Goal: Communication & Community: Answer question/provide support

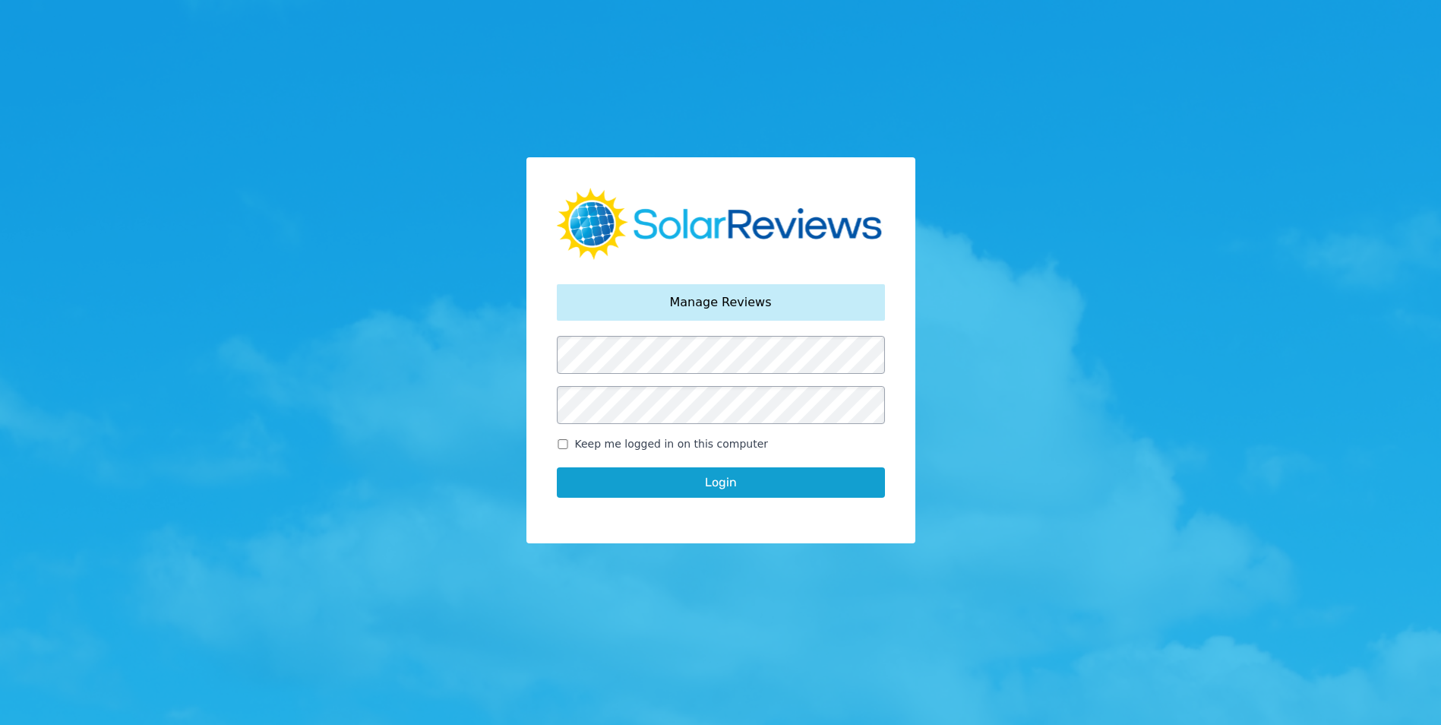
click at [789, 485] on button "Login" at bounding box center [721, 482] width 328 height 30
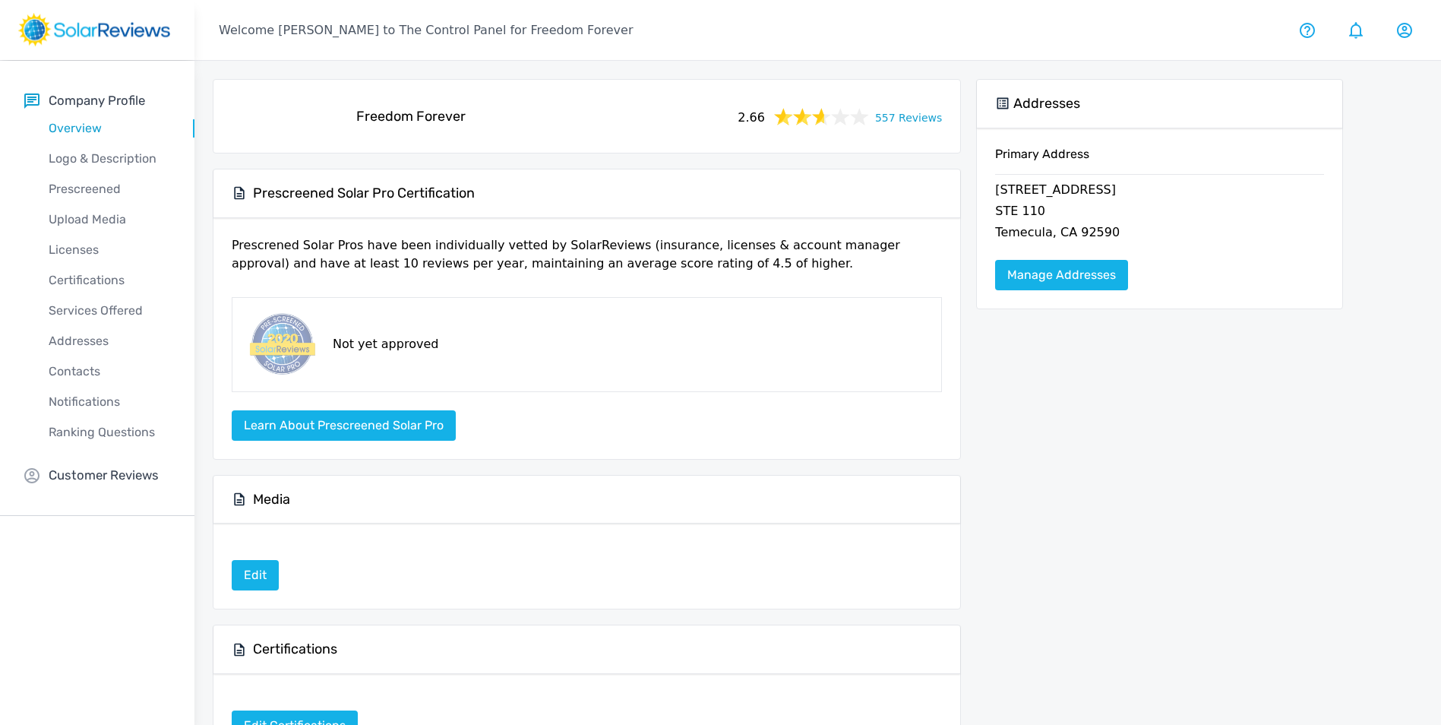
click at [925, 120] on link "557 Reviews" at bounding box center [908, 116] width 67 height 19
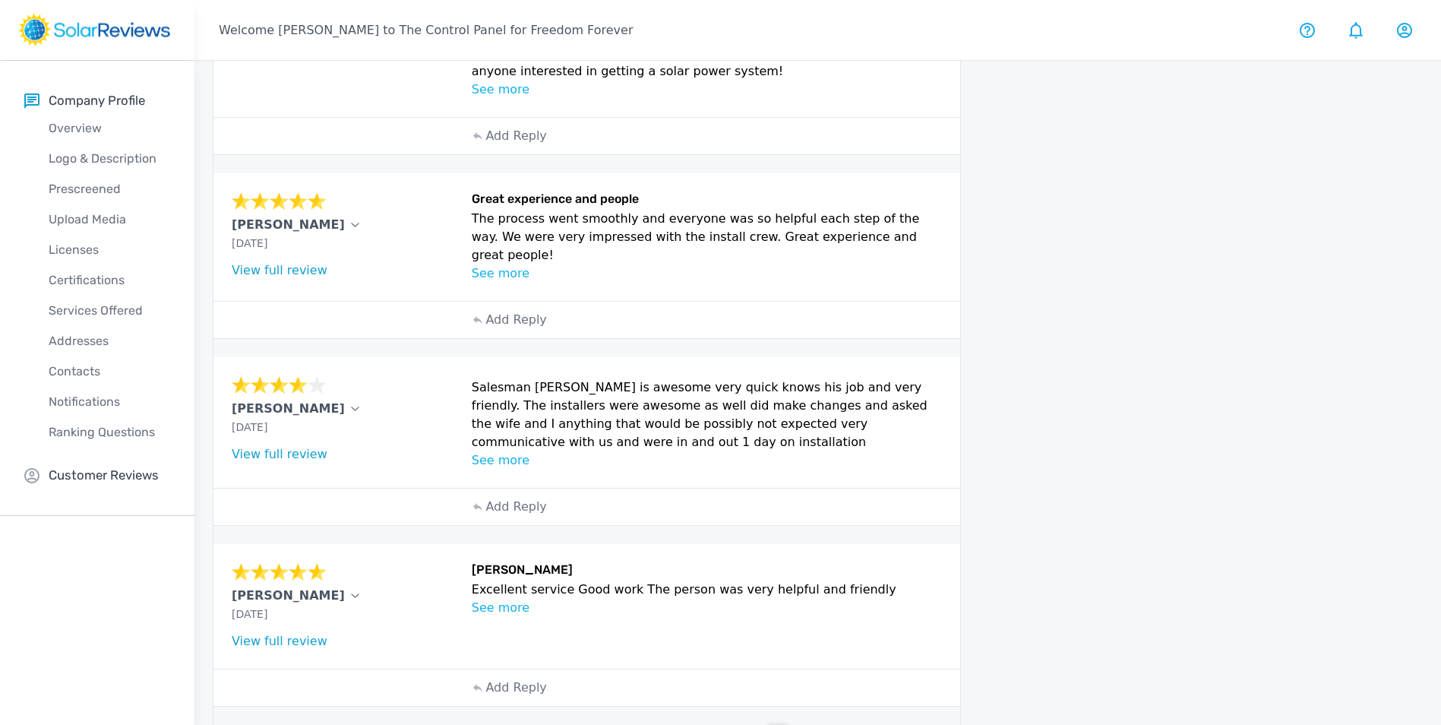
scroll to position [577, 0]
click at [804, 723] on div "2" at bounding box center [808, 734] width 23 height 23
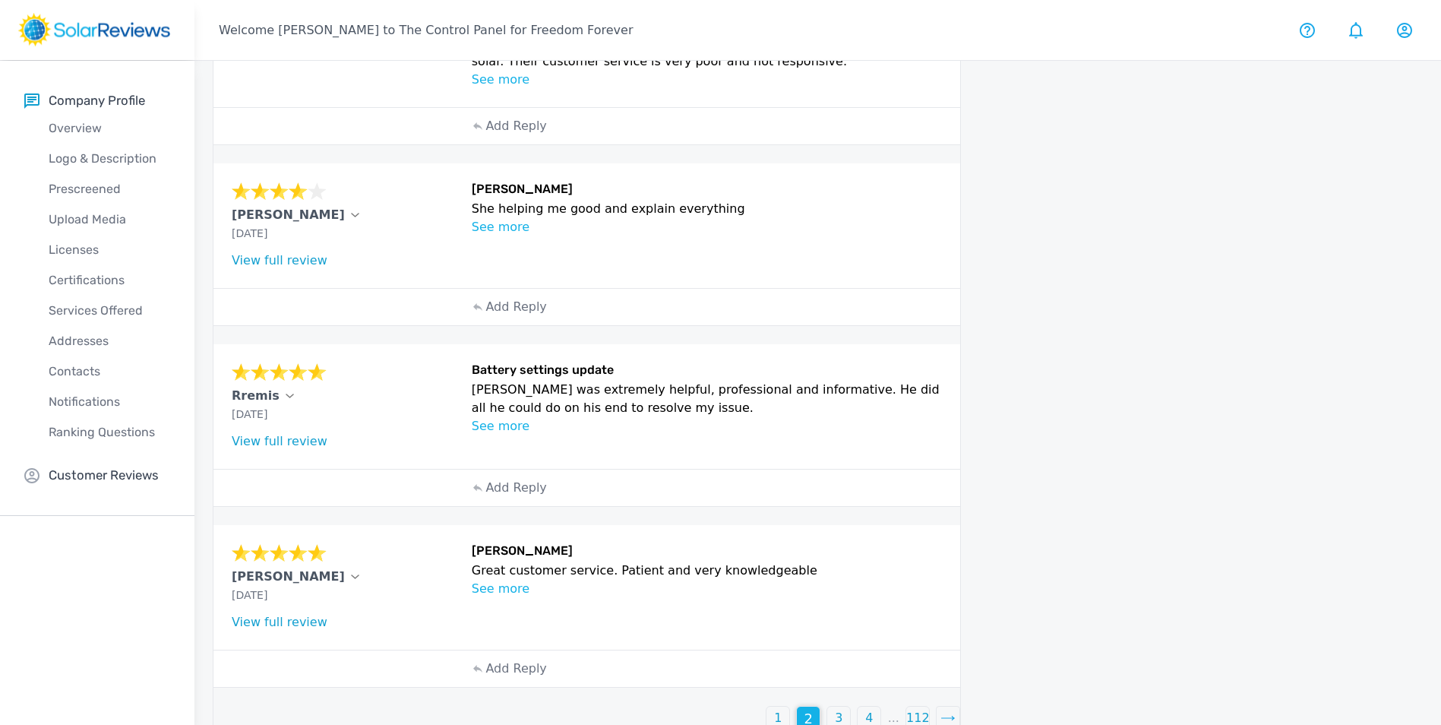
click at [837, 709] on p "3" at bounding box center [839, 718] width 8 height 18
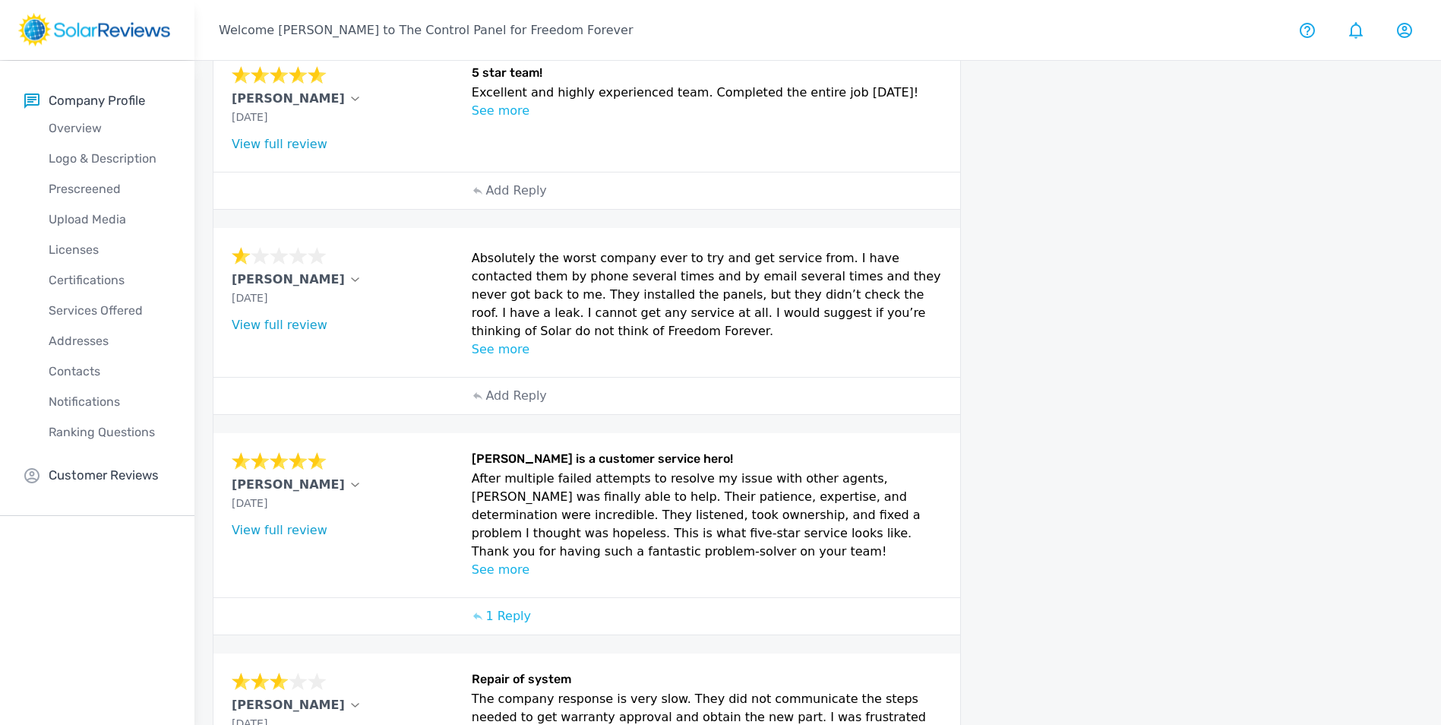
scroll to position [228, 0]
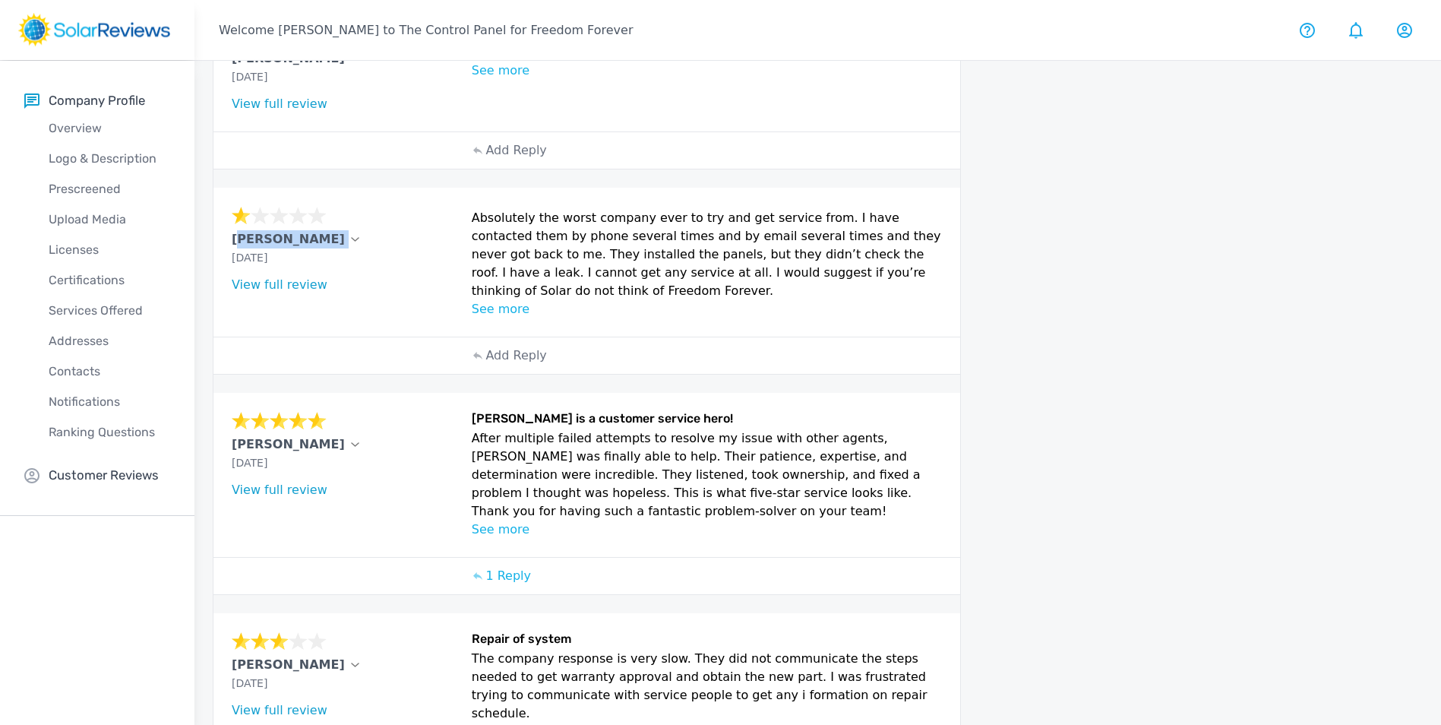
drag, startPoint x: 230, startPoint y: 239, endPoint x: 309, endPoint y: 239, distance: 79.0
click at [309, 239] on div "Lewis Brestin Aug 22, 2025 What type of installation was this? no answer What y…" at bounding box center [587, 262] width 747 height 149
drag, startPoint x: 309, startPoint y: 239, endPoint x: 288, endPoint y: 237, distance: 21.4
copy div "[PERSON_NAME]"
click at [493, 357] on p "Add Reply" at bounding box center [516, 355] width 61 height 18
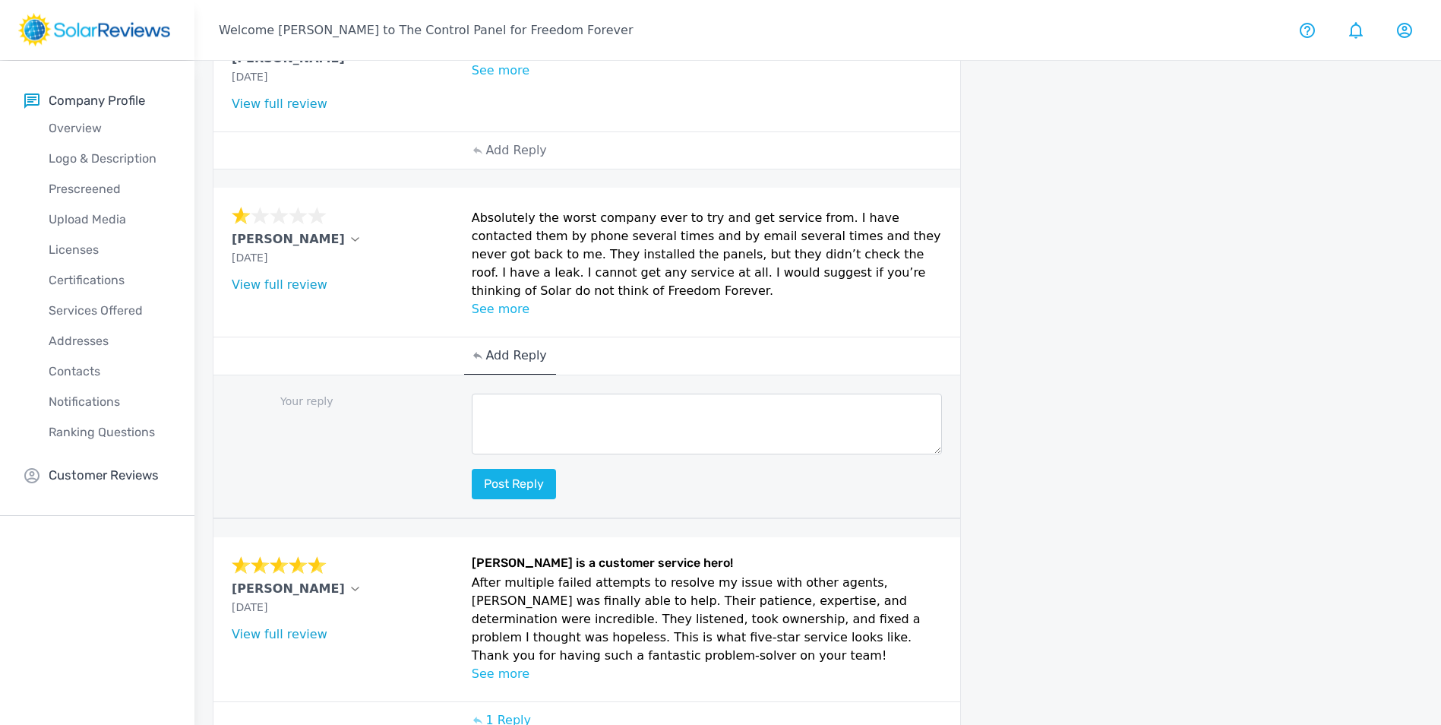
click at [524, 422] on textarea at bounding box center [707, 424] width 471 height 61
paste textarea "Hello [ Name], thank you for sharing your feedback! Here at Freedom Forever, pr…"
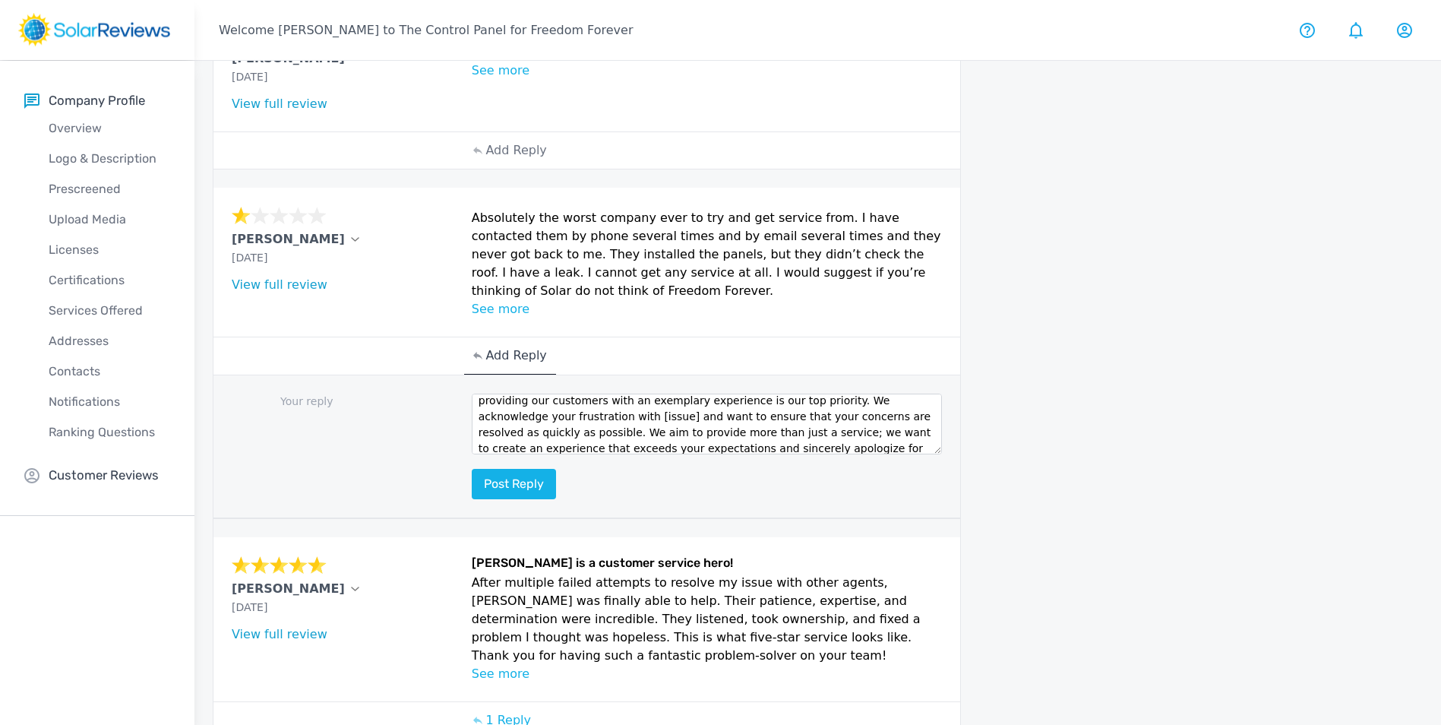
scroll to position [0, 0]
drag, startPoint x: 549, startPoint y: 407, endPoint x: 505, endPoint y: 413, distance: 43.7
click at [505, 413] on textarea "Hello [ Name], thank you for sharing your feedback! Here at Freedom Forever, pr…" at bounding box center [707, 424] width 471 height 61
drag, startPoint x: 552, startPoint y: 428, endPoint x: 543, endPoint y: 436, distance: 12.4
click at [552, 428] on textarea "Hello Lewis, thank you for sharing your feedback! Here at Freedom Forever, prov…" at bounding box center [707, 424] width 471 height 61
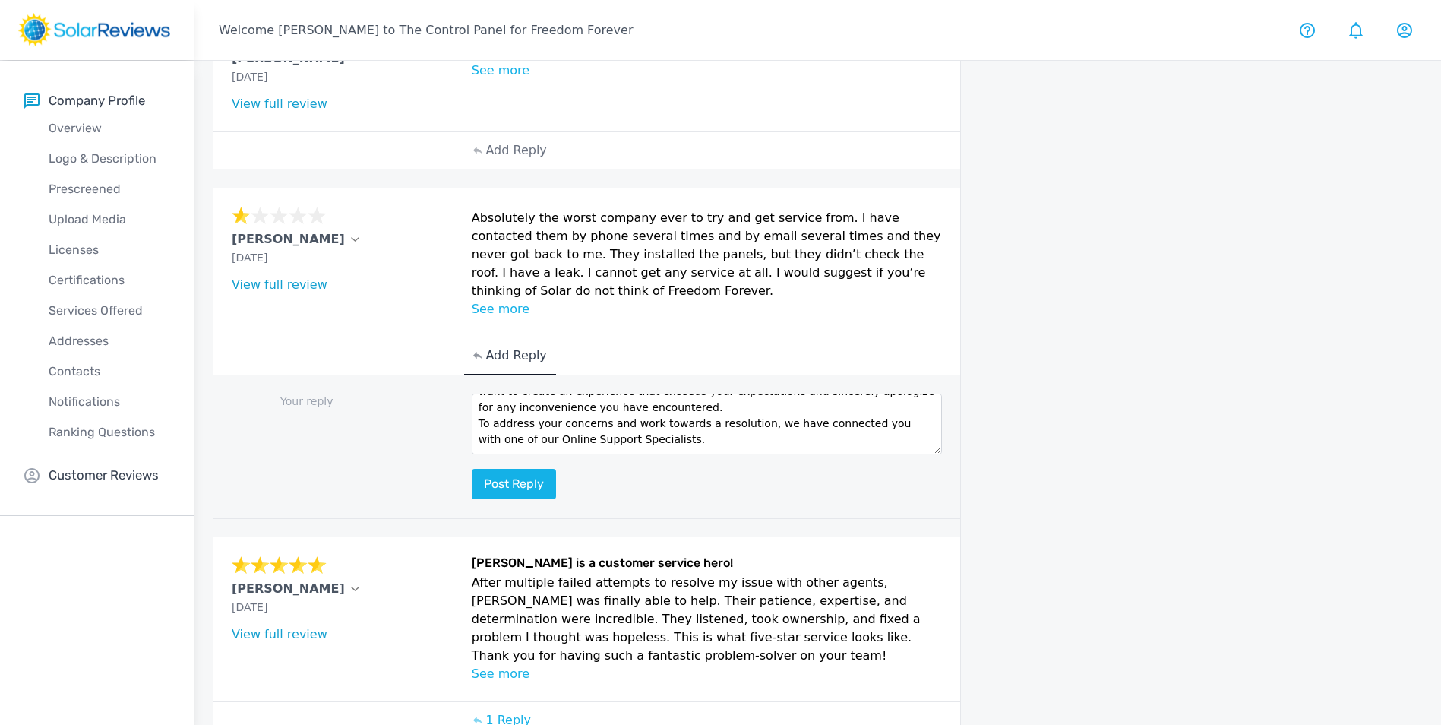
drag, startPoint x: 537, startPoint y: 441, endPoint x: 520, endPoint y: 444, distance: 17.0
click at [520, 444] on textarea "Hello Lewis, thank you for sharing your feedback! Here at Freedom Forever, prov…" at bounding box center [707, 424] width 471 height 61
click at [532, 427] on textarea "Hello Lewis, thank you for sharing your feedback! Here at Freedom Forever, prov…" at bounding box center [707, 424] width 471 height 61
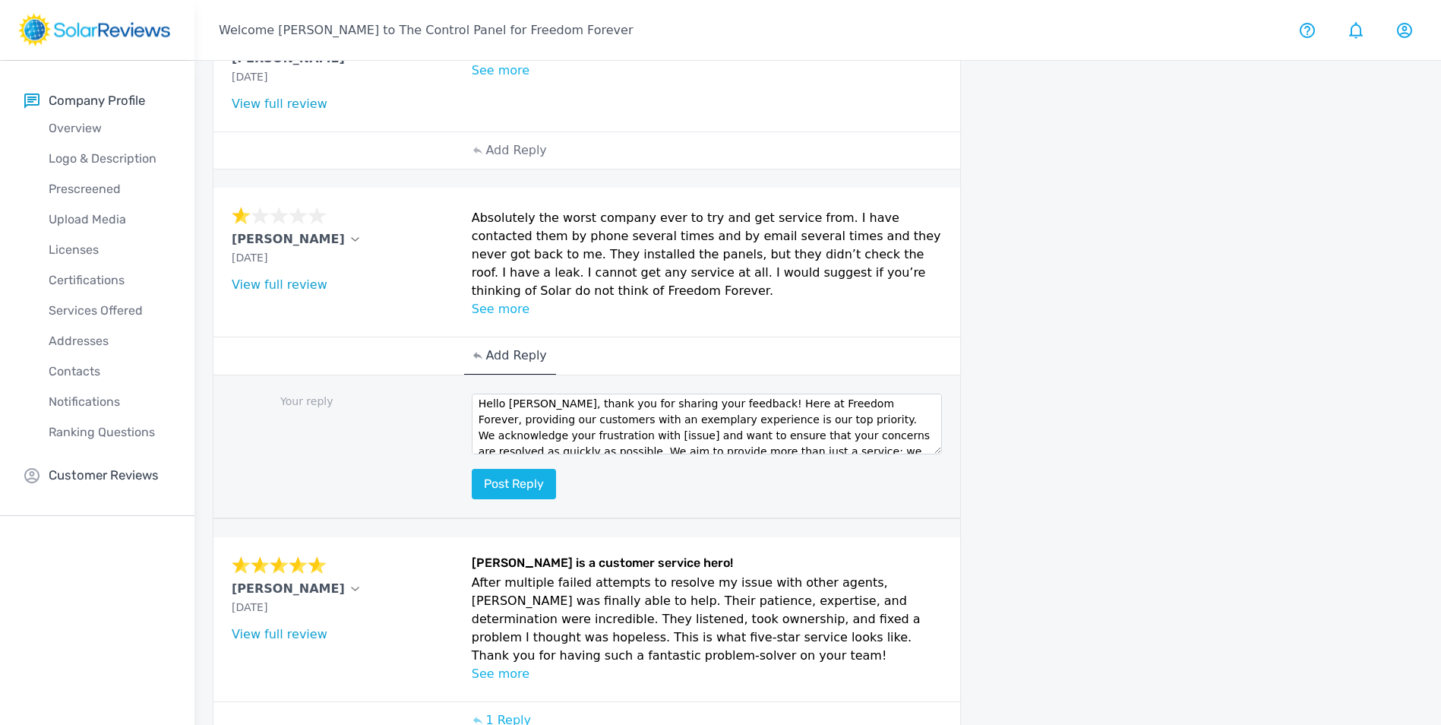
drag, startPoint x: 530, startPoint y: 435, endPoint x: 541, endPoint y: 435, distance: 10.6
click at [531, 435] on textarea "Hello Lewis, thank you for sharing your feedback! Here at Freedom Forever, prov…" at bounding box center [707, 424] width 471 height 61
click at [777, 366] on div "Add Reply" at bounding box center [587, 356] width 747 height 38
drag, startPoint x: 534, startPoint y: 438, endPoint x: 572, endPoint y: 436, distance: 38.1
click at [536, 437] on textarea "Hello Lewis, thank you for sharing your feedback! Here at Freedom Forever, prov…" at bounding box center [707, 424] width 471 height 61
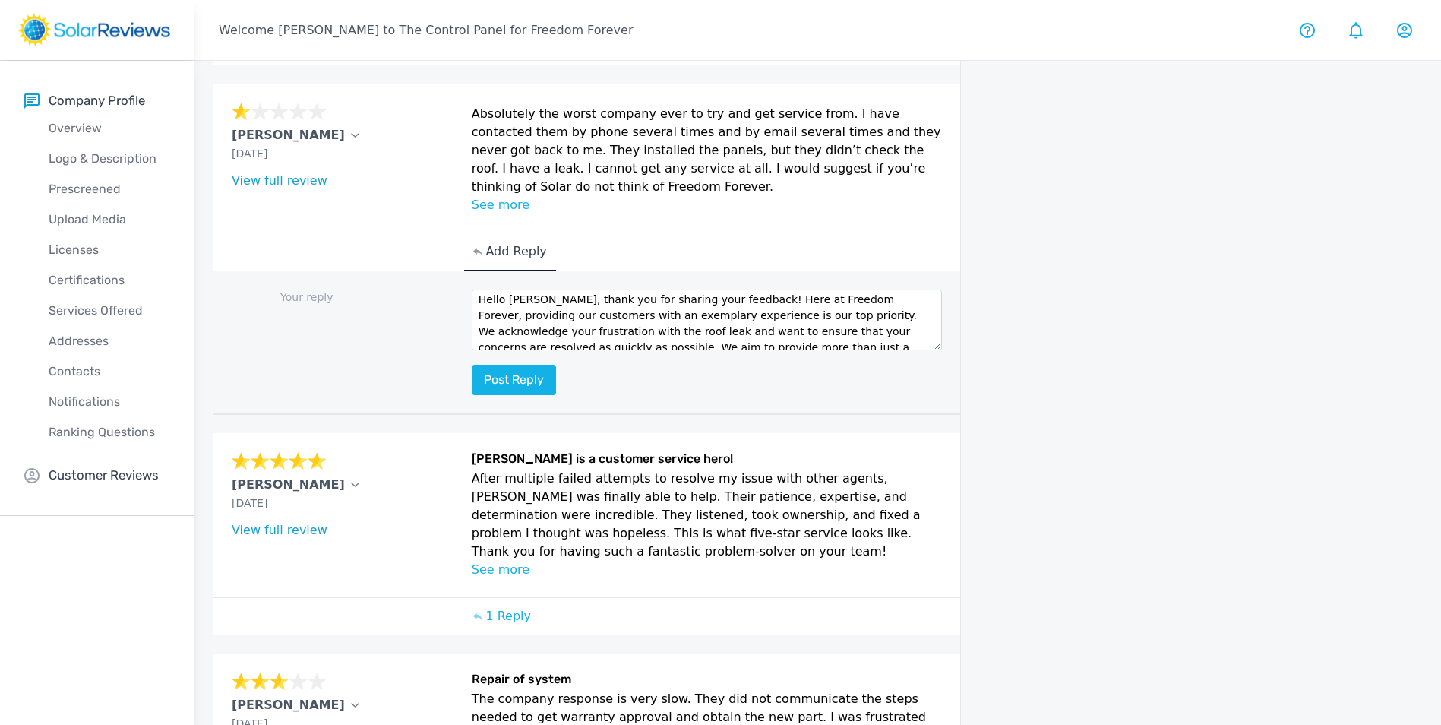
scroll to position [380, 0]
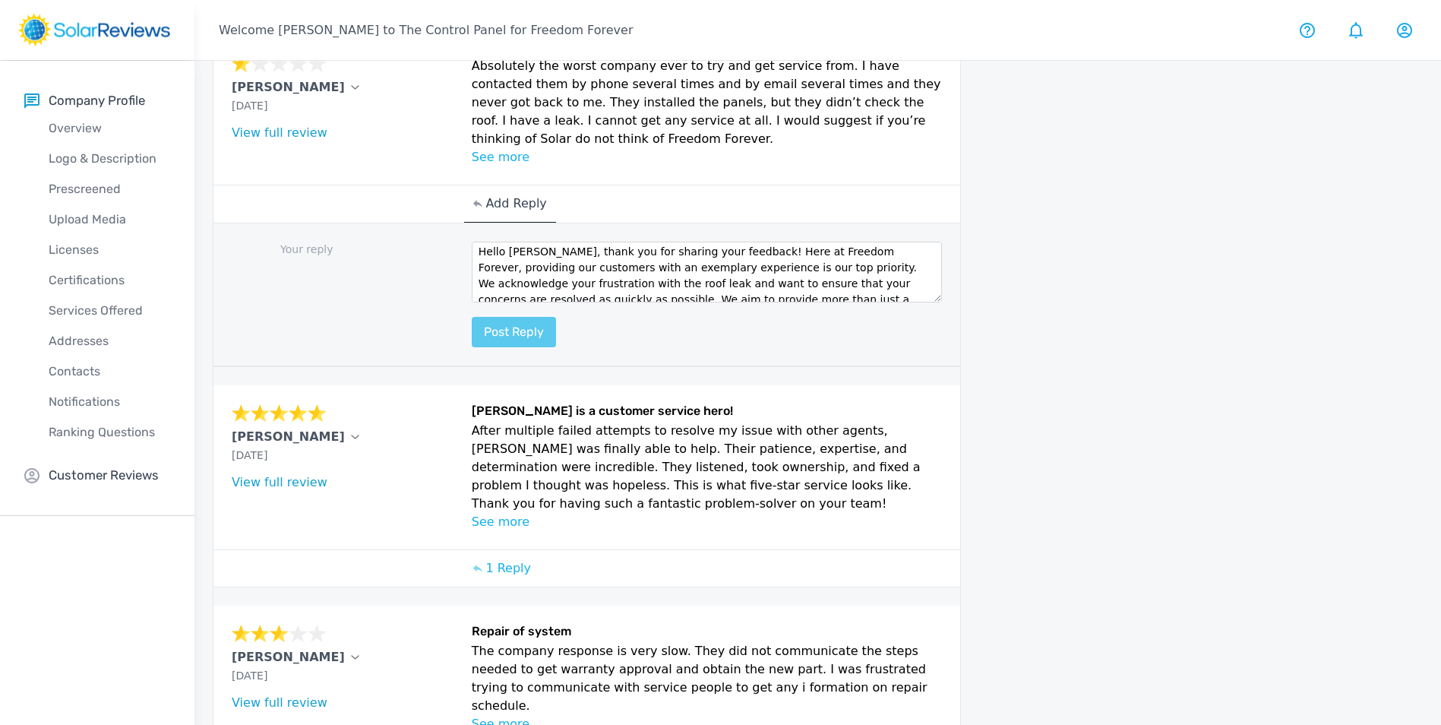
type textarea "Hello Lewis, thank you for sharing your feedback! Here at Freedom Forever, prov…"
click at [536, 341] on button "Post reply" at bounding box center [514, 332] width 84 height 30
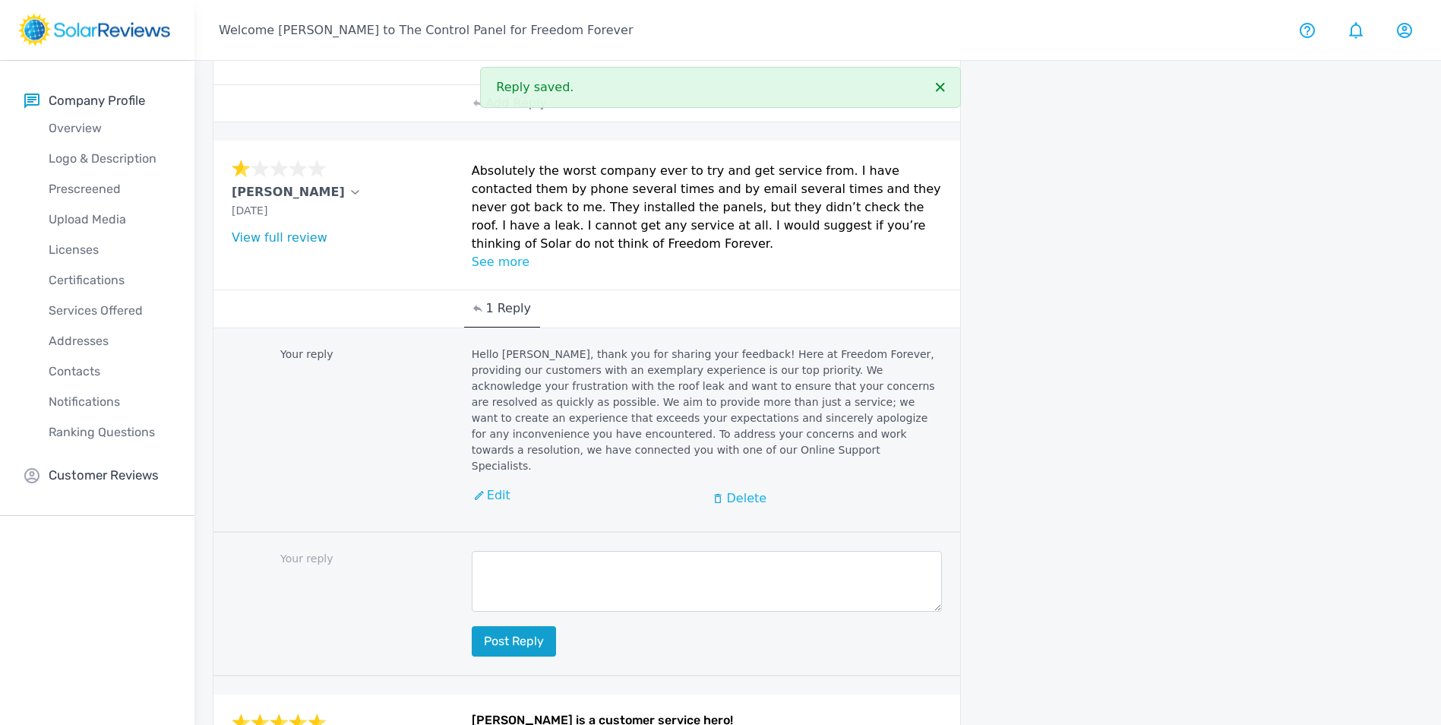
scroll to position [228, 0]
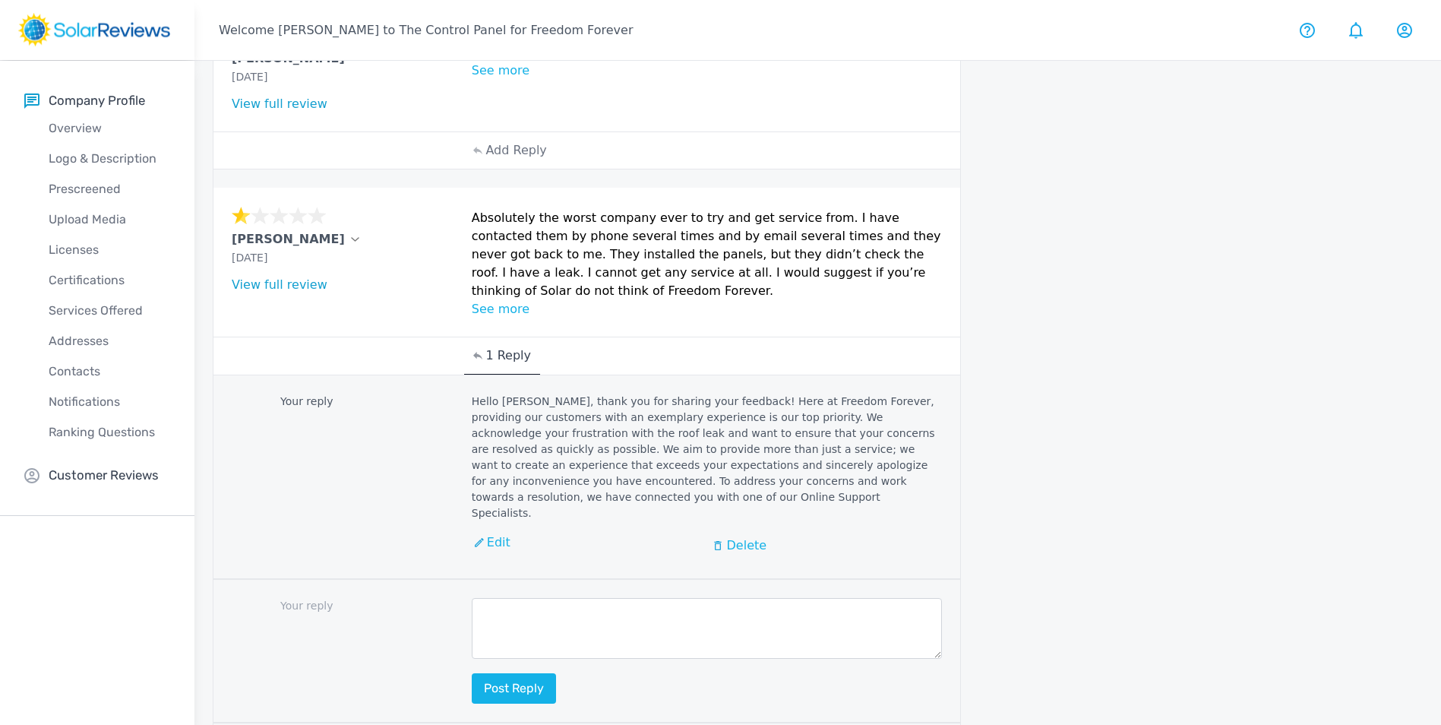
click at [501, 310] on p "See more" at bounding box center [707, 309] width 471 height 18
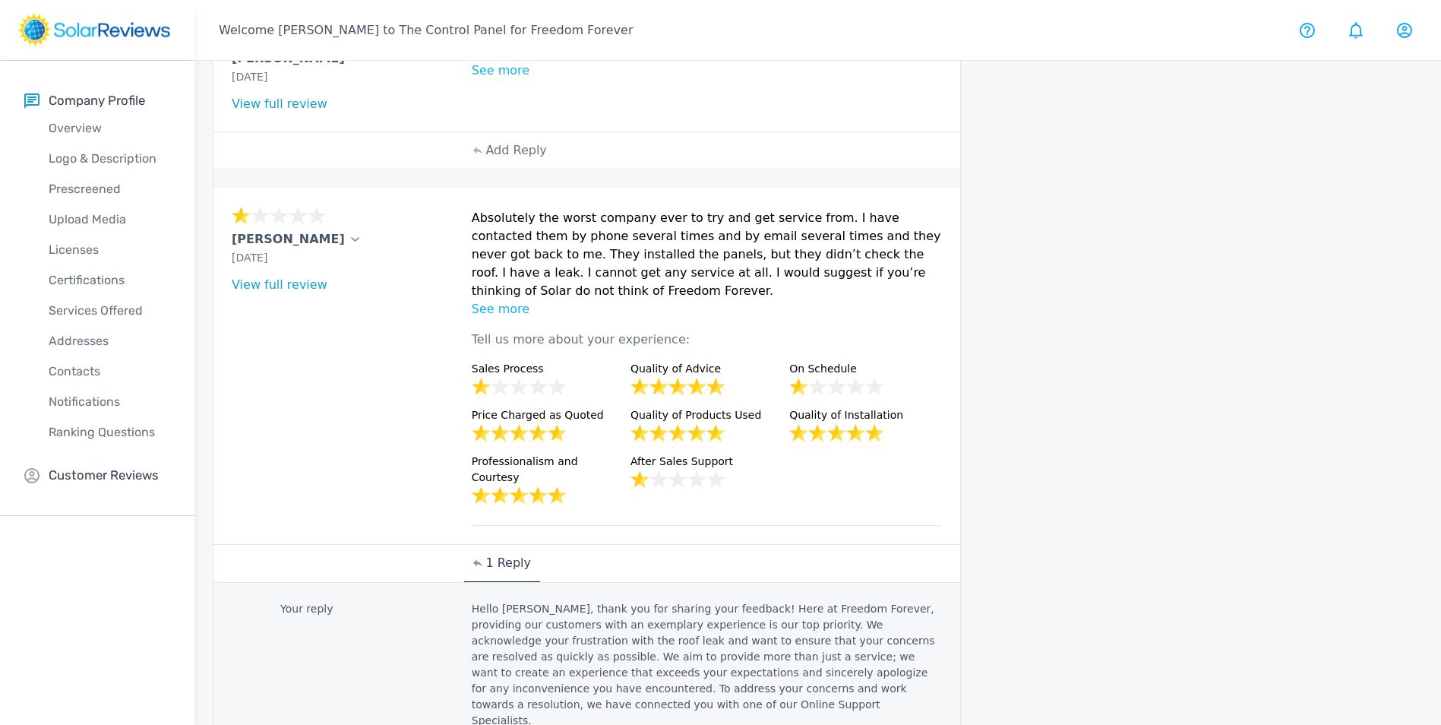
drag, startPoint x: 472, startPoint y: 220, endPoint x: 631, endPoint y: 286, distance: 172.3
click at [631, 286] on p "Absolutely the worst company ever to try and get service from. I have contacted…" at bounding box center [707, 254] width 471 height 91
drag, startPoint x: 631, startPoint y: 286, endPoint x: 571, endPoint y: 250, distance: 69.6
copy p "Absolutely the worst company ever to try and get service from. I have contacted…"
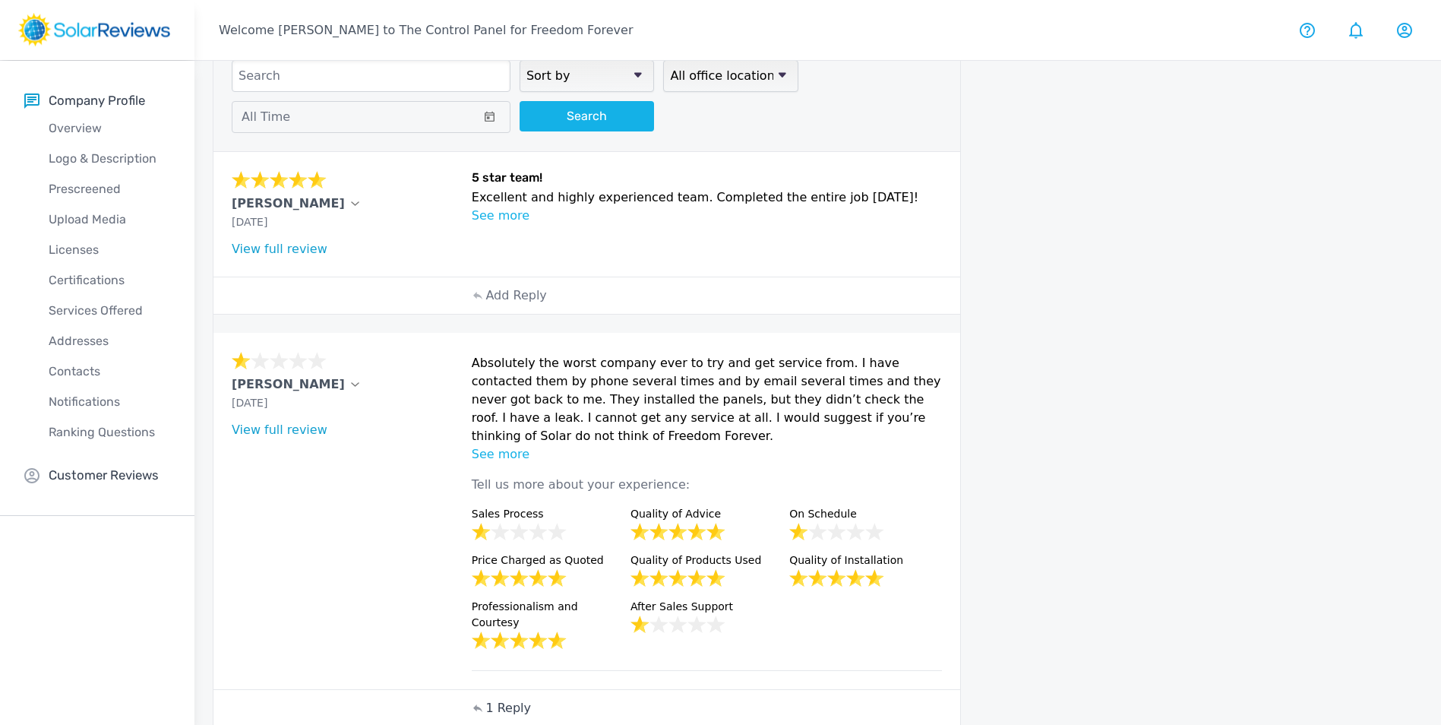
scroll to position [0, 0]
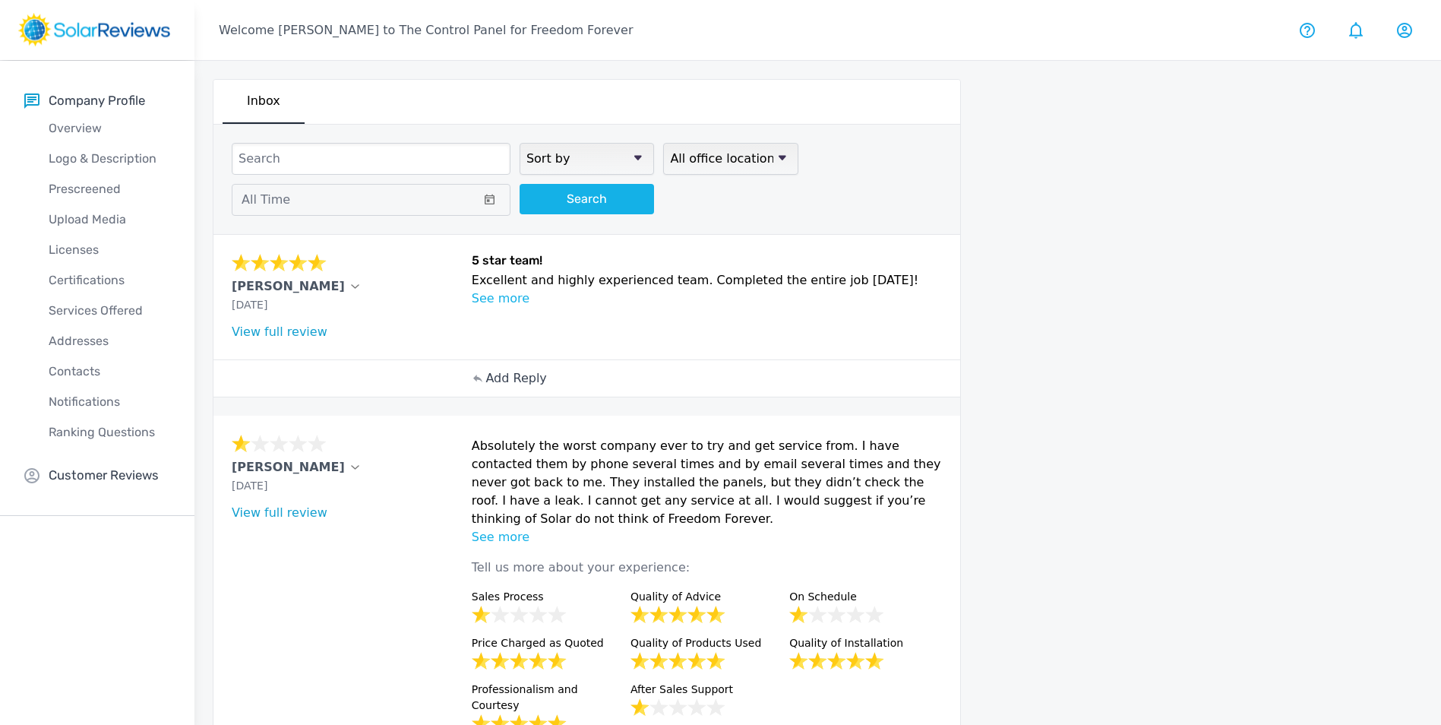
click at [508, 377] on p "Add Reply" at bounding box center [516, 378] width 61 height 18
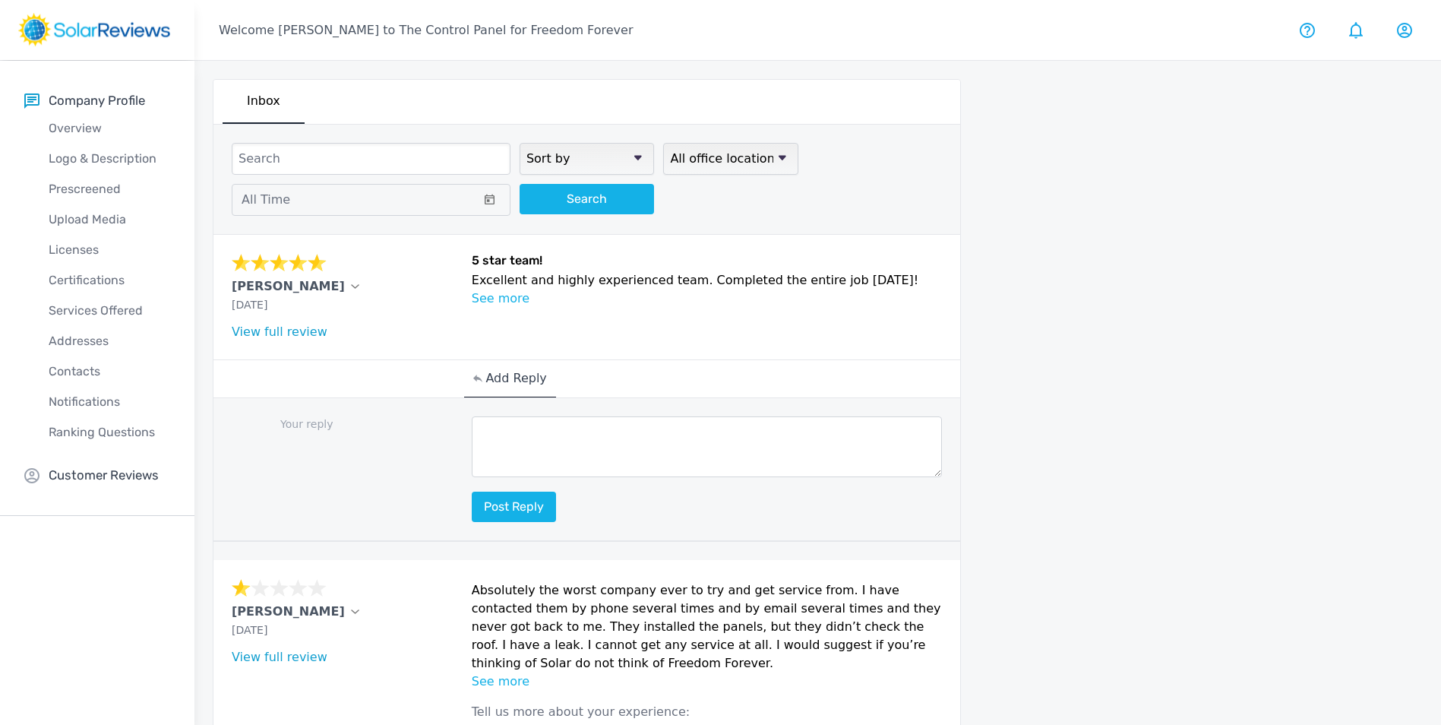
click at [514, 445] on textarea at bounding box center [707, 446] width 471 height 61
paste textarea "Hello (Customer name), we are delighted to receive your positive feedback! Know…"
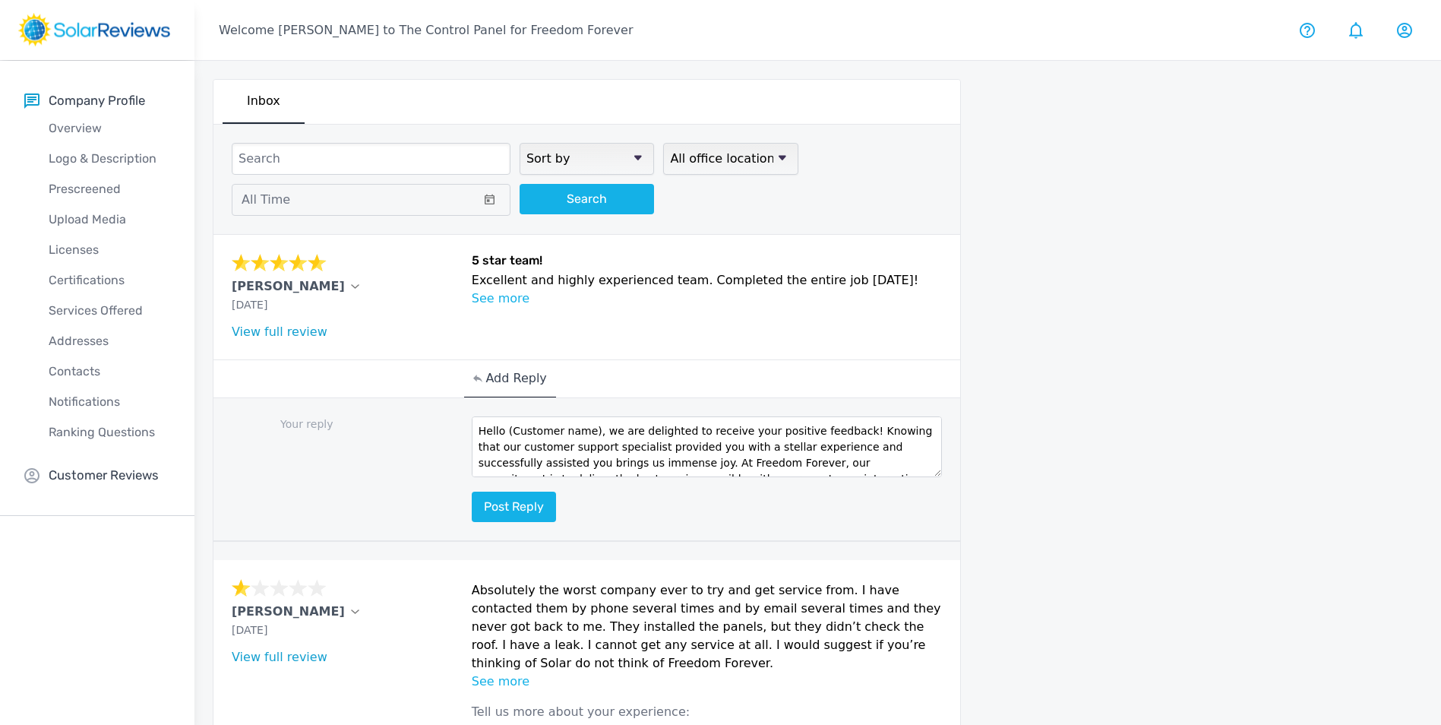
drag, startPoint x: 587, startPoint y: 430, endPoint x: 505, endPoint y: 430, distance: 82.8
click at [505, 430] on textarea "Hello (Customer name), we are delighted to receive your positive feedback! Know…" at bounding box center [707, 446] width 471 height 61
type textarea "Hello Tony, we are delighted to receive your positive feedback! Knowing that ou…"
click at [503, 513] on button "Post reply" at bounding box center [514, 507] width 84 height 30
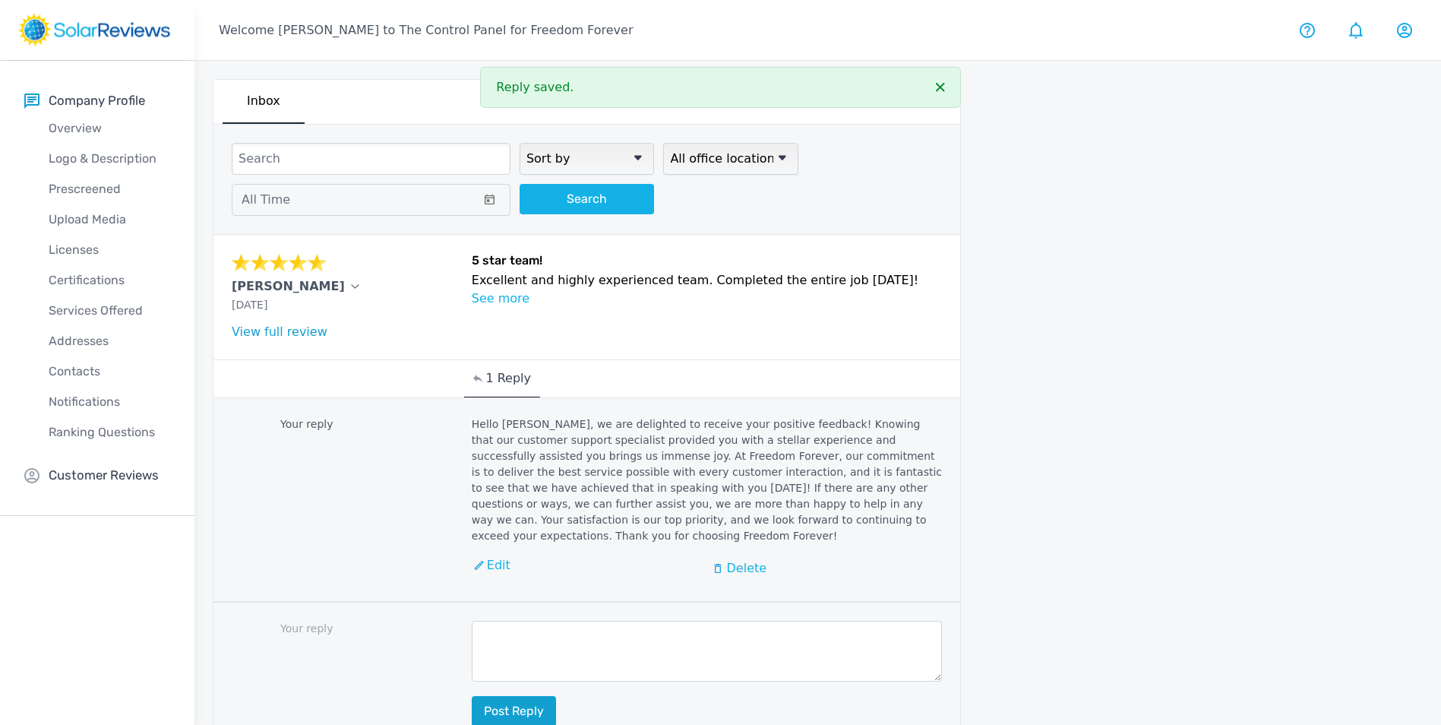
scroll to position [0, 0]
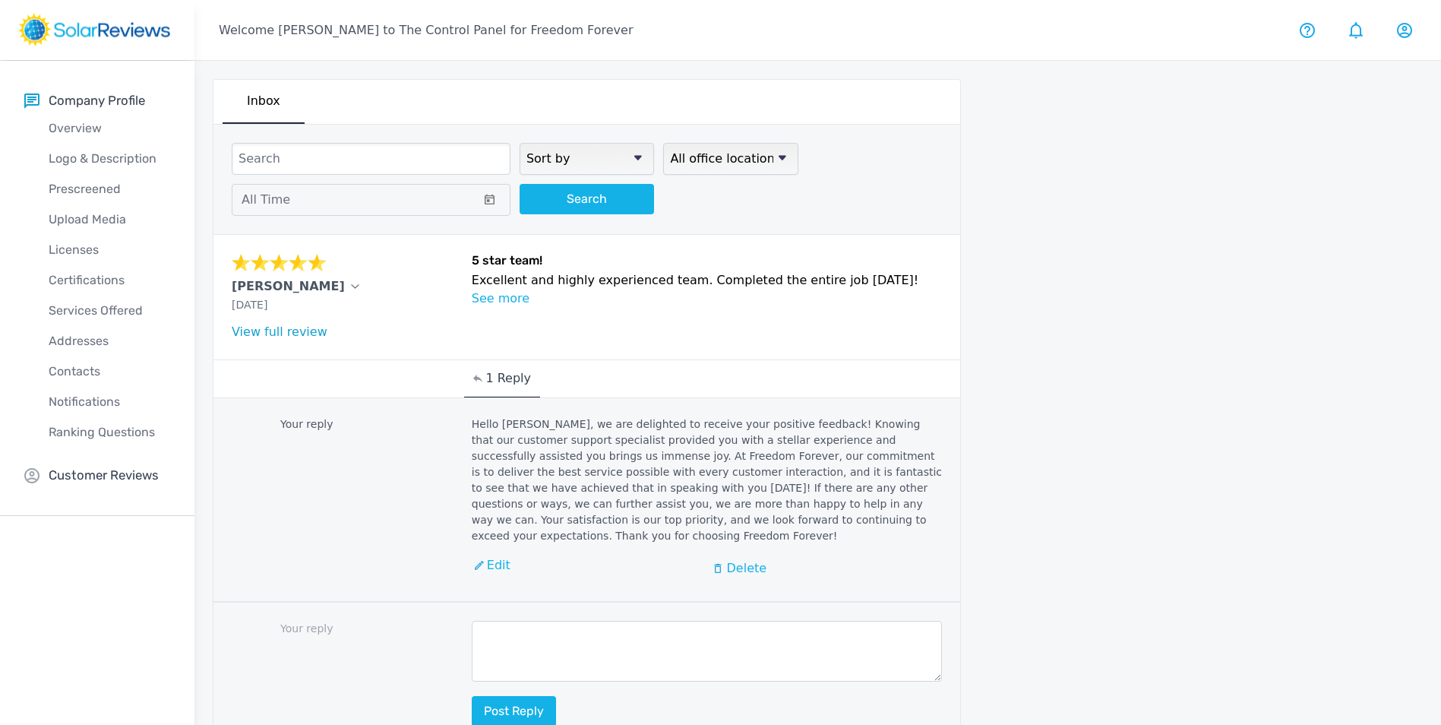
click at [501, 502] on p "Hello Tony, we are delighted to receive your positive feedback! Knowing that ou…" at bounding box center [707, 480] width 471 height 128
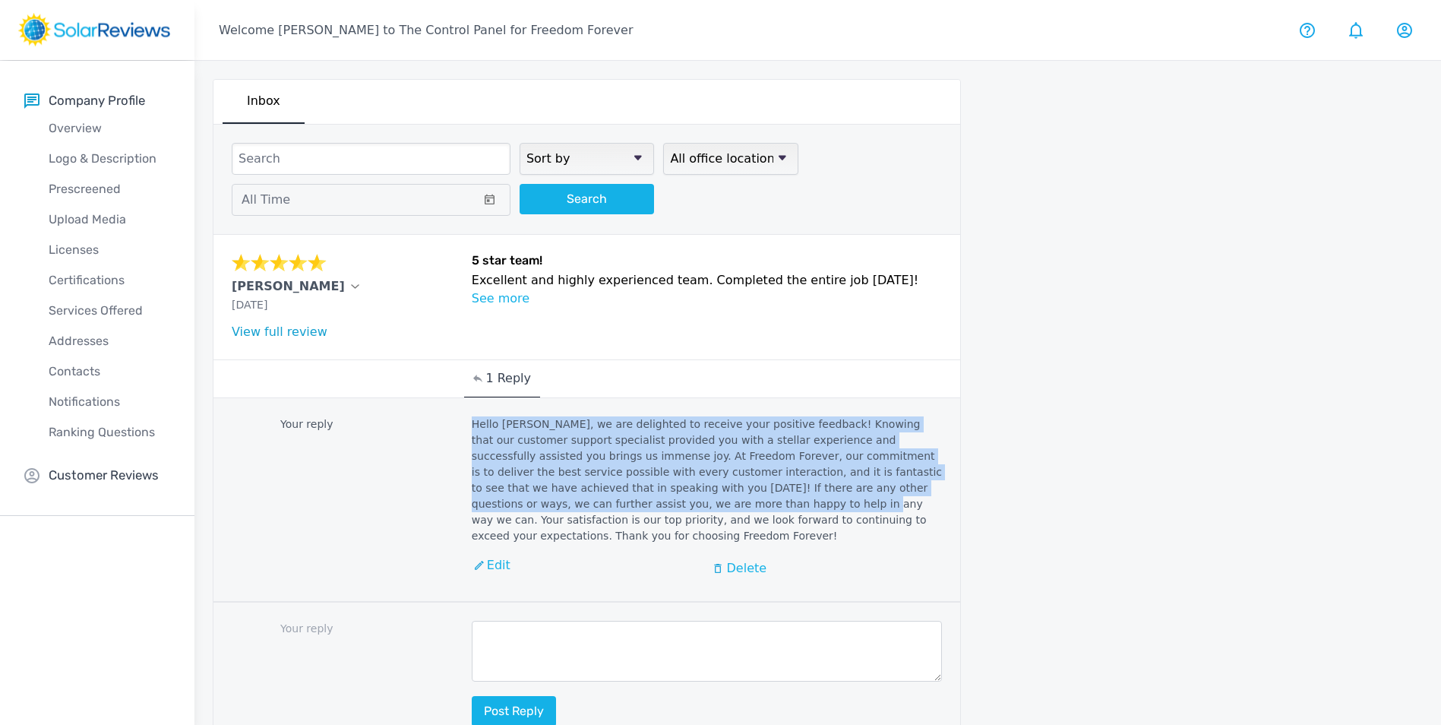
drag, startPoint x: 496, startPoint y: 496, endPoint x: 464, endPoint y: 501, distance: 32.2
click at [464, 501] on div "Your reply Hello Tony, we are delighted to receive your positive feedback! Know…" at bounding box center [587, 500] width 747 height 204
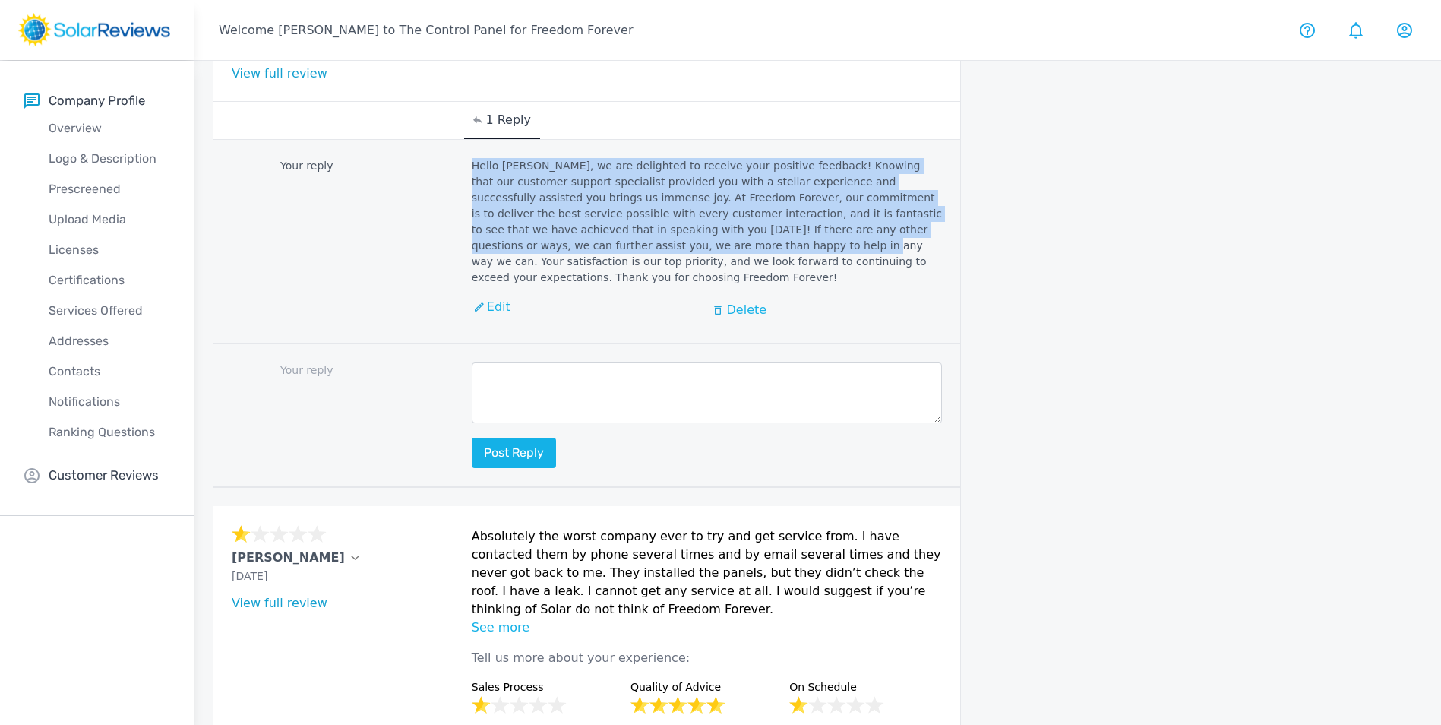
scroll to position [304, 0]
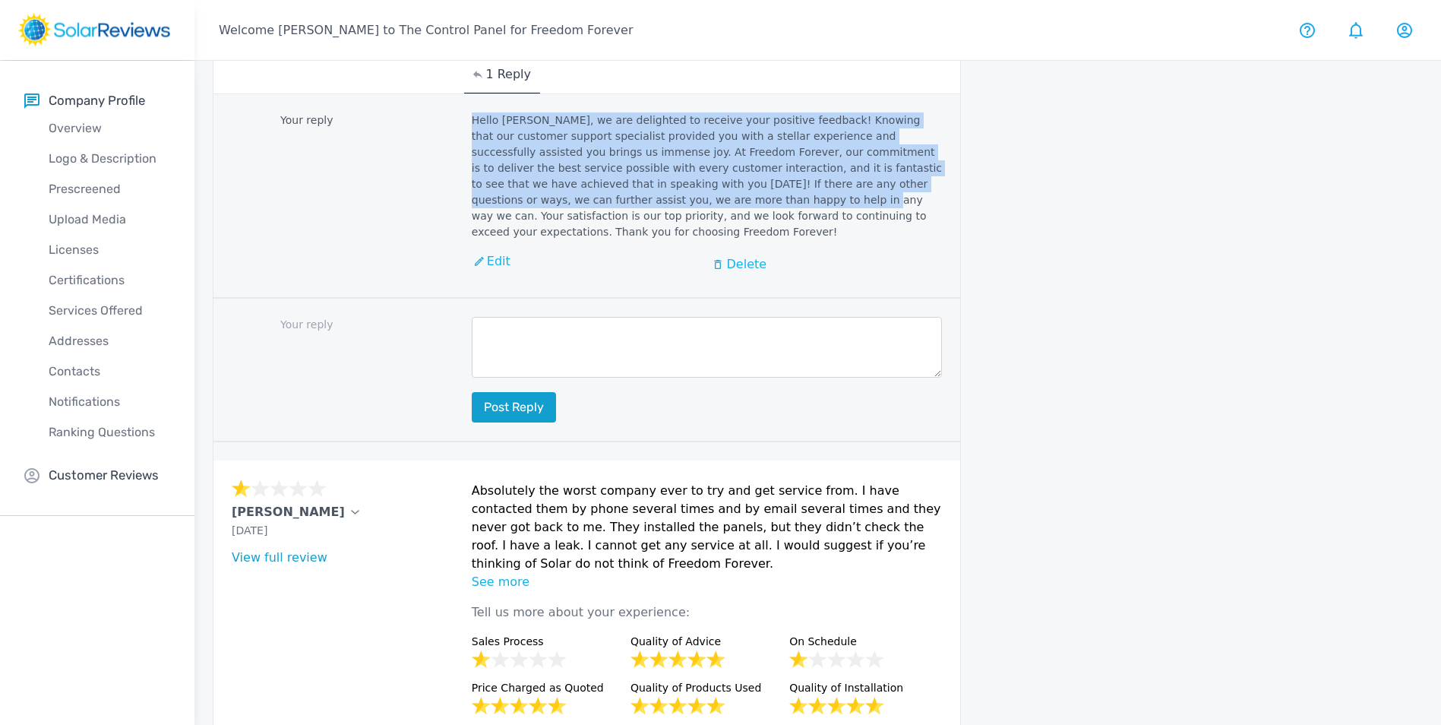
click at [542, 392] on button "Post reply" at bounding box center [514, 407] width 84 height 30
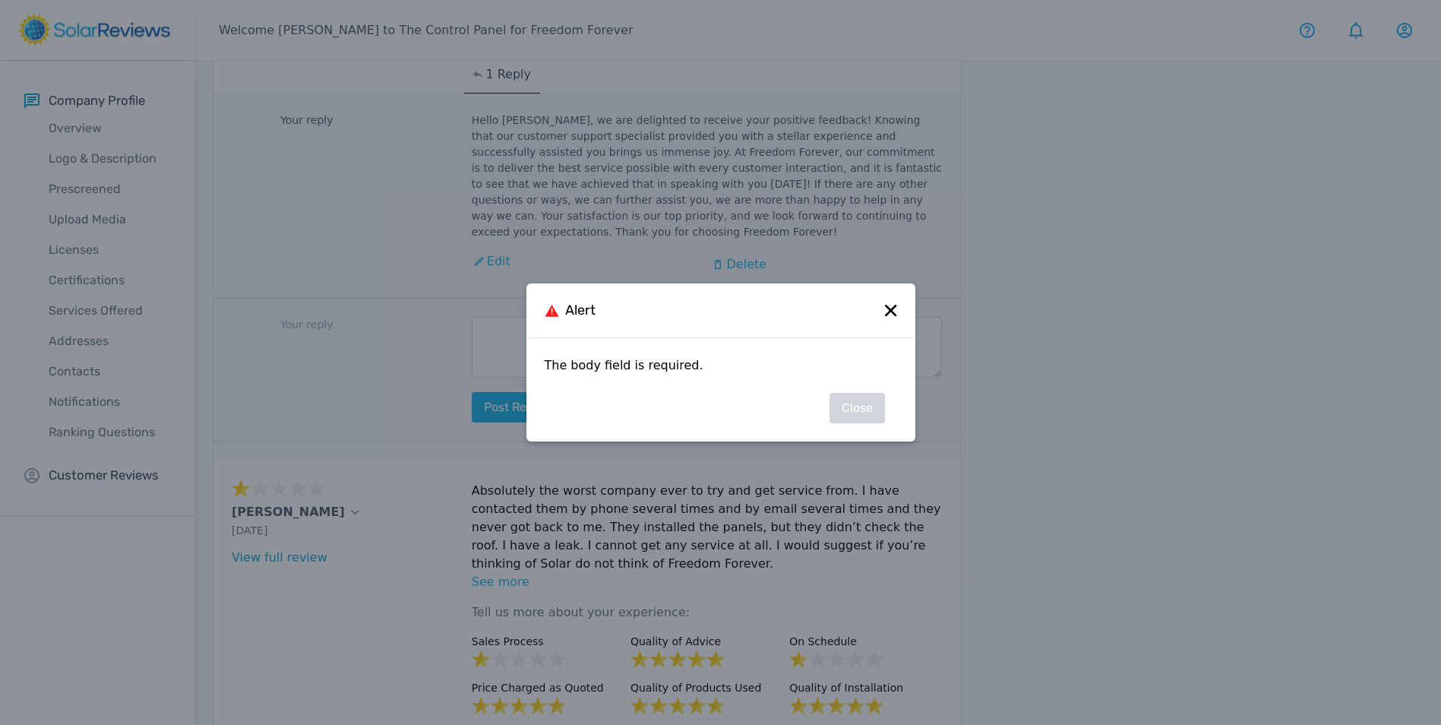
click at [893, 305] on icon at bounding box center [891, 311] width 12 height 12
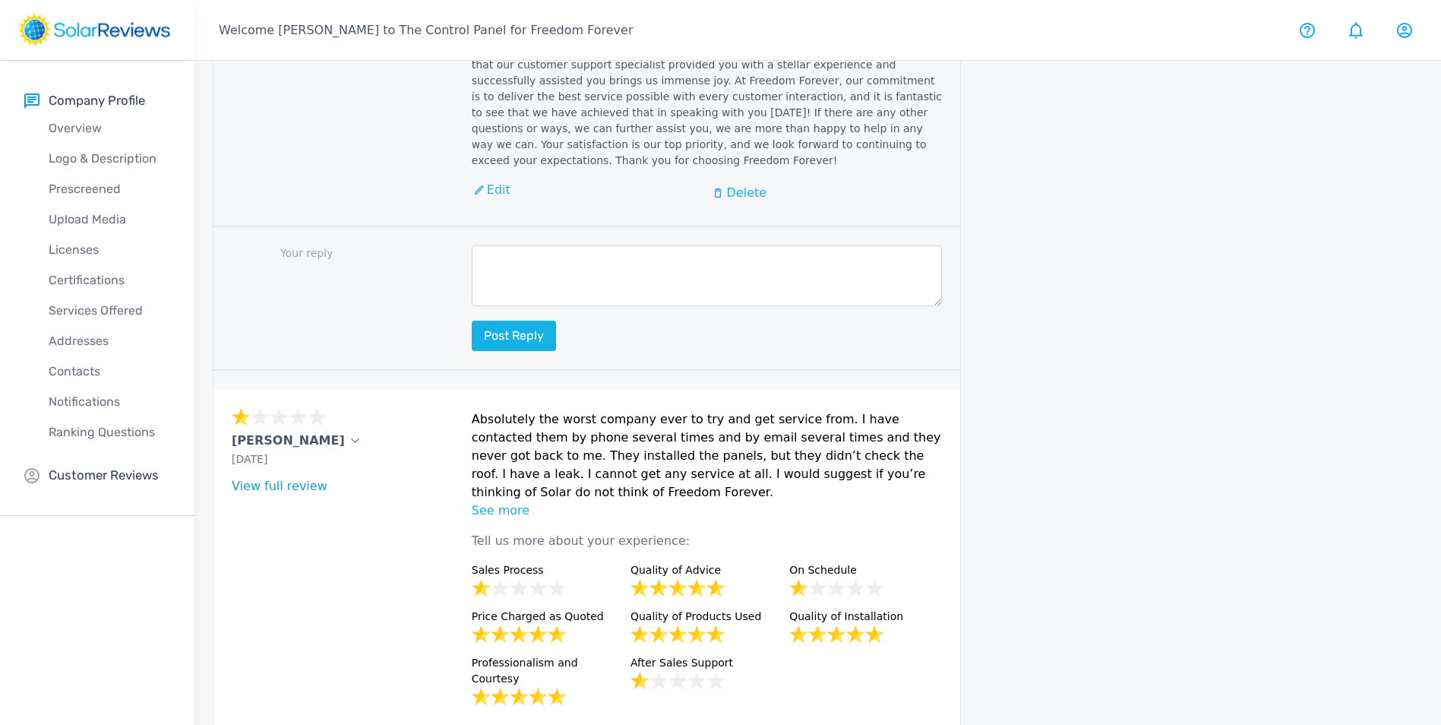
scroll to position [380, 0]
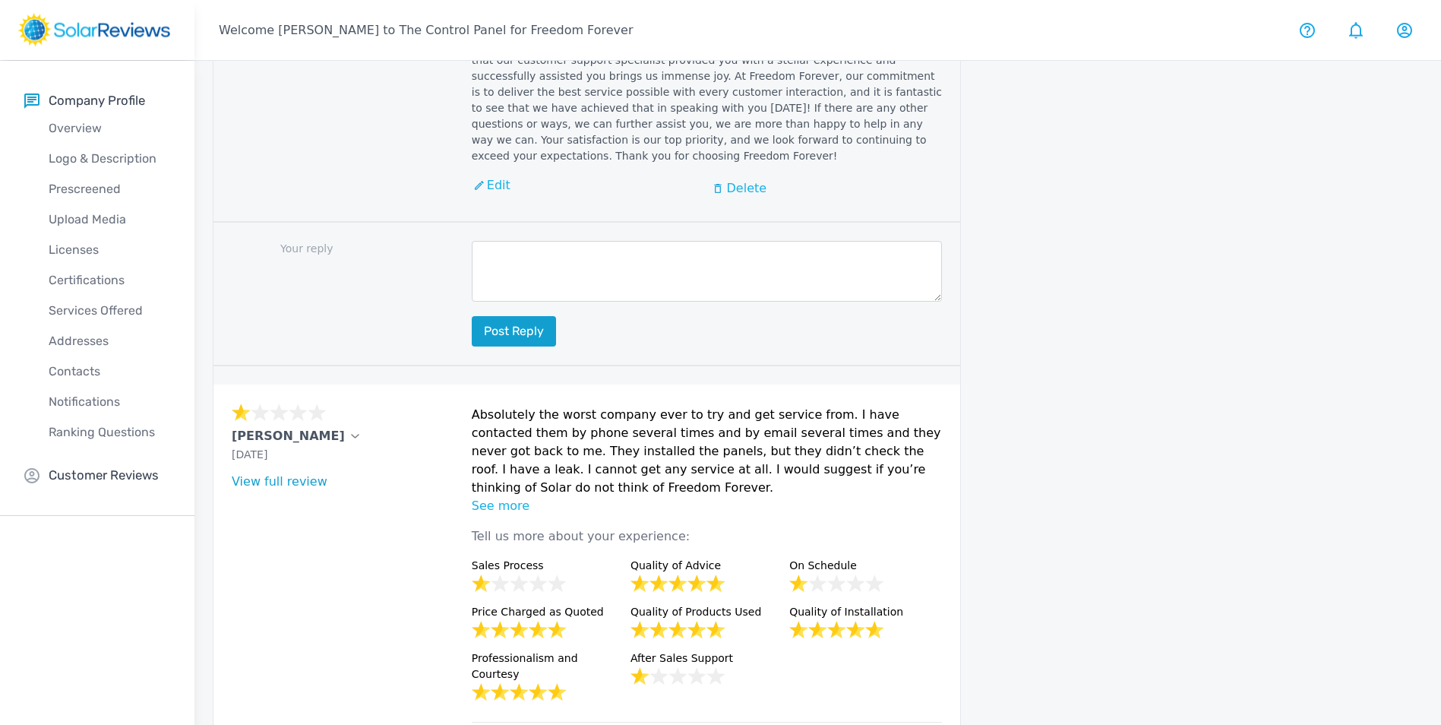
click at [526, 316] on button "Post reply" at bounding box center [514, 331] width 84 height 30
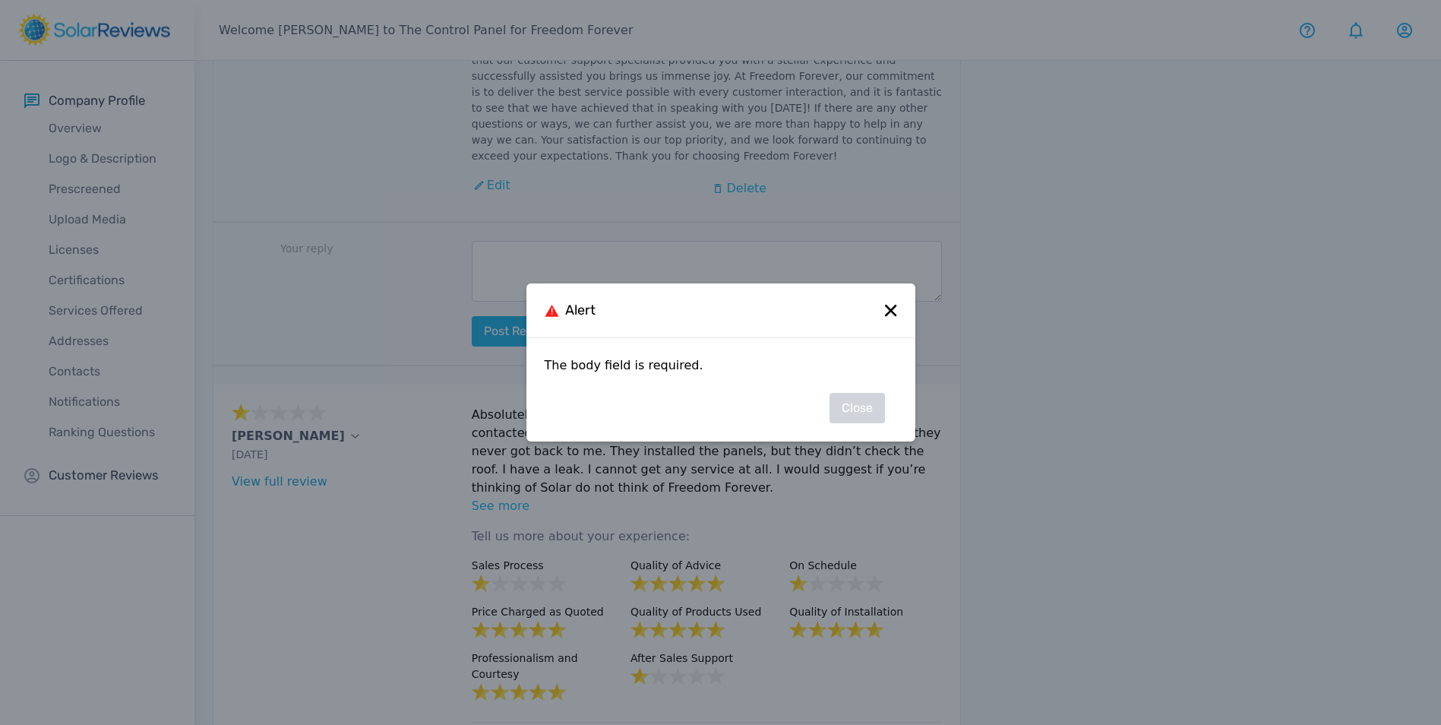
click at [900, 306] on div "Alert" at bounding box center [721, 310] width 389 height 55
click at [893, 303] on div "Alert" at bounding box center [721, 310] width 389 height 55
click at [884, 306] on div "Alert" at bounding box center [721, 310] width 389 height 55
click at [896, 318] on div "Alert" at bounding box center [721, 310] width 389 height 55
click at [897, 315] on icon at bounding box center [891, 311] width 12 height 12
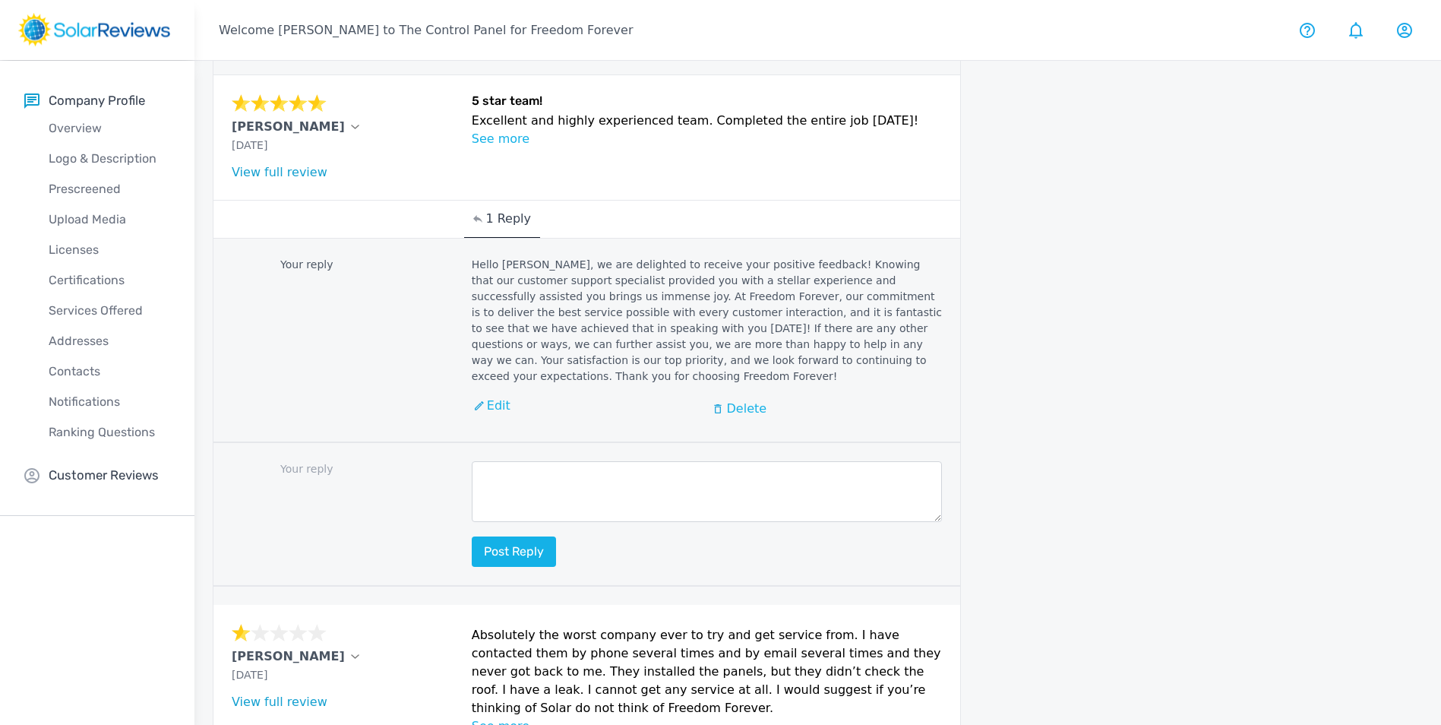
scroll to position [152, 0]
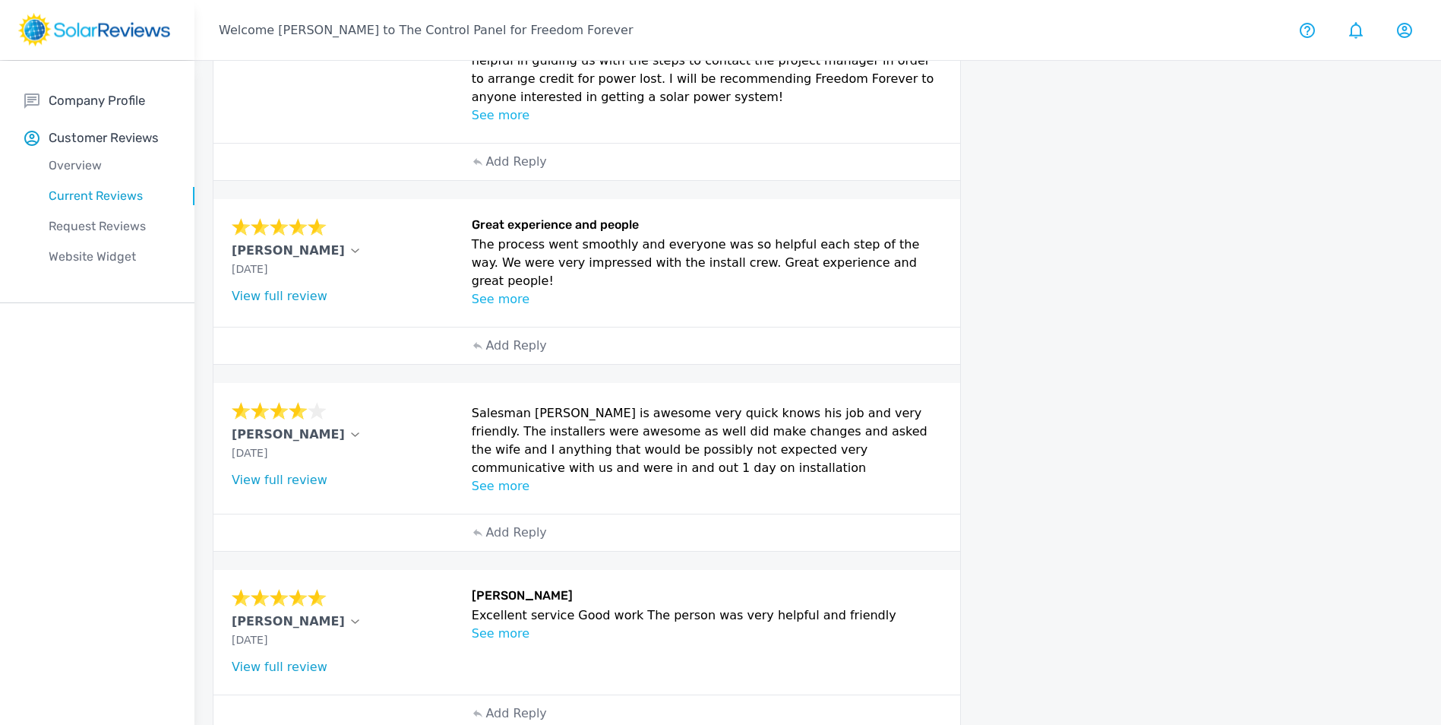
scroll to position [577, 0]
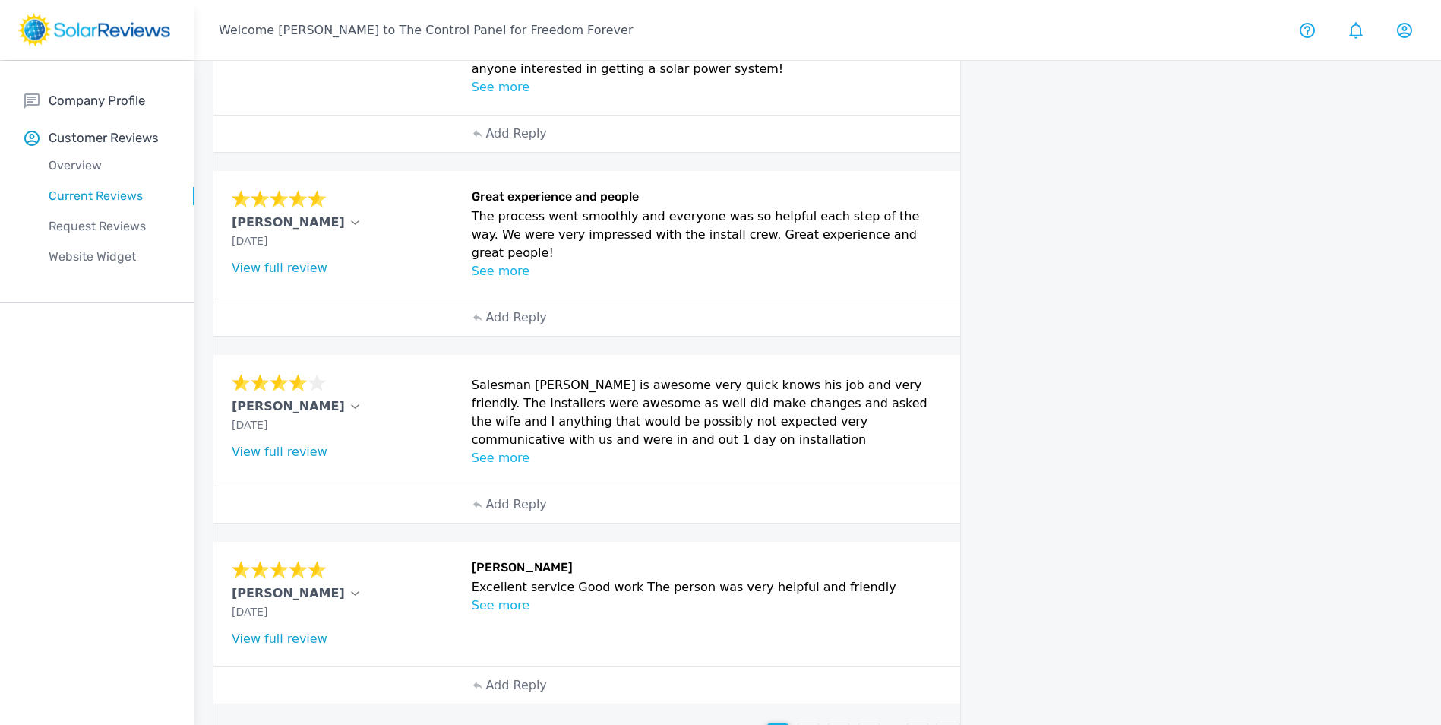
click at [799, 723] on div "2" at bounding box center [808, 734] width 23 height 23
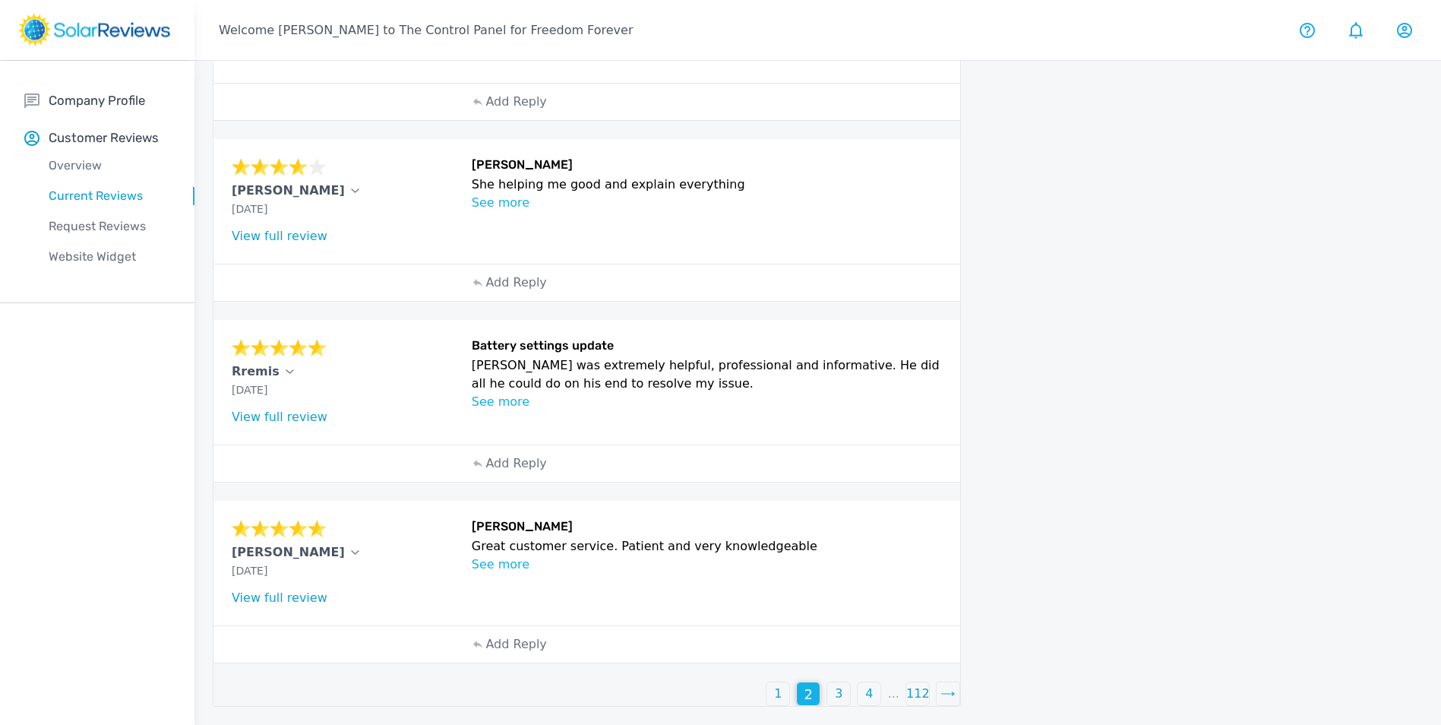
scroll to position [530, 0]
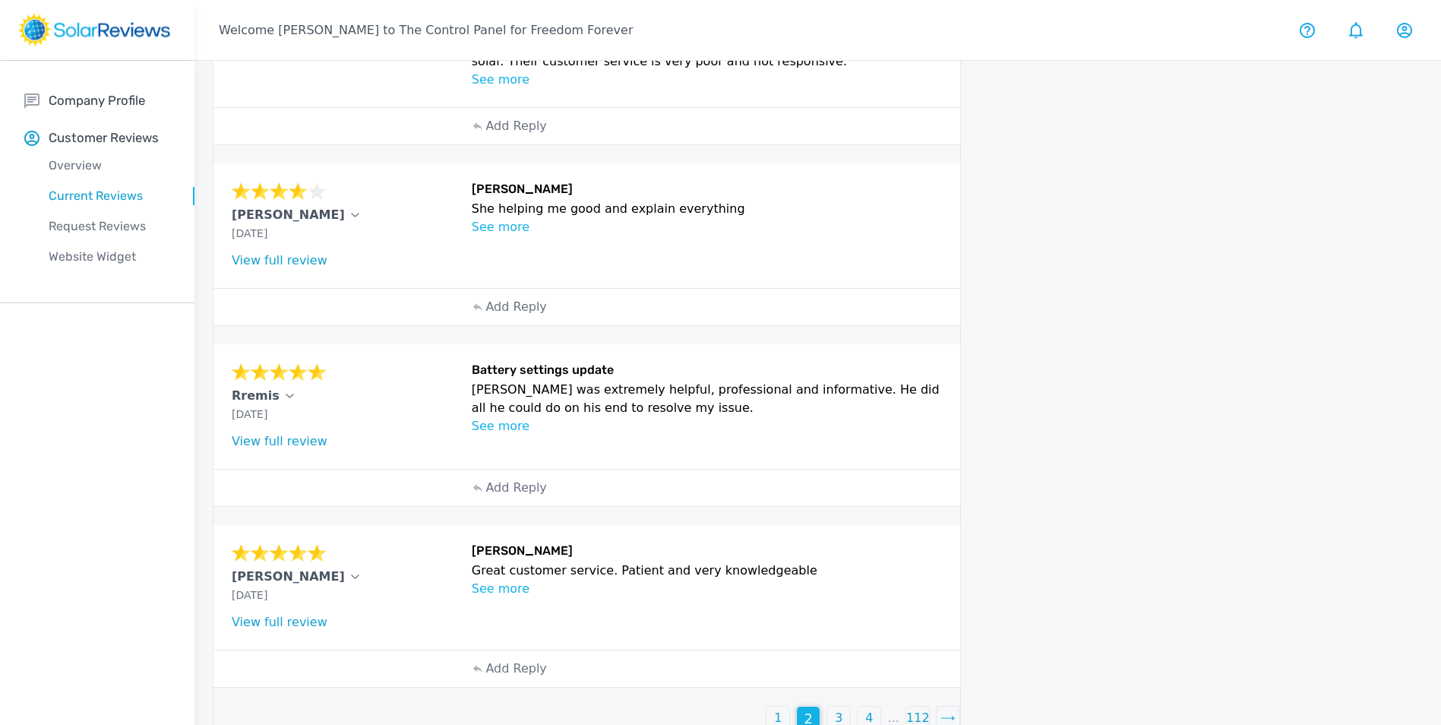
click at [839, 709] on p "3" at bounding box center [839, 718] width 8 height 18
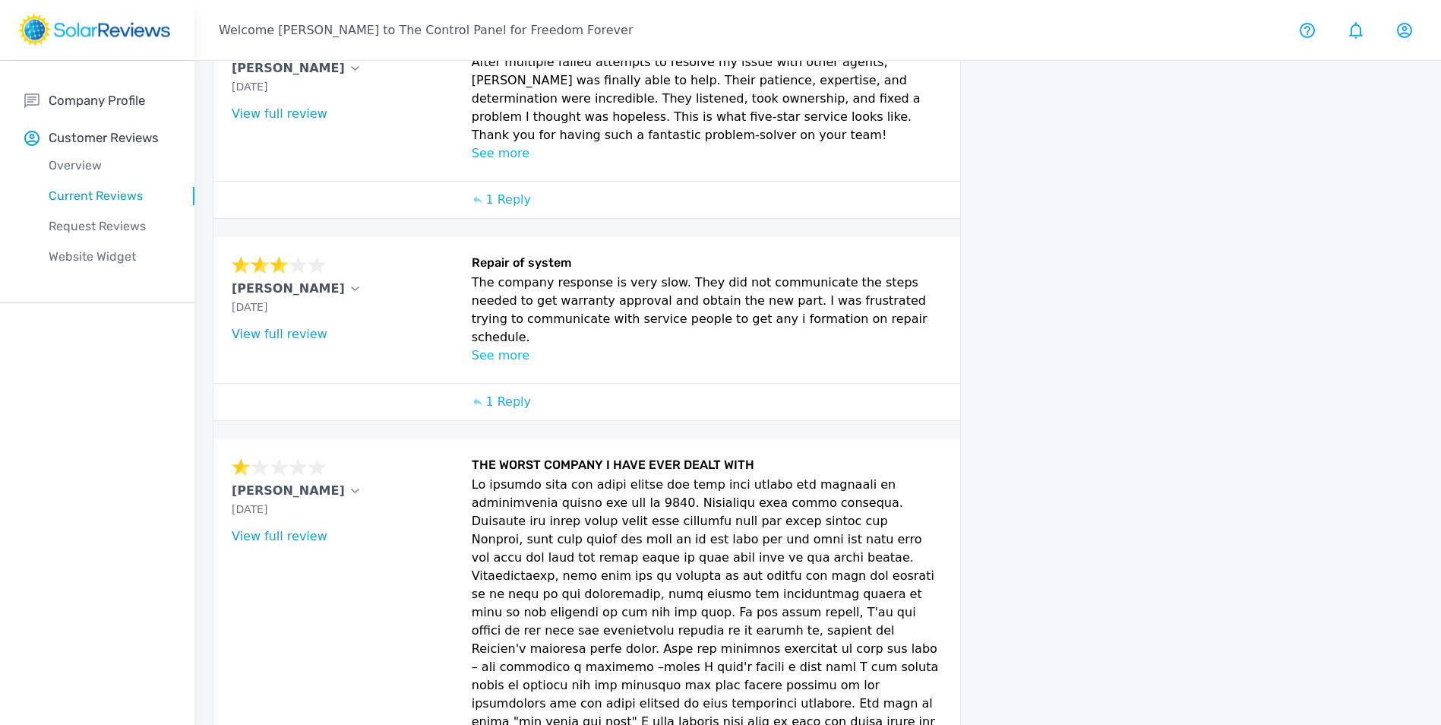
scroll to position [818, 0]
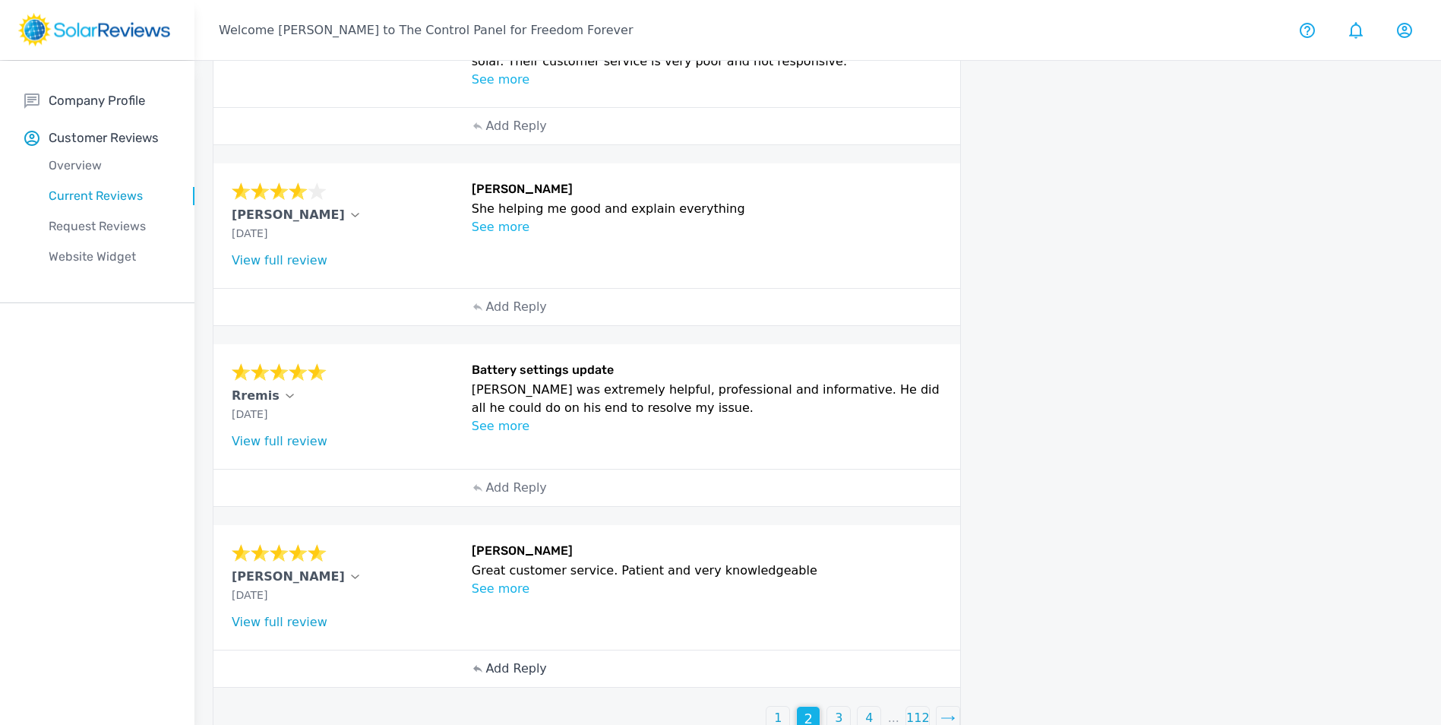
click at [502, 660] on p "Add Reply" at bounding box center [516, 669] width 61 height 18
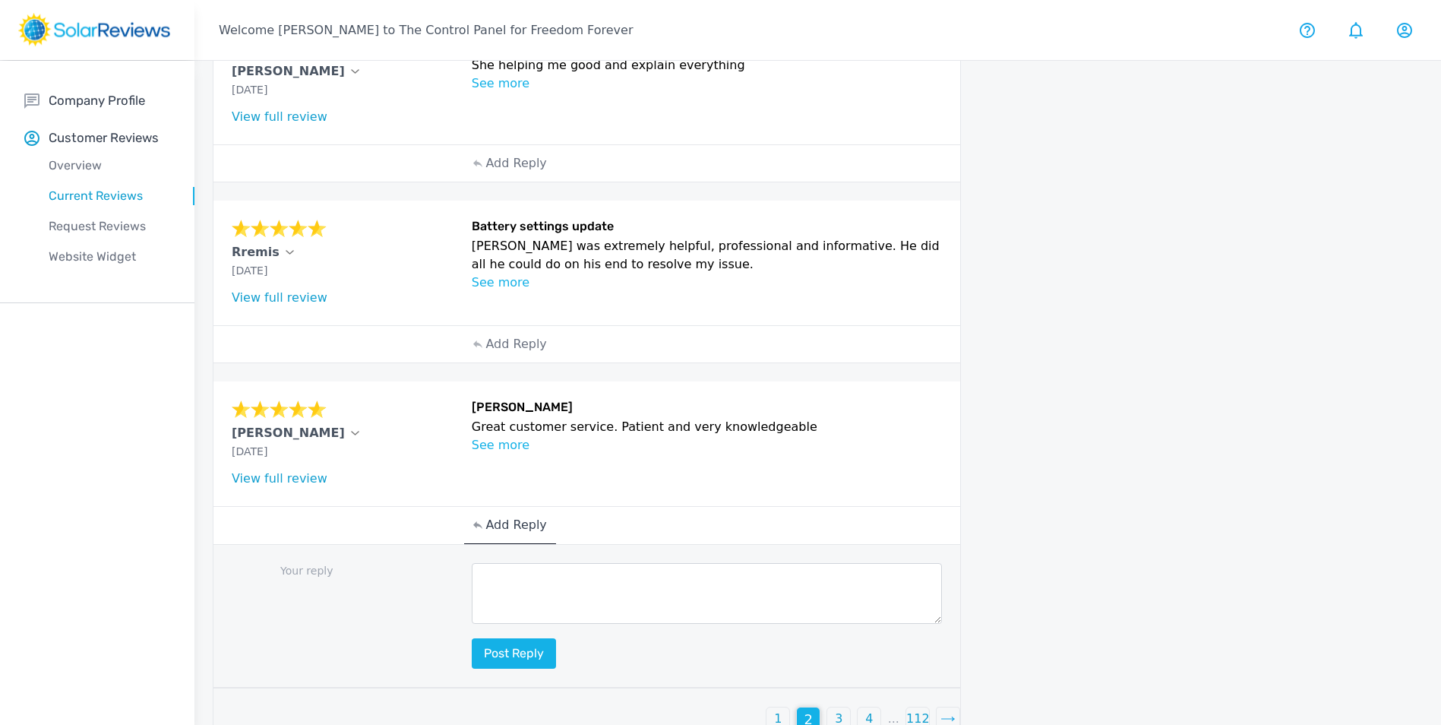
click at [541, 563] on textarea at bounding box center [707, 593] width 471 height 61
paste textarea "Hello (Customer name), we are delighted to receive your positive feedback! Know…"
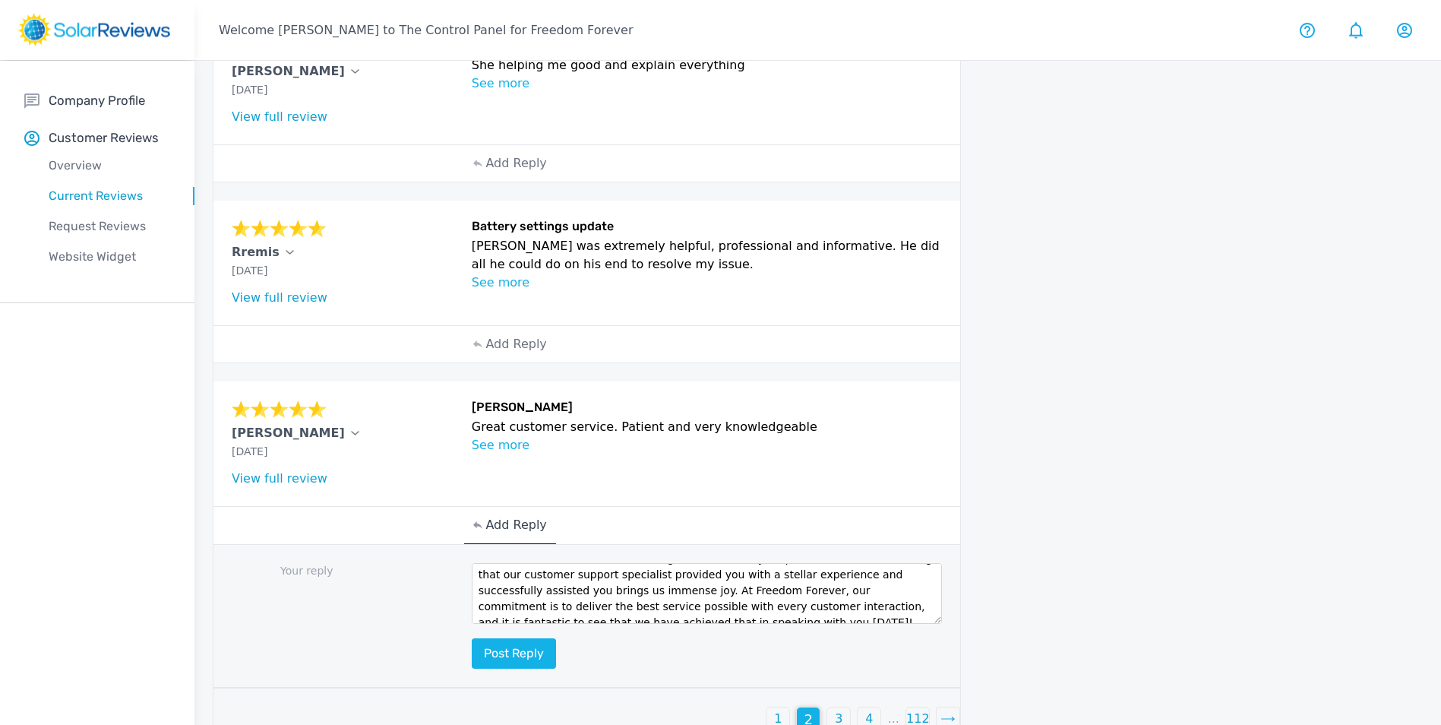
scroll to position [0, 0]
drag, startPoint x: 587, startPoint y: 554, endPoint x: 508, endPoint y: 556, distance: 79.1
click at [508, 563] on textarea "Hello (Customer name), we are delighted to receive your positive feedback! Know…" at bounding box center [707, 593] width 471 height 61
type textarea "Hello, [PERSON_NAME], we are delighted to receive your positive feedback! Knowi…"
click at [517, 638] on button "Post reply" at bounding box center [514, 653] width 84 height 30
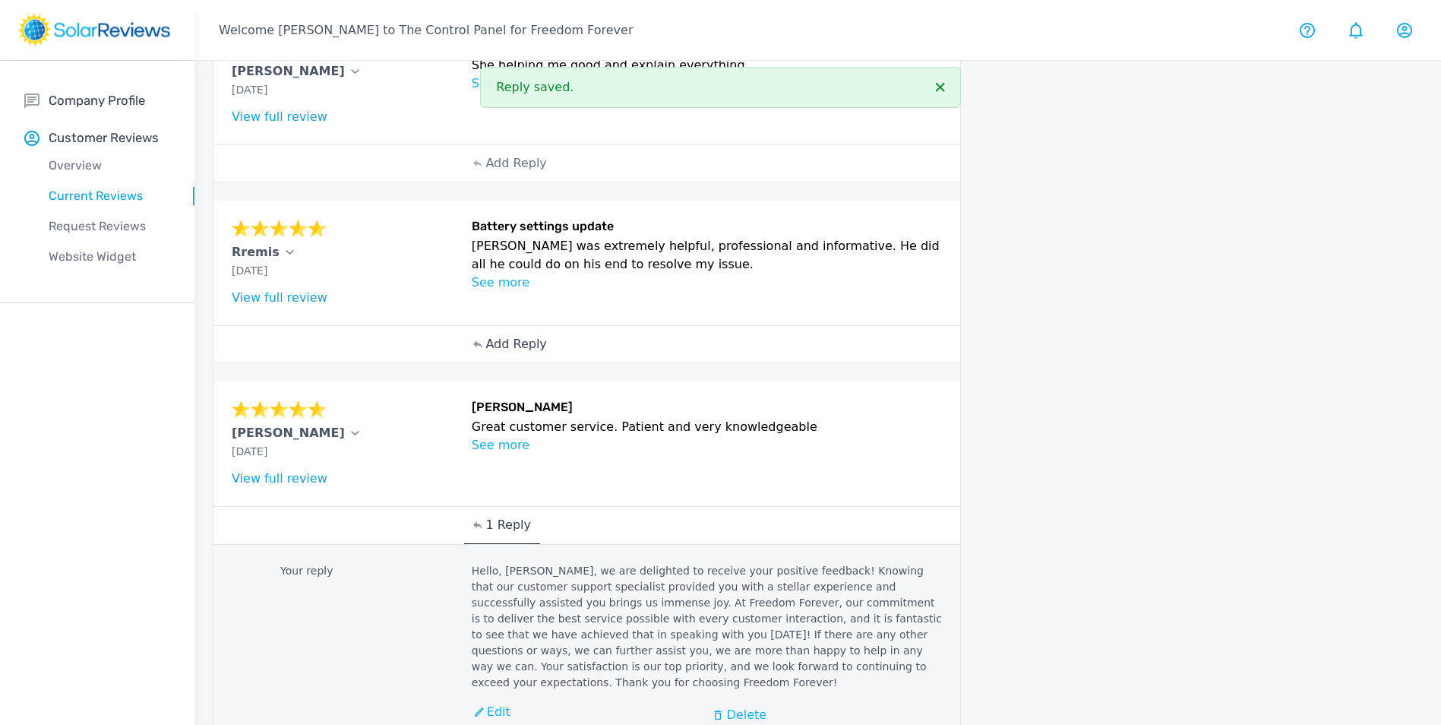
click at [505, 335] on p "Add Reply" at bounding box center [516, 344] width 61 height 18
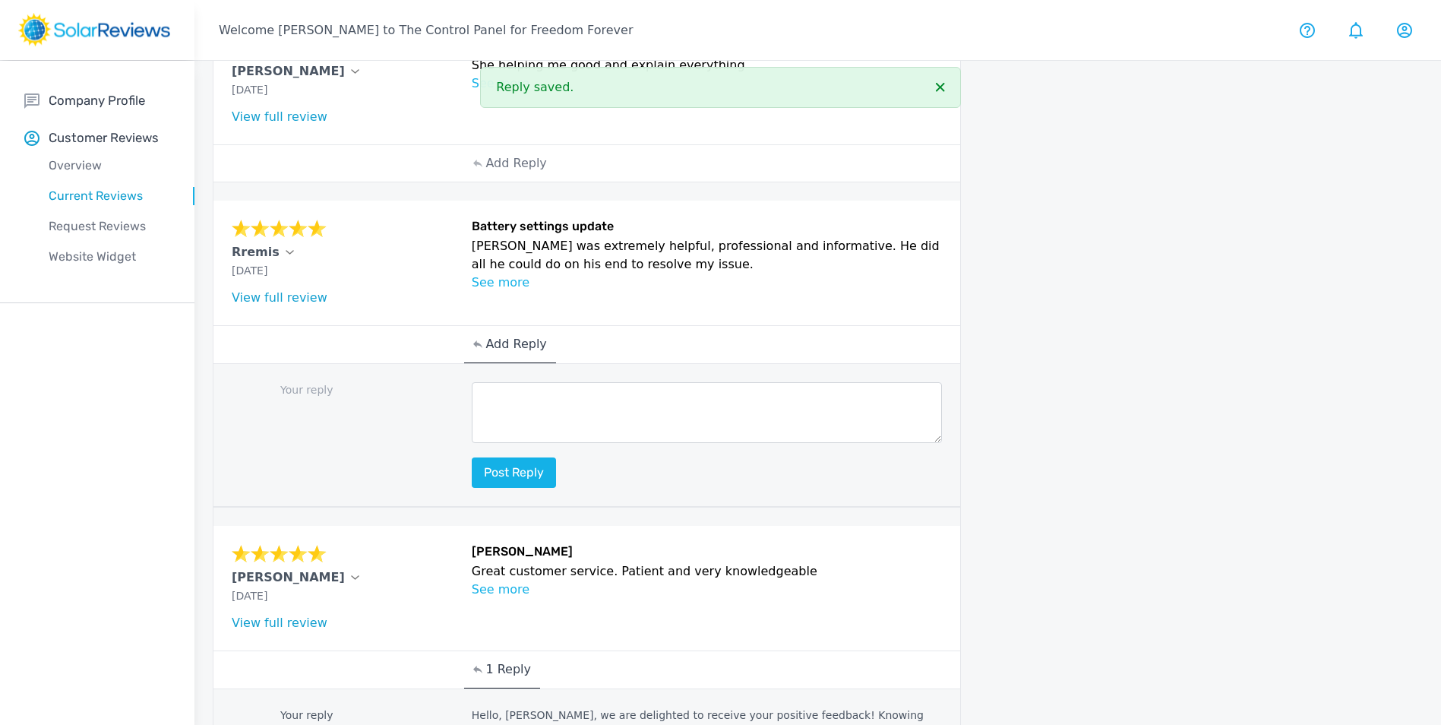
click at [508, 382] on textarea at bounding box center [707, 412] width 471 height 61
paste textarea "Hello (Customer name), we are delighted to receive your positive feedback! Know…"
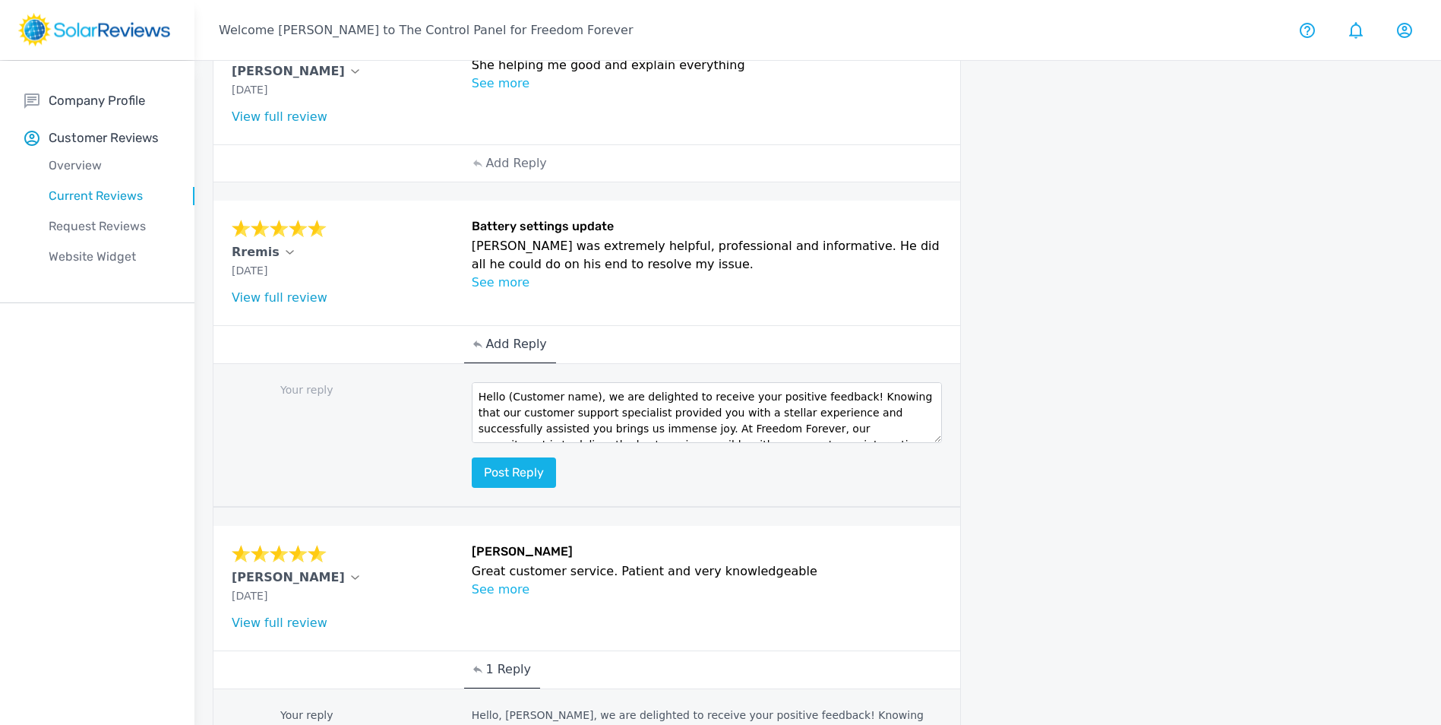
drag, startPoint x: 589, startPoint y: 375, endPoint x: 508, endPoint y: 375, distance: 81.3
click at [508, 382] on textarea "Hello (Customer name), we are delighted to receive your positive feedback! Know…" at bounding box center [707, 412] width 471 height 61
type textarea "Hello Rremis we are delighted to receive your positive feedback! Knowing that o…"
click at [544, 457] on button "Post reply" at bounding box center [514, 472] width 84 height 30
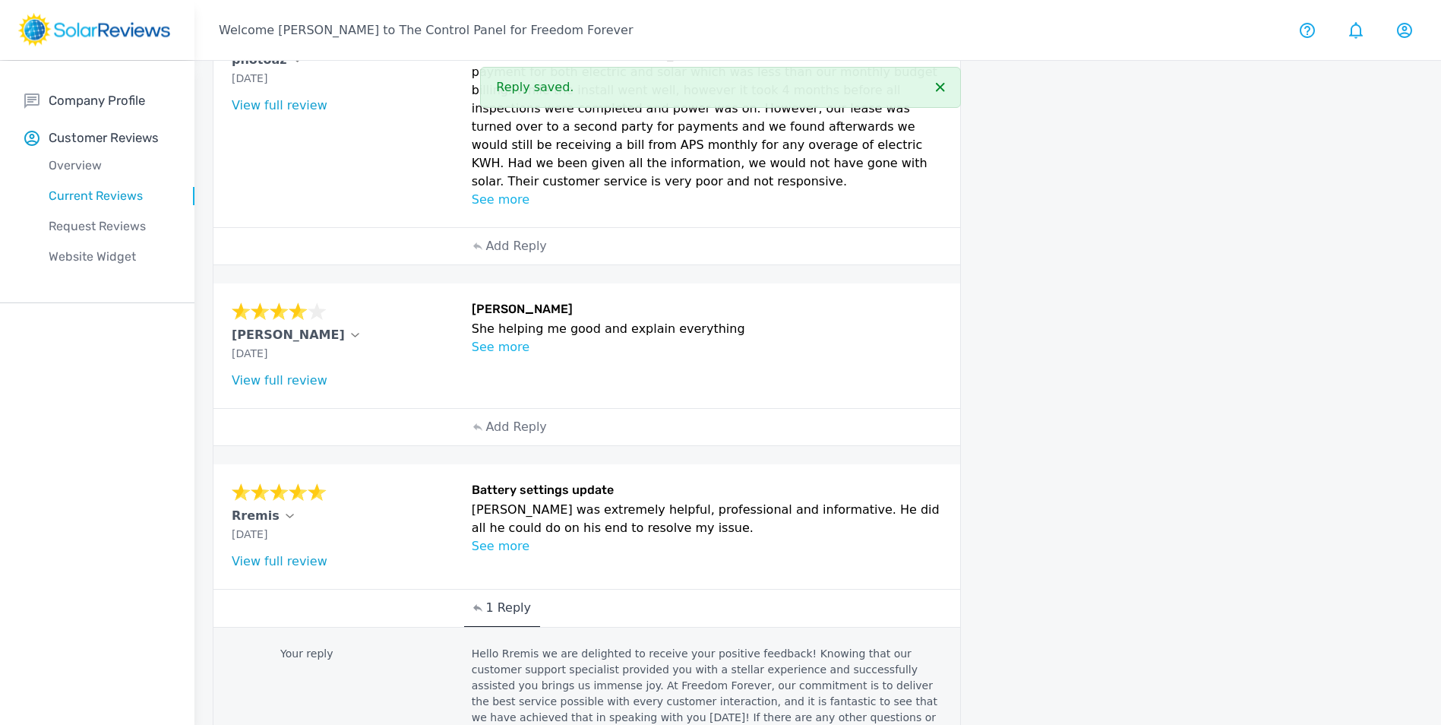
scroll to position [370, 0]
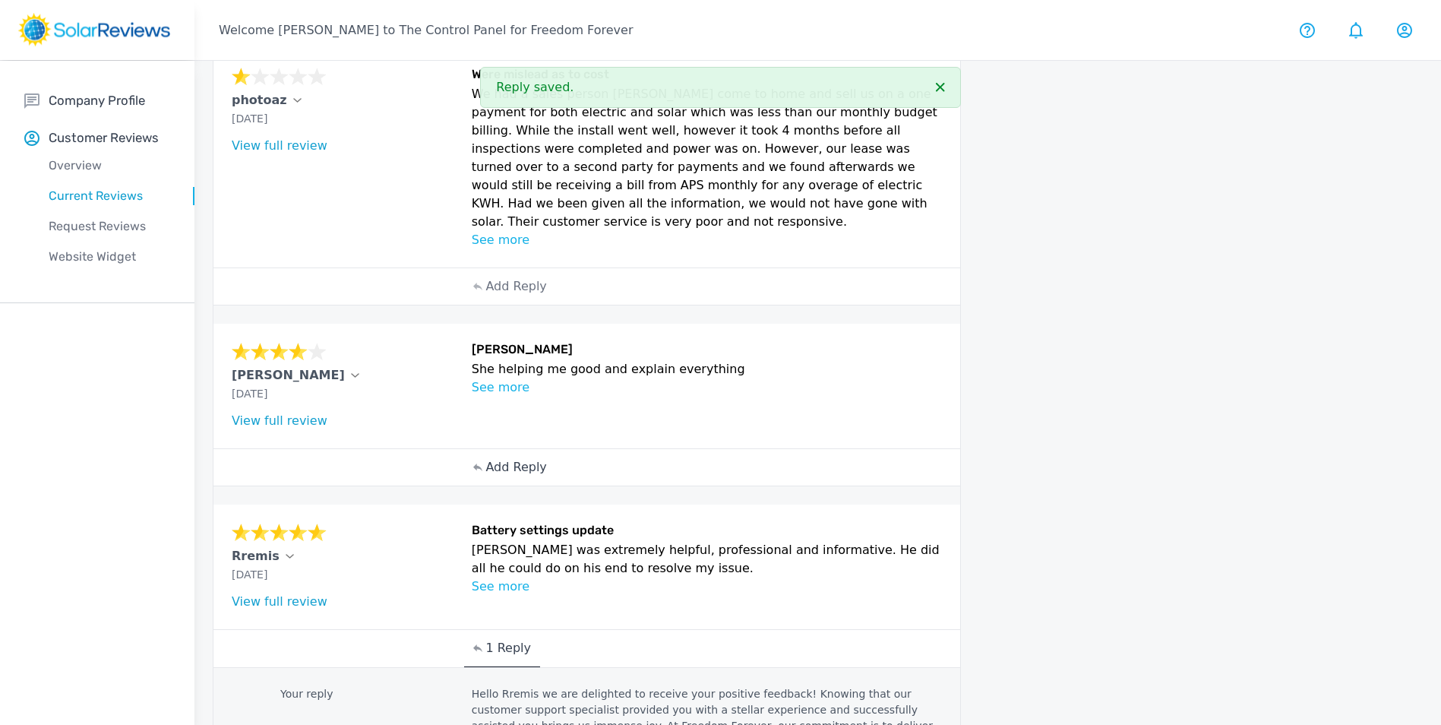
click at [530, 458] on p "Add Reply" at bounding box center [516, 467] width 61 height 18
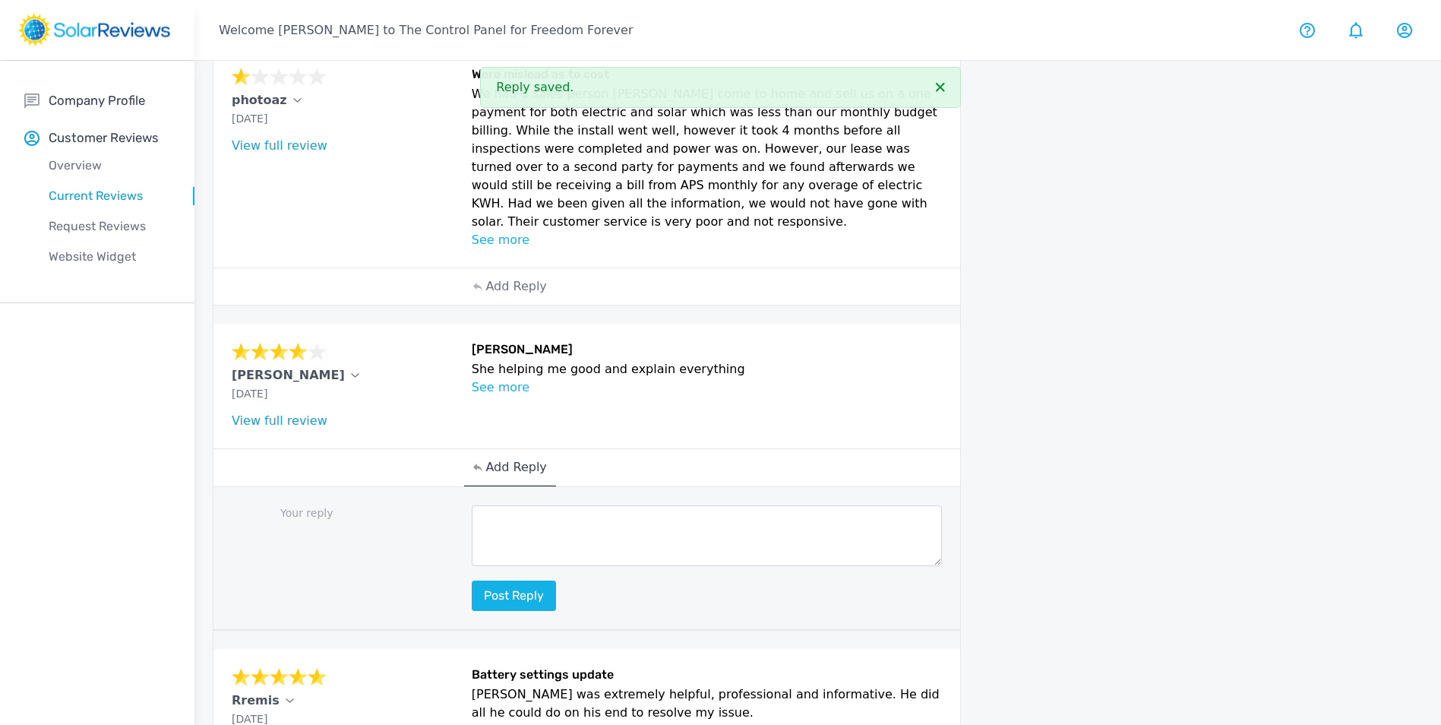
click at [522, 530] on textarea at bounding box center [707, 535] width 471 height 61
paste textarea "Hello (Customer name), we are delighted to receive your positive feedback! Know…"
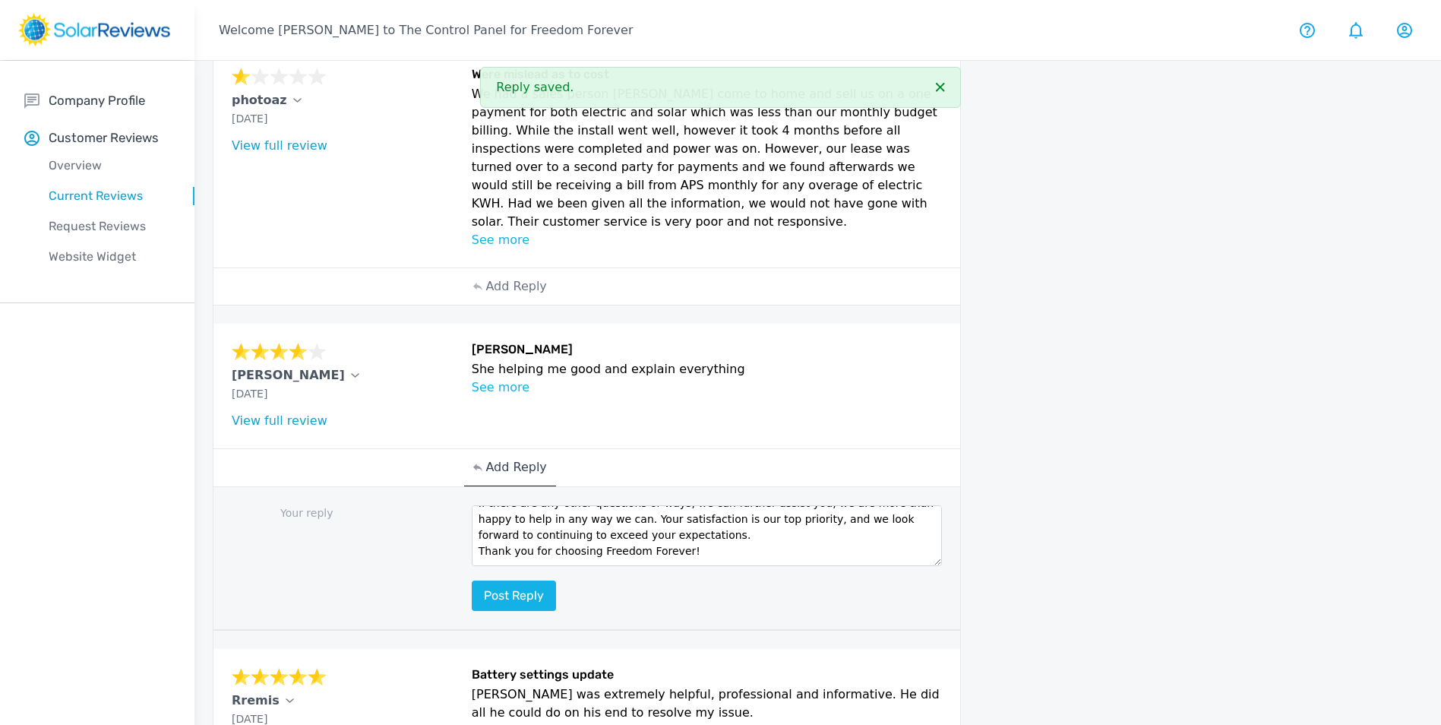
scroll to position [0, 0]
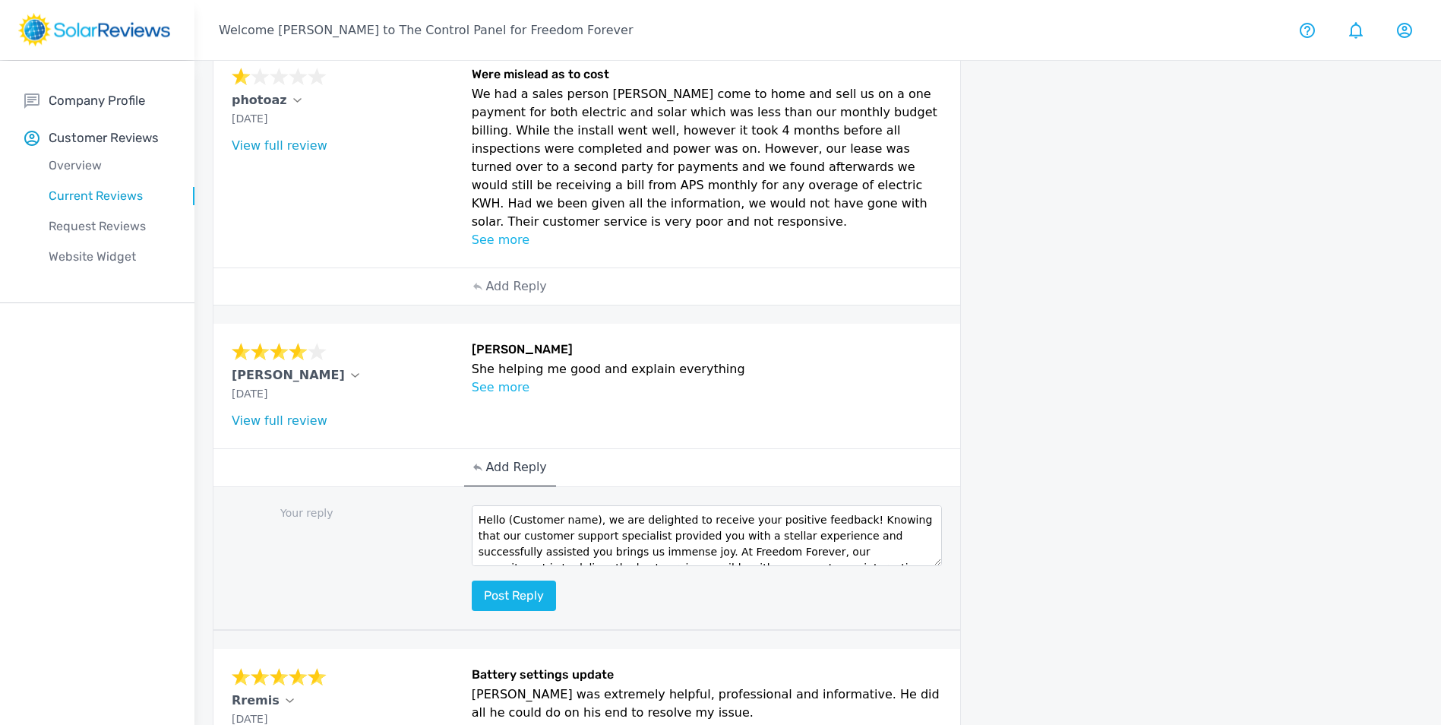
drag, startPoint x: 589, startPoint y: 496, endPoint x: 508, endPoint y: 499, distance: 81.4
click at [508, 505] on textarea "Hello (Customer name), we are delighted to receive your positive feedback! Know…" at bounding box center [707, 535] width 471 height 61
click at [509, 505] on textarea "Hello ([PERSON_NAME], we are delighted to receive your positive feedback! Knowi…" at bounding box center [707, 535] width 471 height 61
click at [548, 545] on div "Hello ([PERSON_NAME], we are delighted to receive your positive feedback! Knowi…" at bounding box center [707, 558] width 471 height 106
click at [509, 505] on textarea "Hello ([PERSON_NAME], we are delighted to receive your positive feedback! Knowi…" at bounding box center [707, 535] width 471 height 61
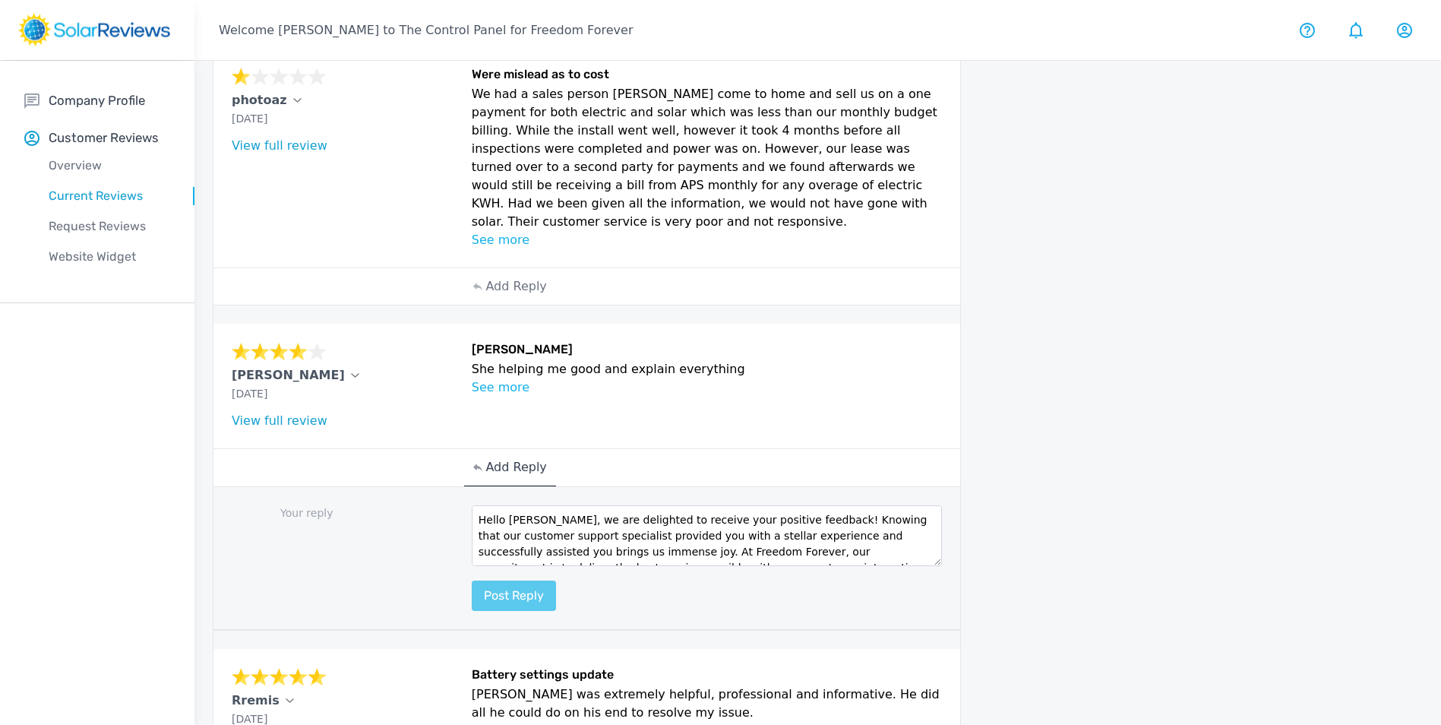
type textarea "Hello [PERSON_NAME], we are delighted to receive your positive feedback! Knowin…"
click at [537, 580] on button "Post reply" at bounding box center [514, 595] width 84 height 30
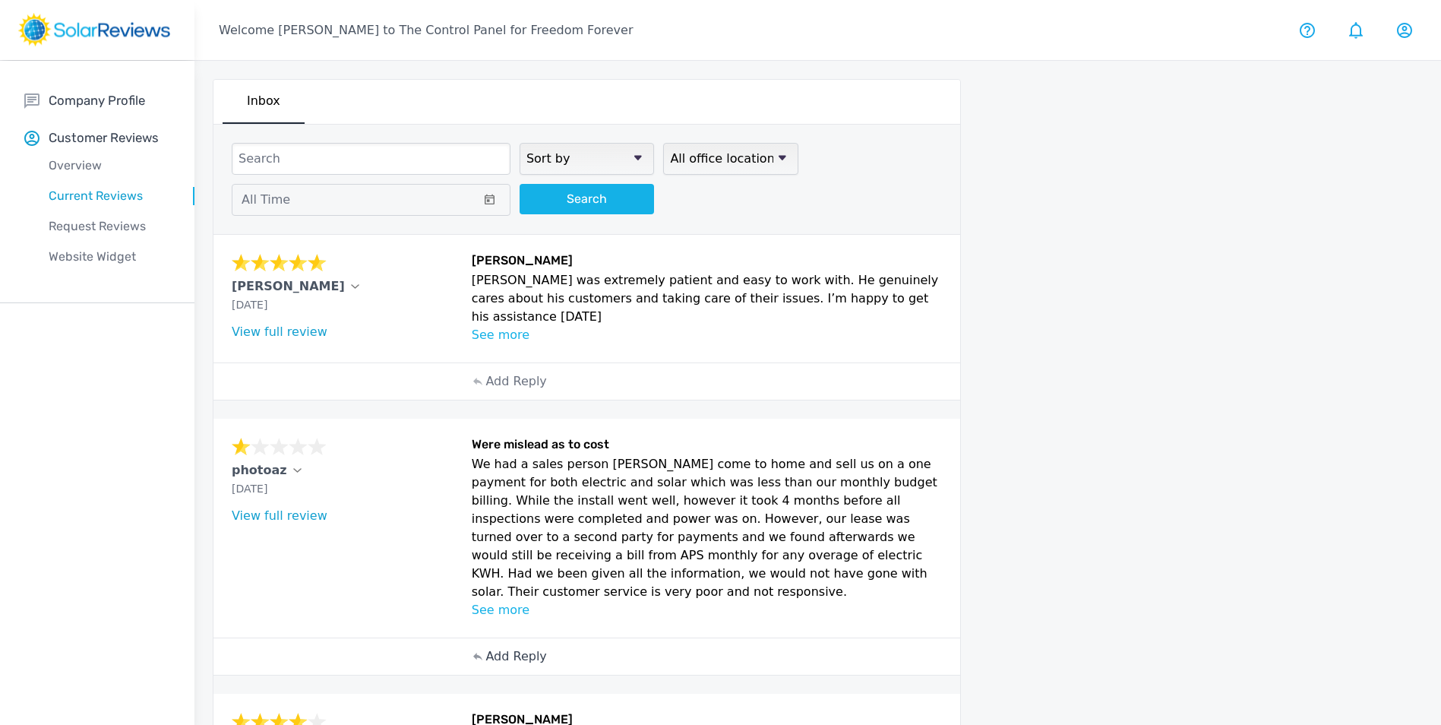
click at [510, 647] on p "Add Reply" at bounding box center [516, 656] width 61 height 18
click at [517, 384] on p "Add Reply" at bounding box center [516, 381] width 61 height 18
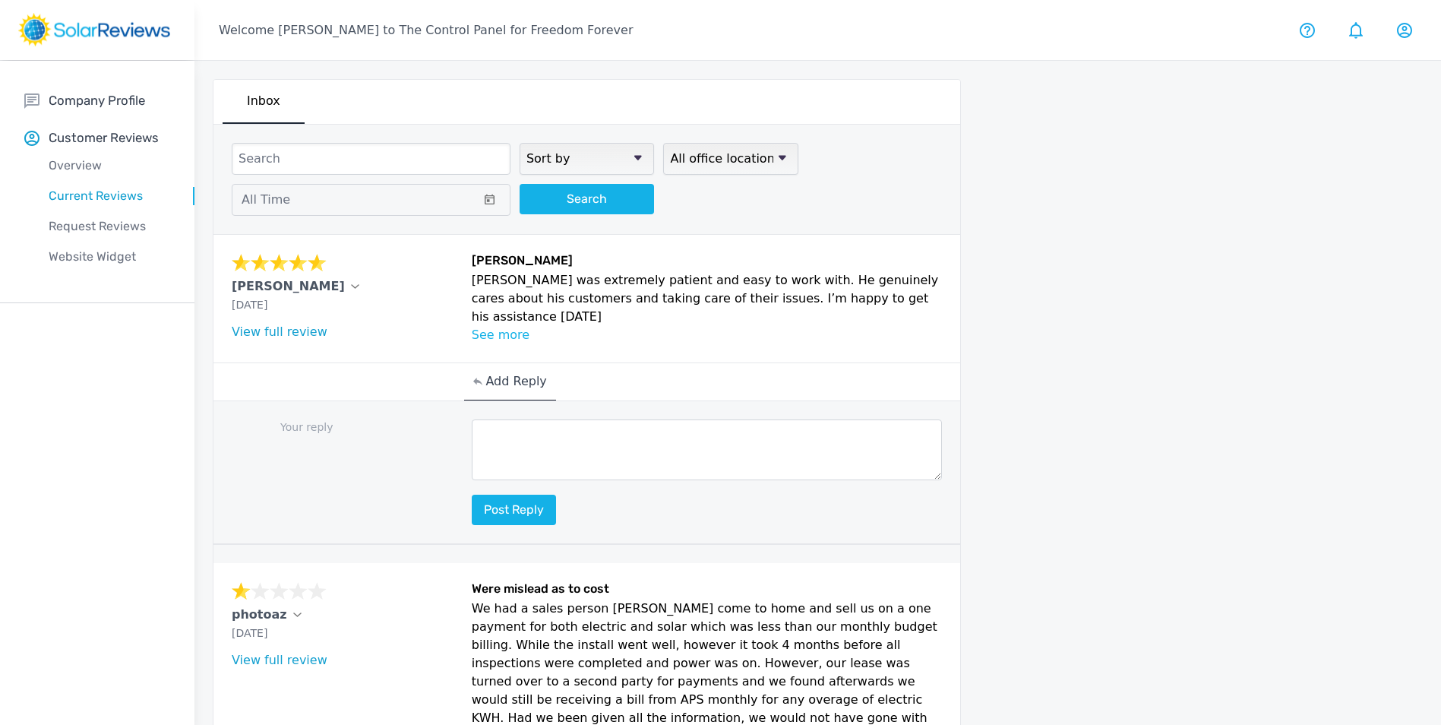
click at [549, 441] on textarea at bounding box center [707, 449] width 471 height 61
paste textarea "Hello (Customer name), we are delighted to receive your positive feedback! Know…"
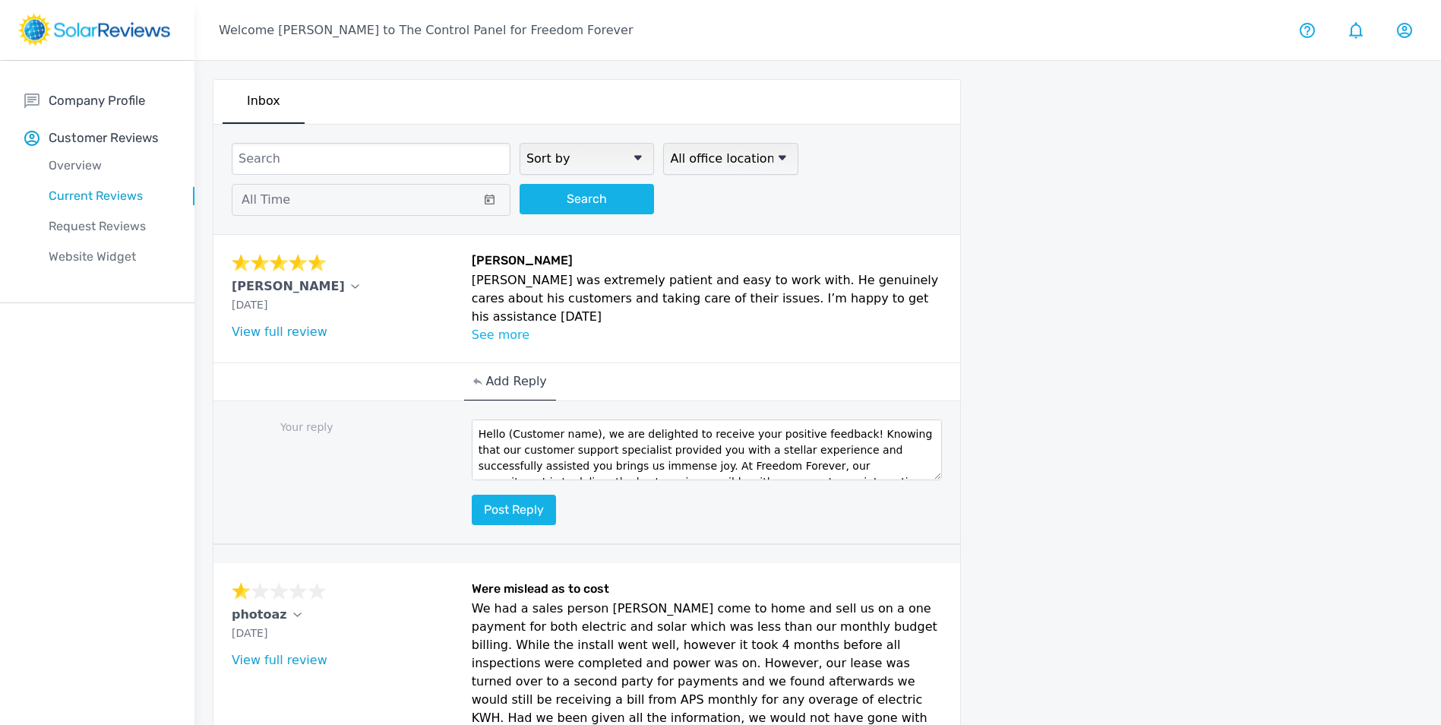
drag, startPoint x: 593, startPoint y: 429, endPoint x: 505, endPoint y: 435, distance: 87.6
click at [505, 435] on textarea "Hello (Customer name), we are delighted to receive your positive feedback! Know…" at bounding box center [707, 449] width 471 height 61
type textarea "Hello [PERSON_NAME], we are delighted to receive your positive feedback! Knowin…"
click at [524, 505] on button "Post reply" at bounding box center [514, 510] width 84 height 30
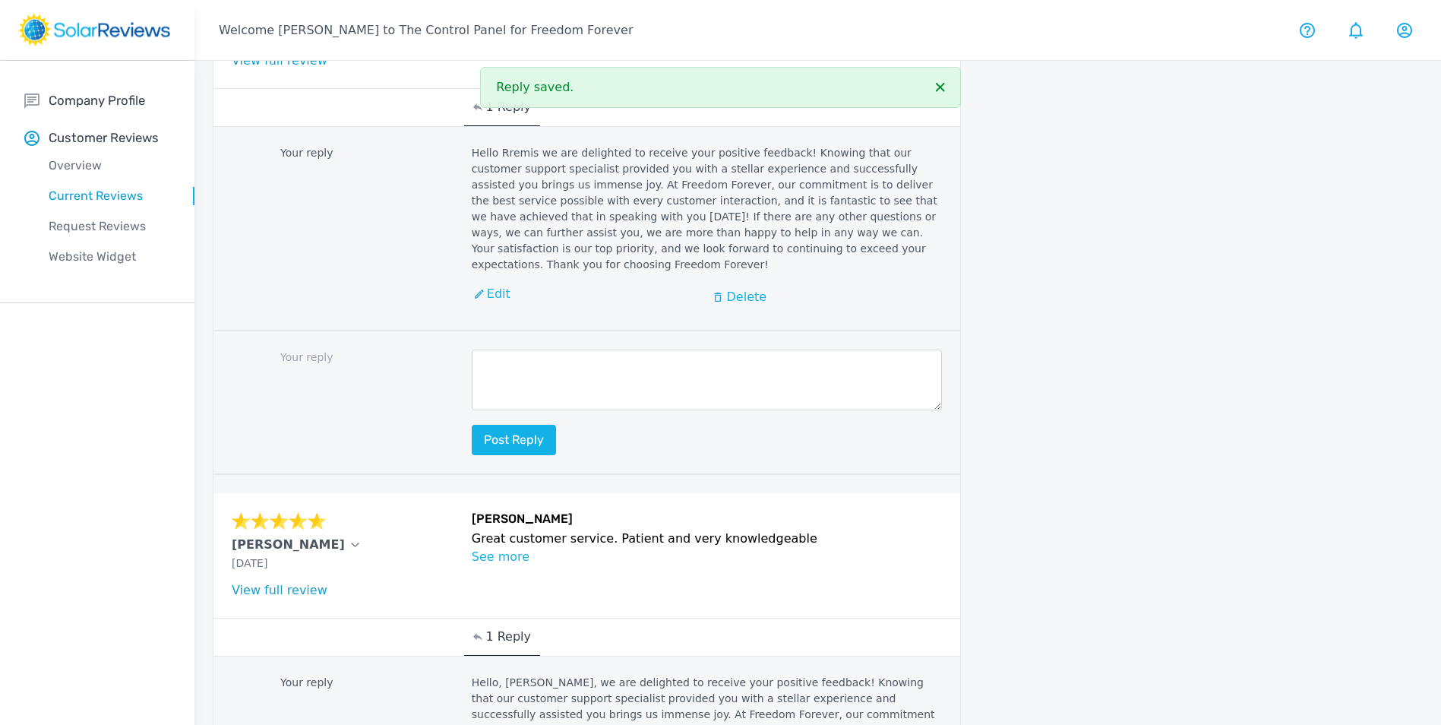
scroll to position [1999, 0]
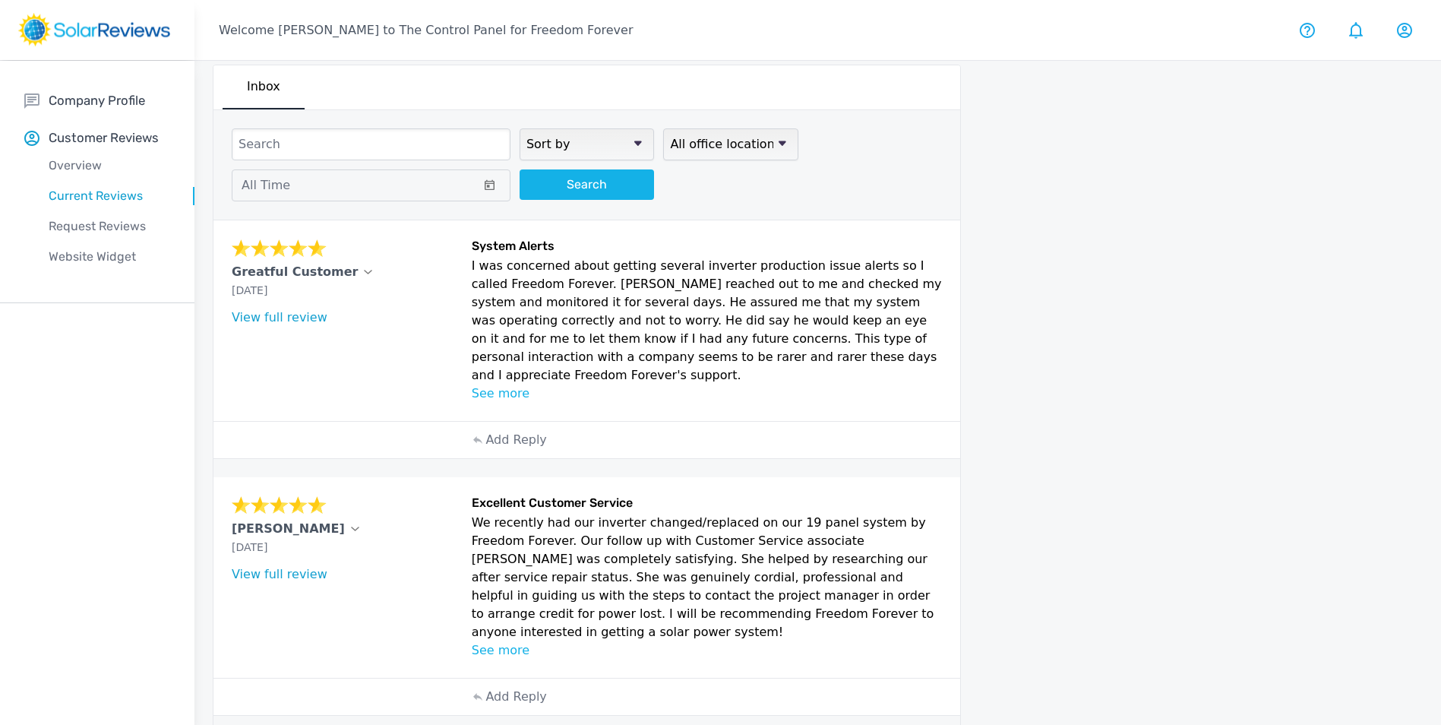
scroll to position [0, 0]
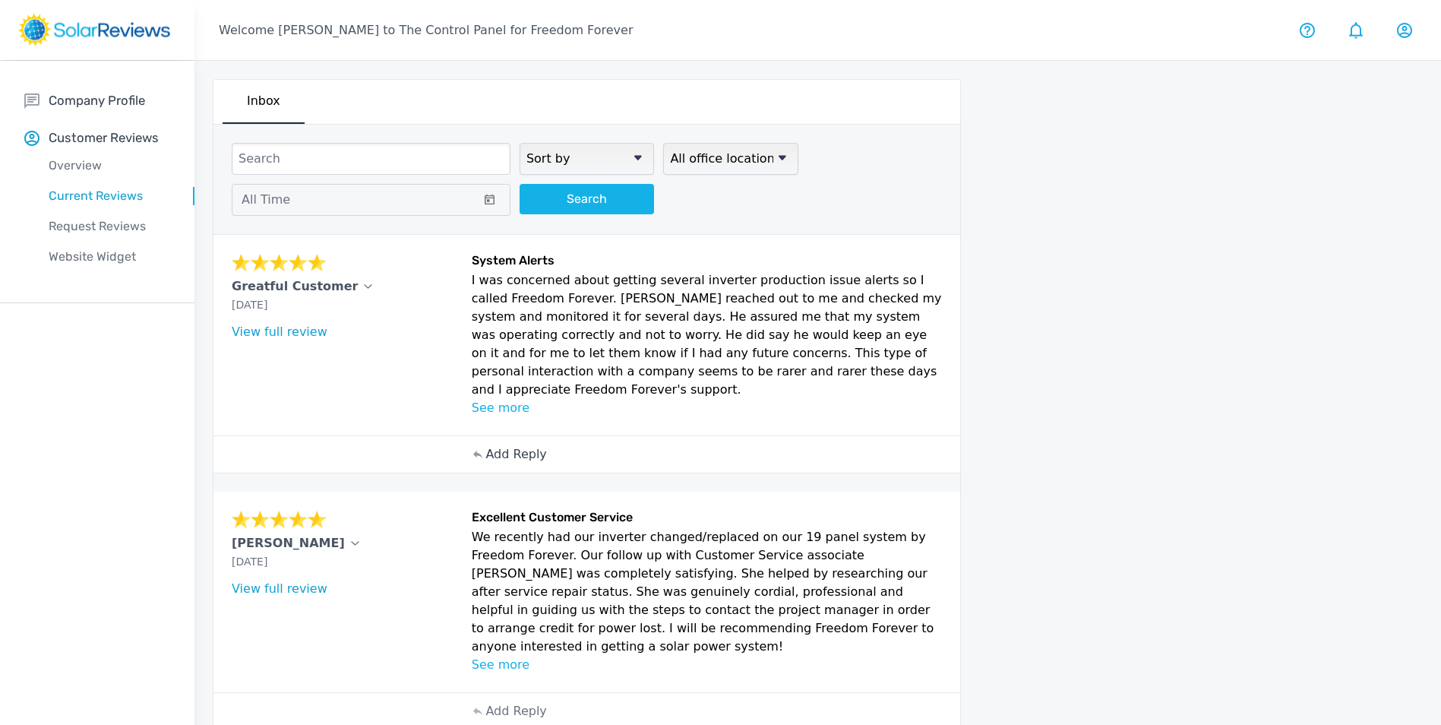
click at [502, 445] on p "Add Reply" at bounding box center [516, 454] width 61 height 18
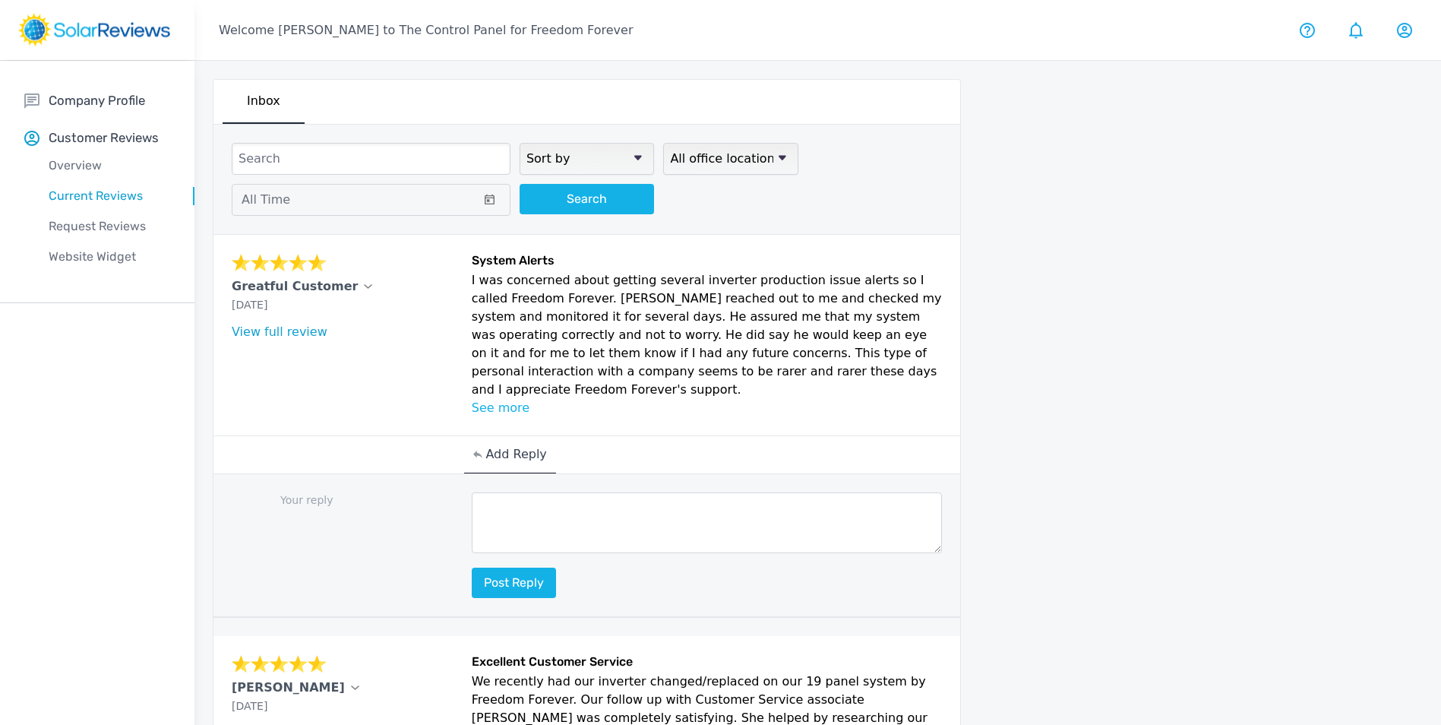
click at [539, 496] on textarea at bounding box center [707, 522] width 471 height 61
paste textarea "Hello (Customer name), we are delighted to receive your positive feedback! Know…"
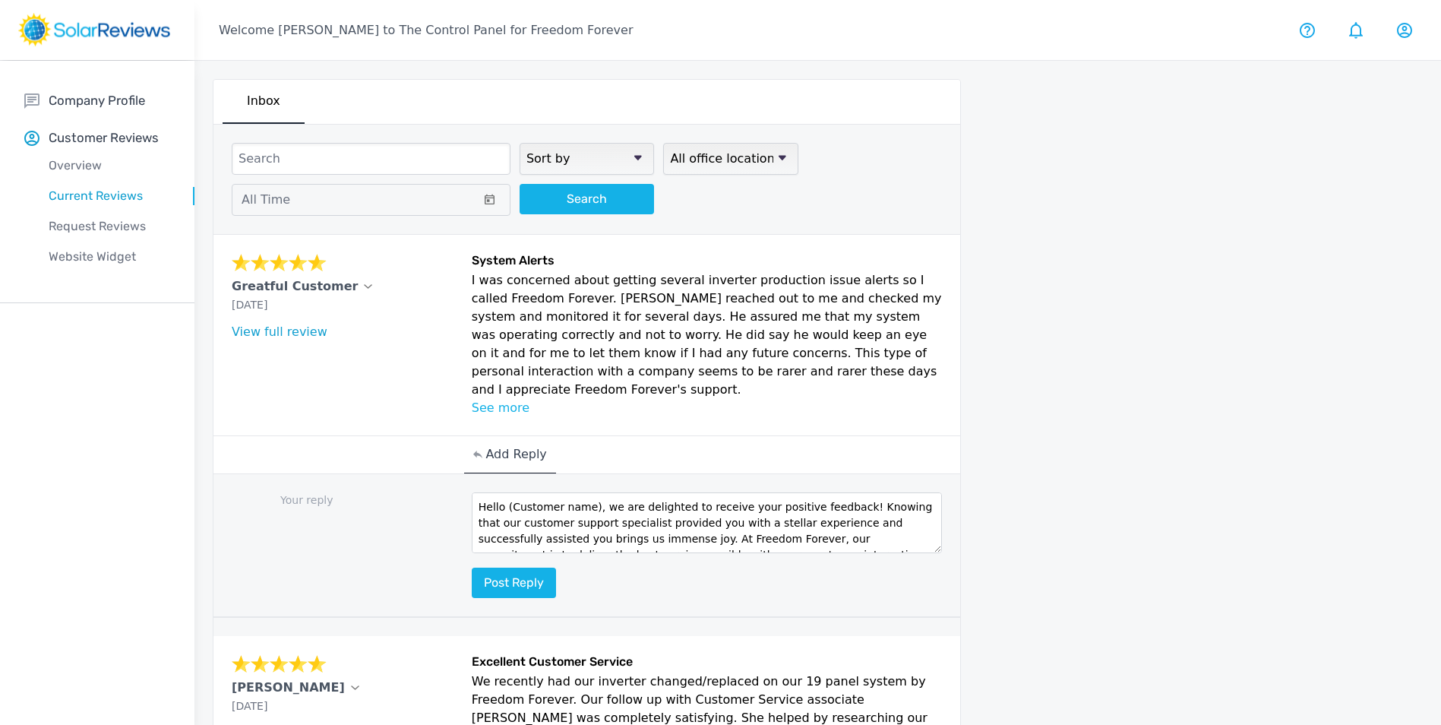
drag, startPoint x: 587, startPoint y: 492, endPoint x: 510, endPoint y: 495, distance: 77.6
click at [510, 495] on textarea "Hello (Customer name), we are delighted to receive your positive feedback! Know…" at bounding box center [707, 522] width 471 height 61
type textarea "Hello, we are delighted to receive your positive feedback! Knowing that our cus…"
click at [525, 568] on button "Post reply" at bounding box center [514, 583] width 84 height 30
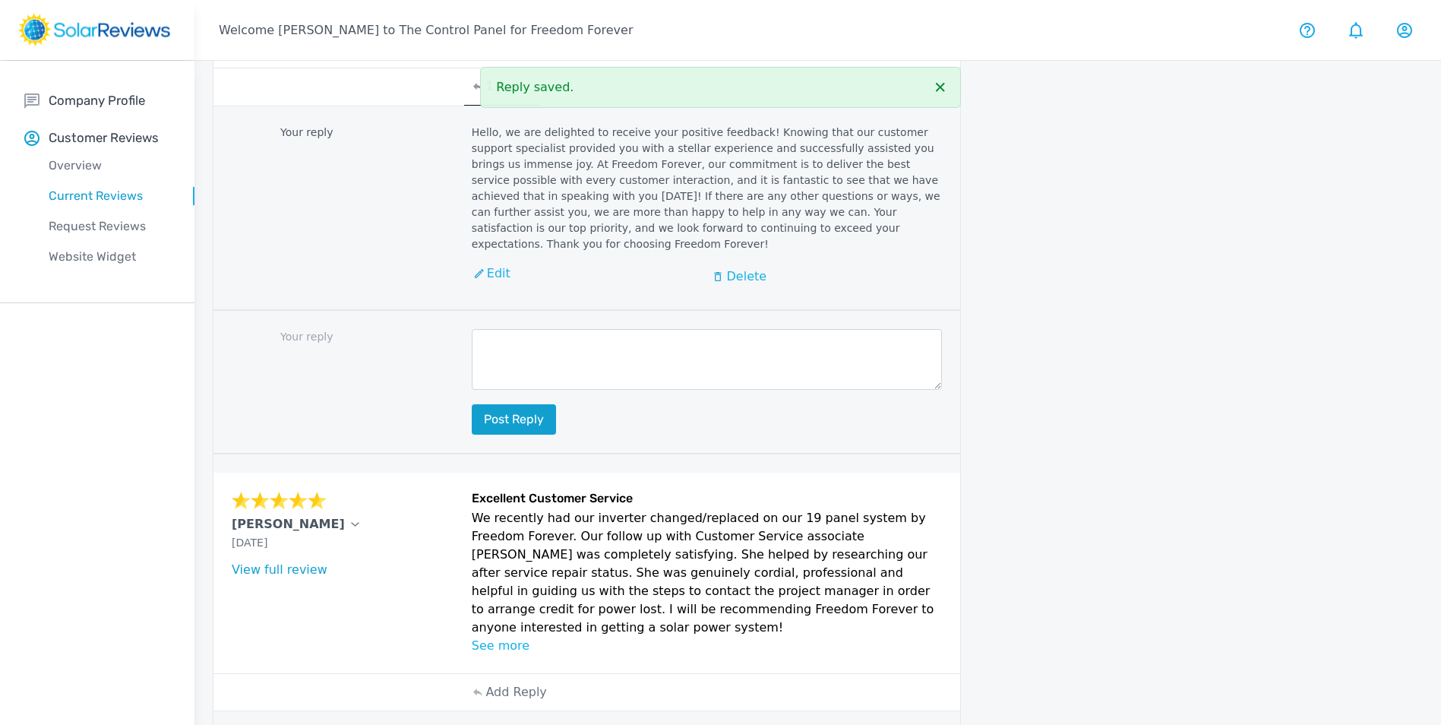
scroll to position [532, 0]
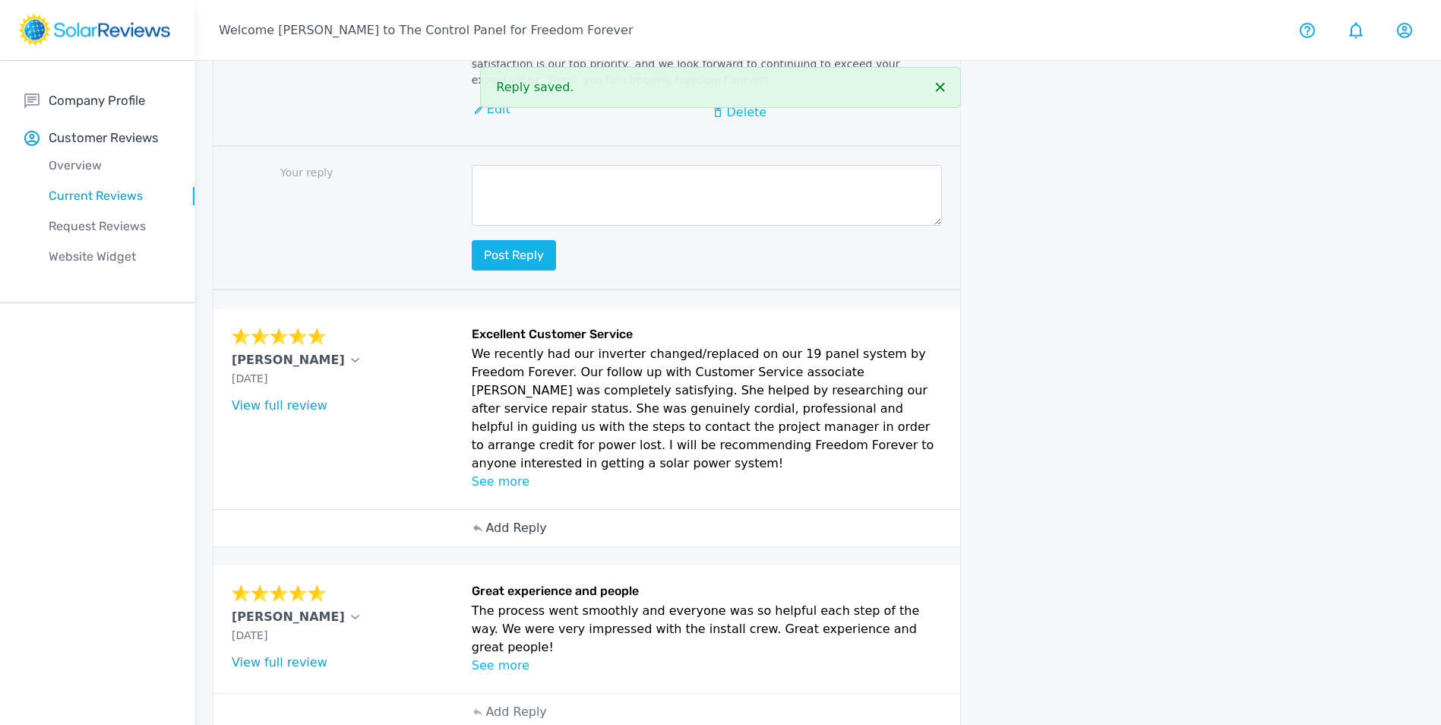
click at [510, 519] on p "Add Reply" at bounding box center [516, 528] width 61 height 18
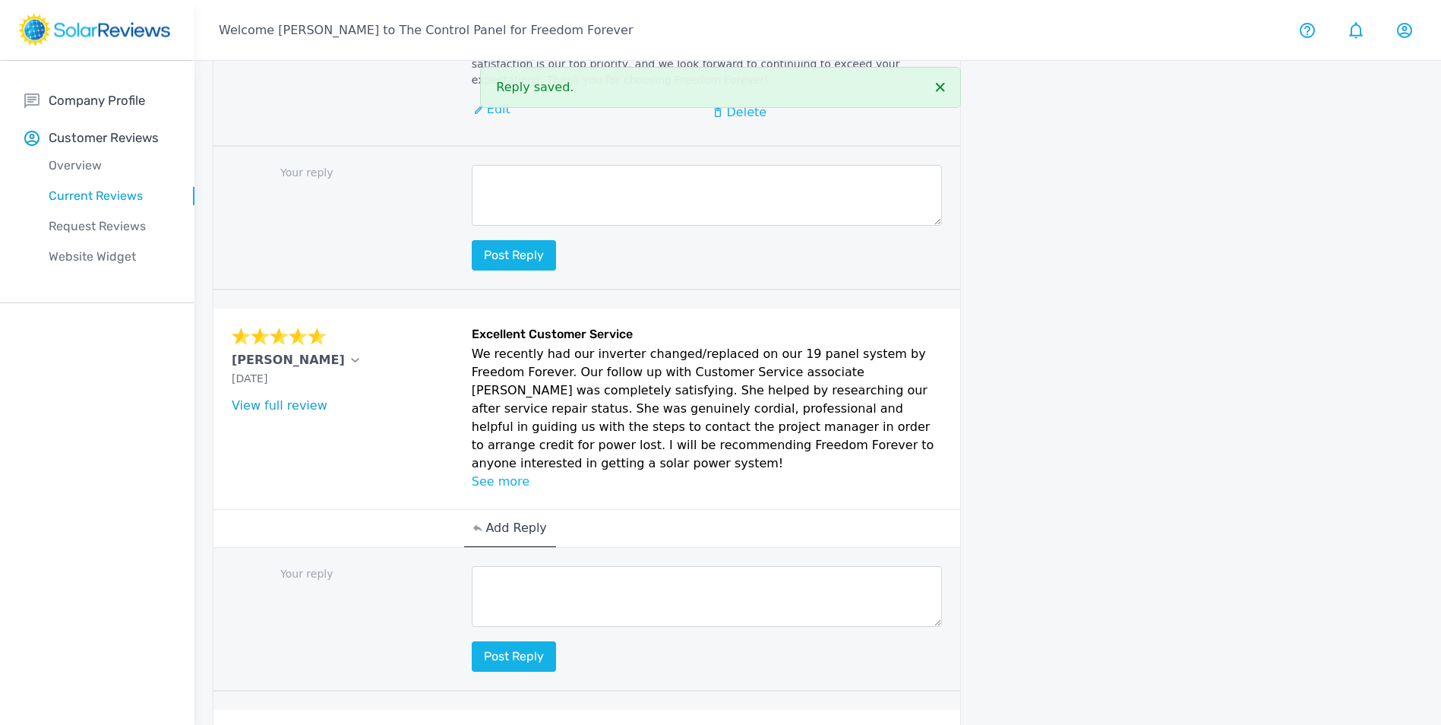
click at [533, 566] on textarea at bounding box center [707, 596] width 471 height 61
paste textarea "Hello (Customer name), we are delighted to receive your positive feedback! Know…"
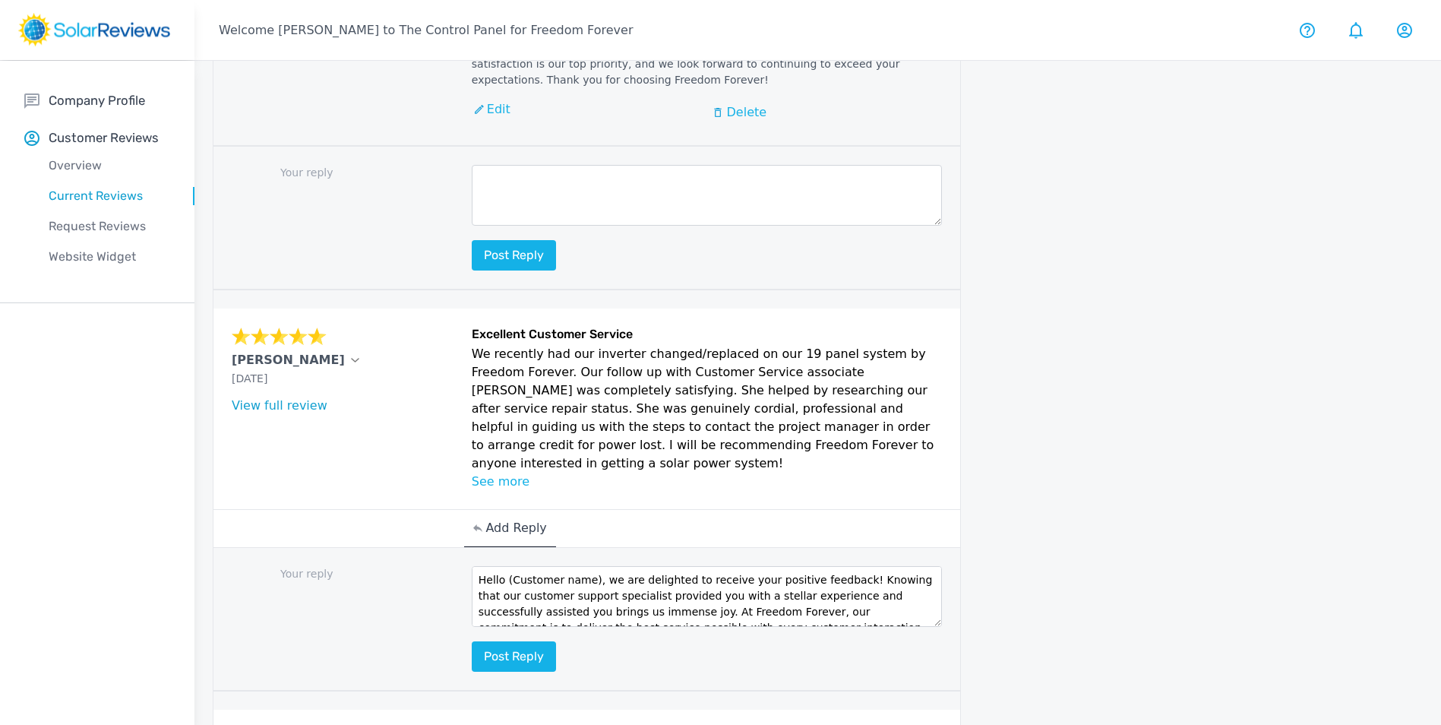
scroll to position [0, 0]
drag, startPoint x: 587, startPoint y: 526, endPoint x: 506, endPoint y: 532, distance: 81.5
click at [506, 566] on textarea "Hello (Customer name), we are delighted to receive your positive feedback! Know…" at bounding box center [707, 596] width 471 height 61
type textarea "Hello [PERSON_NAME], we are delighted to receive your positive feedback! Knowin…"
click at [528, 641] on button "Post reply" at bounding box center [514, 656] width 84 height 30
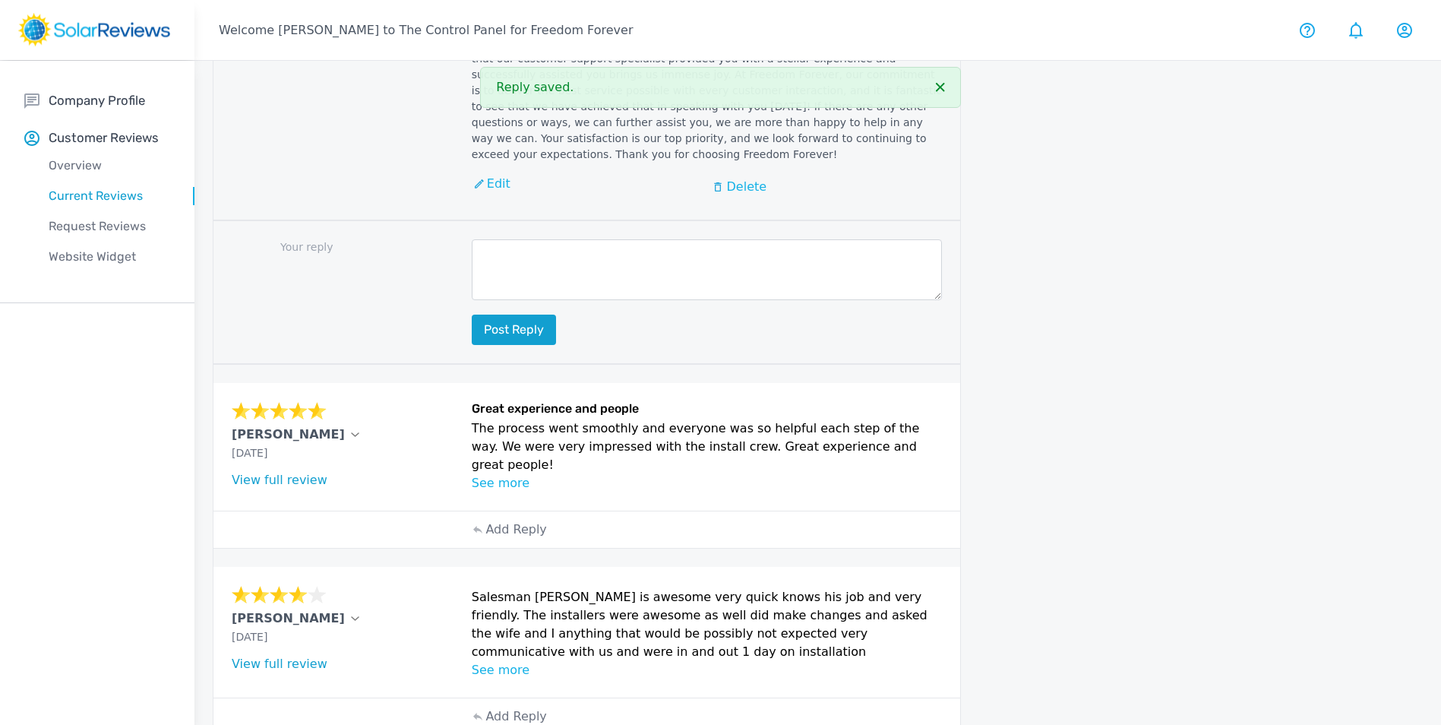
scroll to position [1064, 0]
click at [523, 520] on p "Add Reply" at bounding box center [516, 529] width 61 height 18
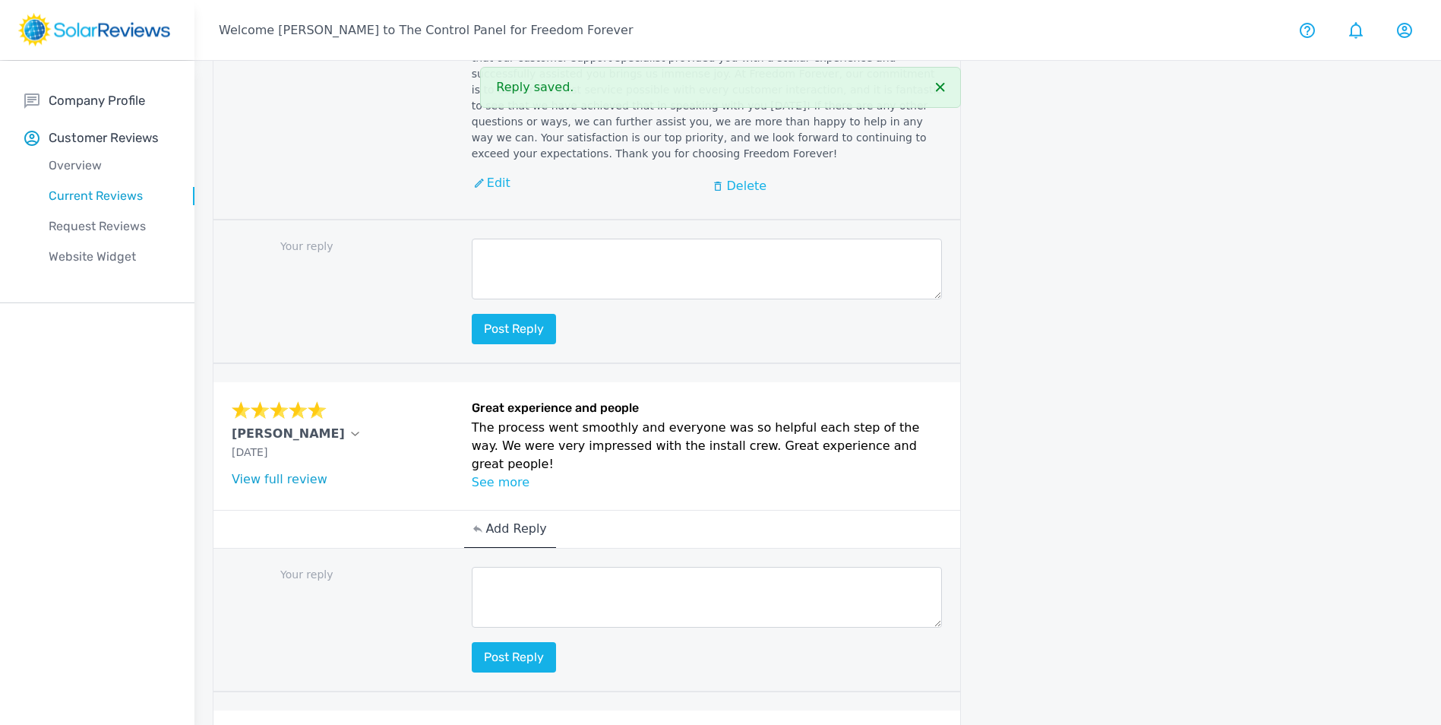
click at [538, 567] on textarea at bounding box center [707, 597] width 471 height 61
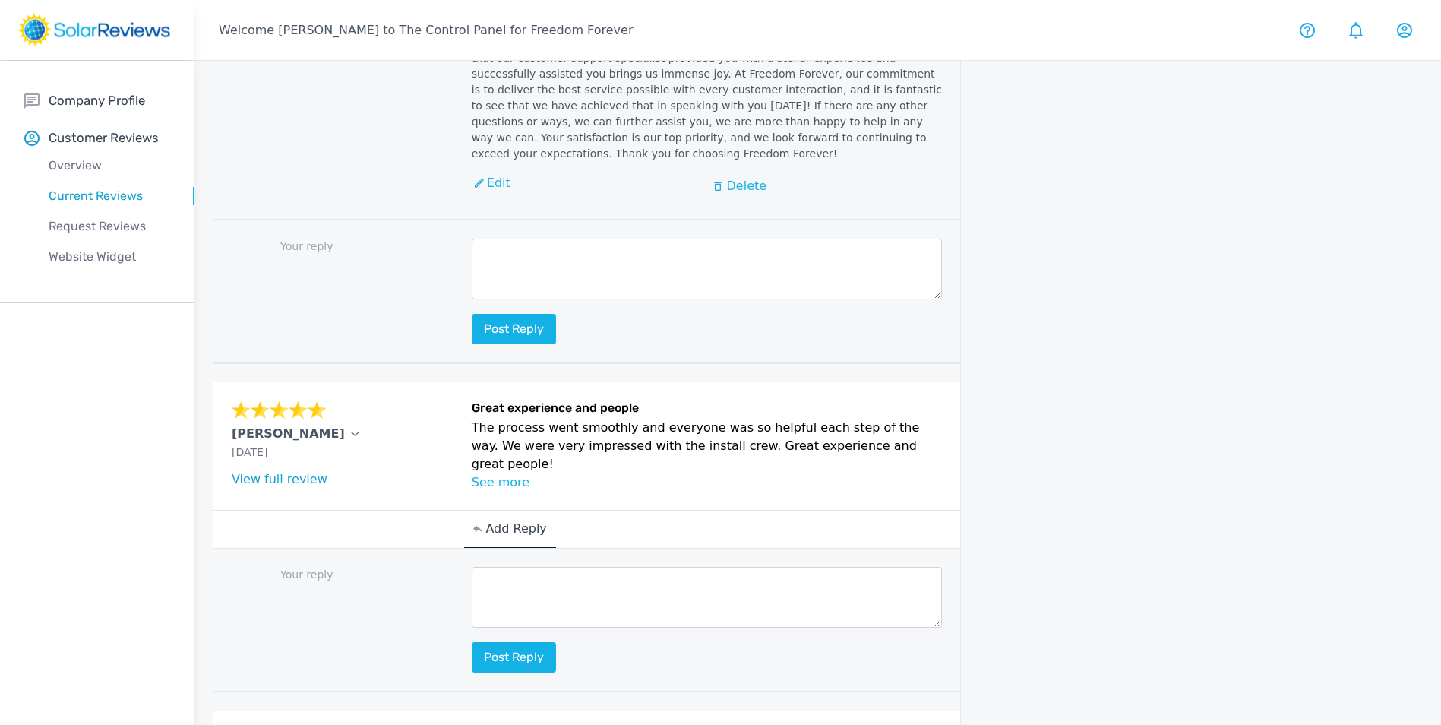
paste textarea "Hello (Customer name), we are delighted to receive your positive feedback! Know…"
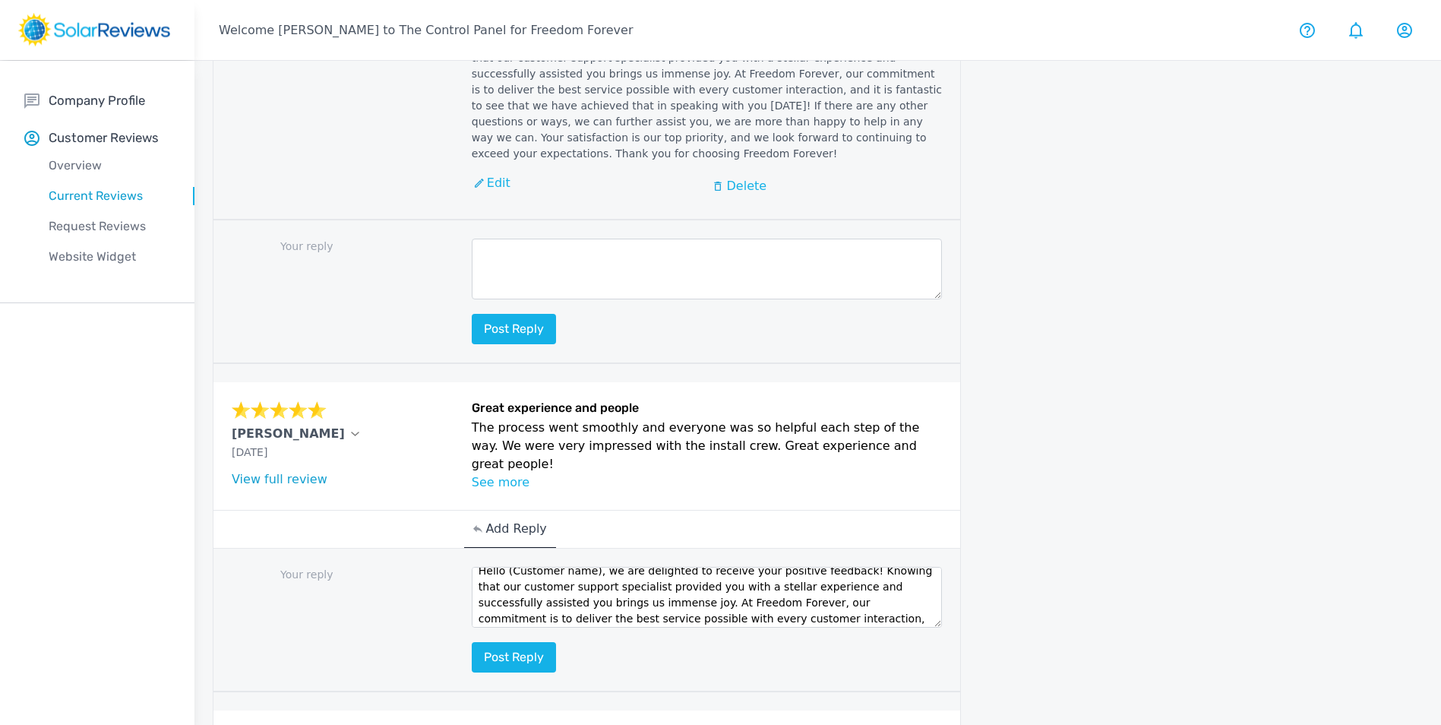
scroll to position [0, 0]
drag, startPoint x: 587, startPoint y: 508, endPoint x: 507, endPoint y: 511, distance: 80.6
click at [507, 567] on textarea "Hello (Customer name), we are delighted to receive your positive feedback! Know…" at bounding box center [707, 597] width 471 height 61
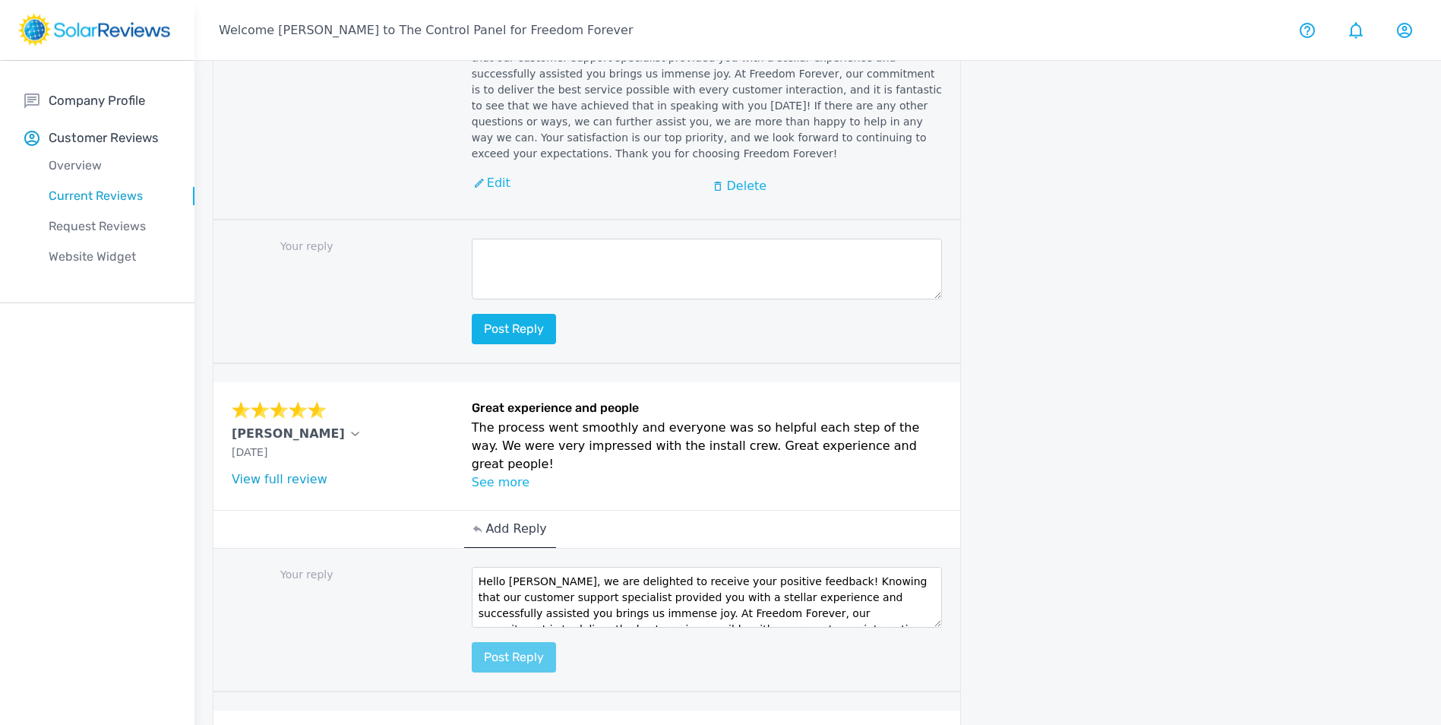
type textarea "Hello [PERSON_NAME], we are delighted to receive your positive feedback! Knowin…"
click at [545, 642] on button "Post reply" at bounding box center [514, 657] width 84 height 30
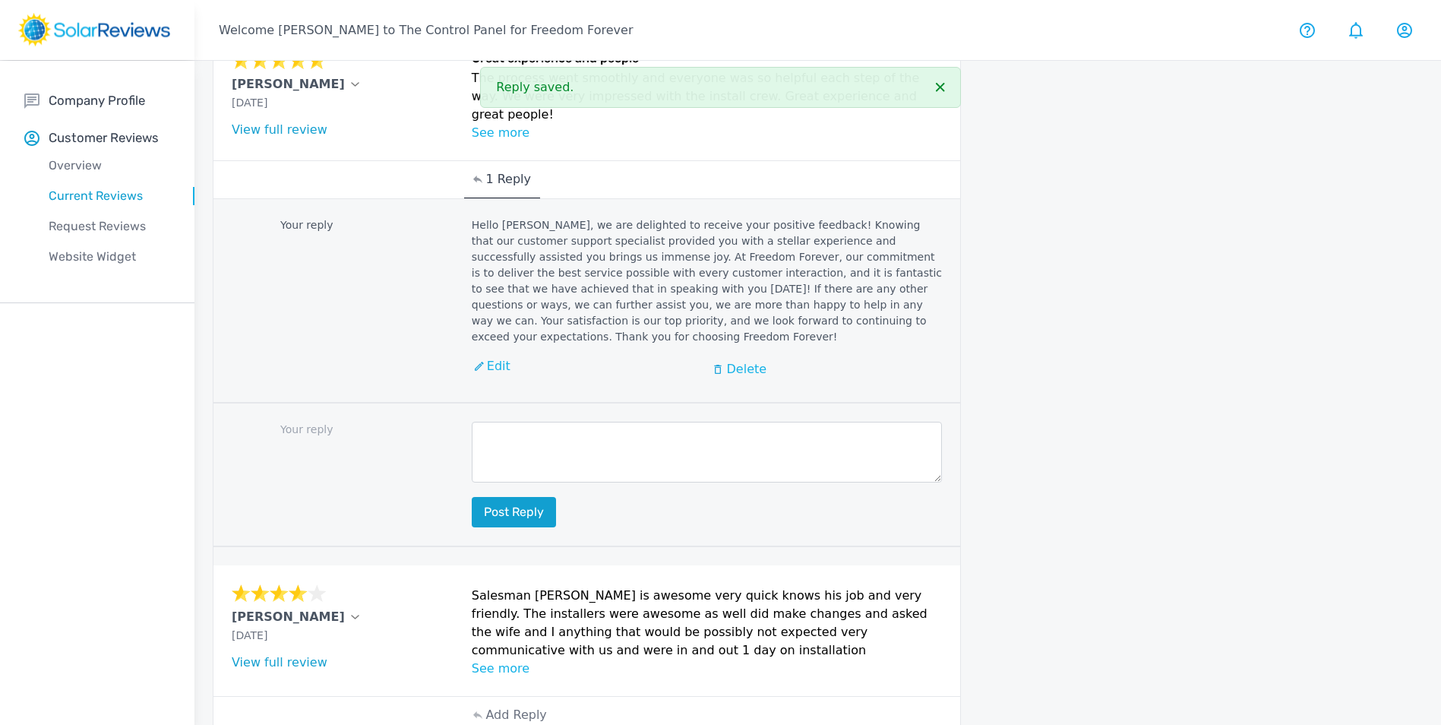
scroll to position [1571, 0]
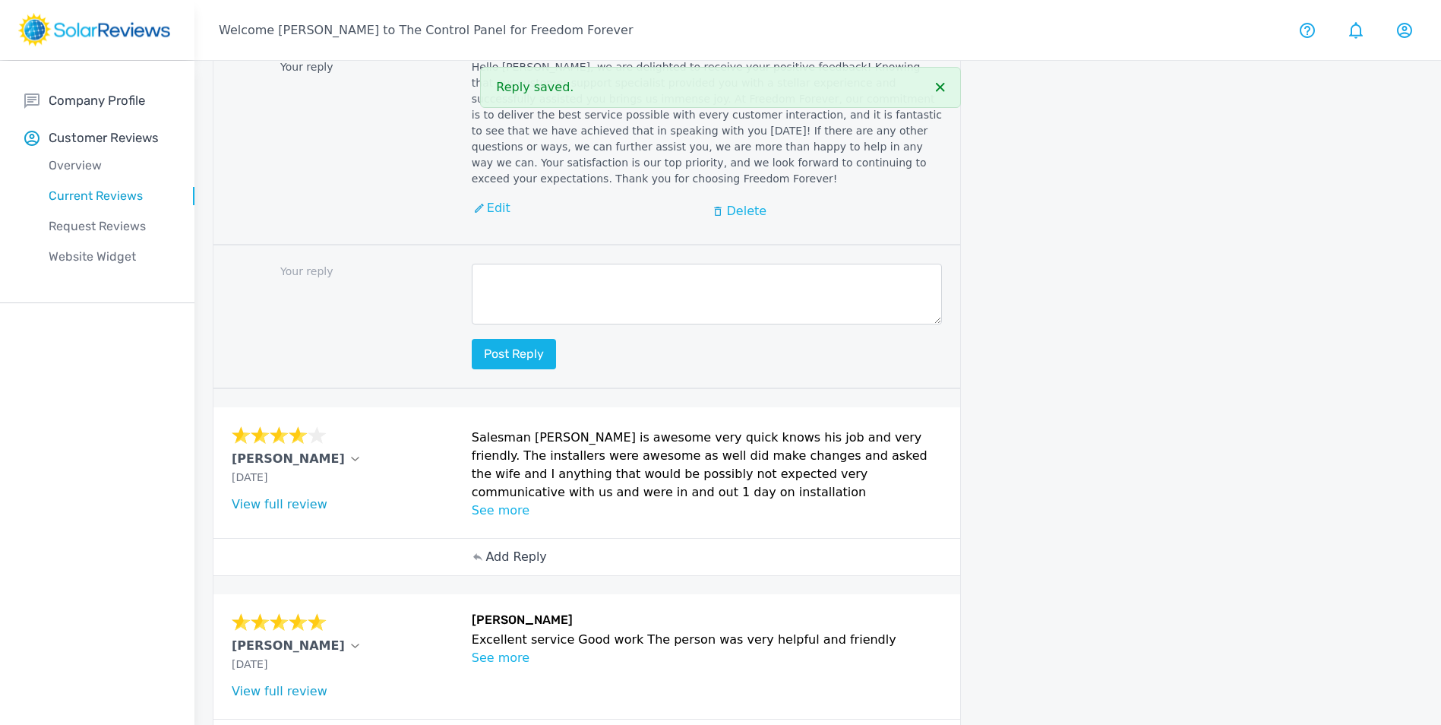
click at [512, 548] on p "Add Reply" at bounding box center [516, 557] width 61 height 18
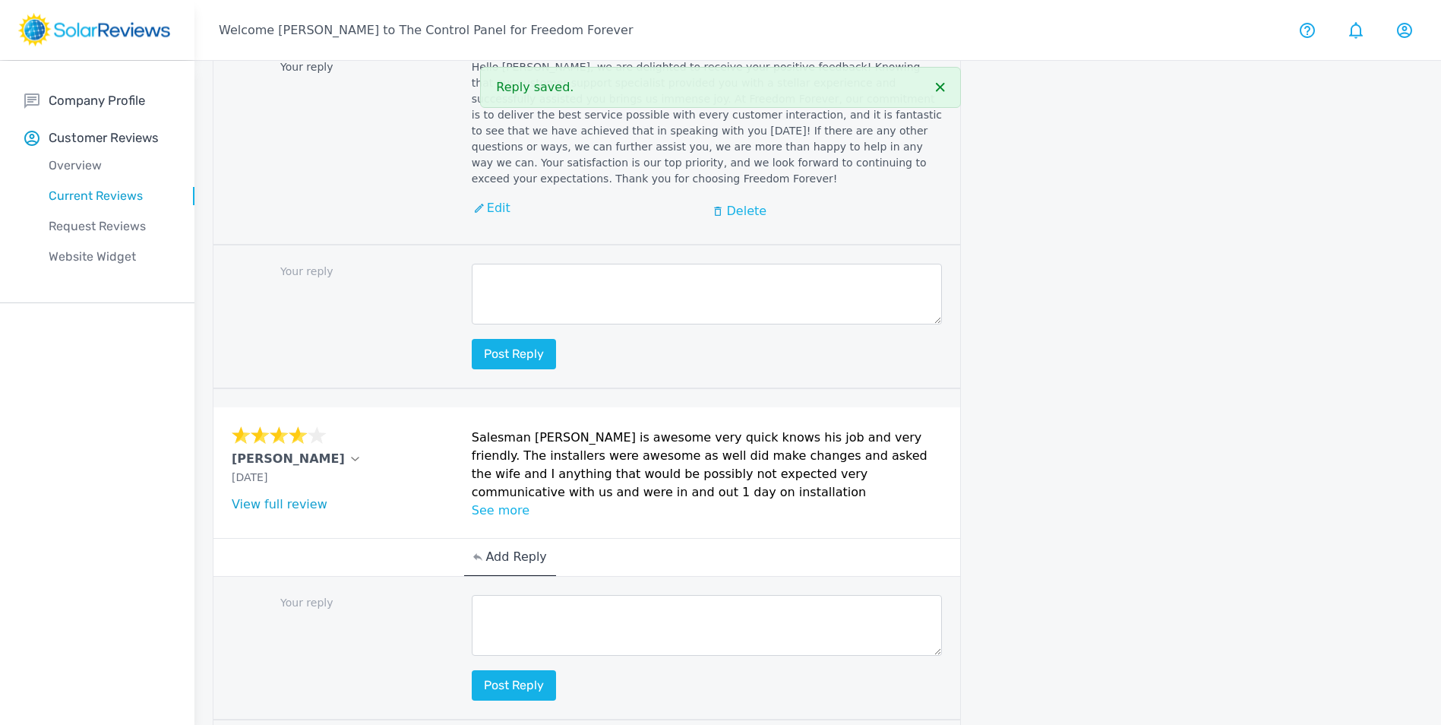
click at [554, 595] on textarea at bounding box center [707, 625] width 471 height 61
paste textarea "Hello (Customer name), we are delighted to receive your positive feedback! Know…"
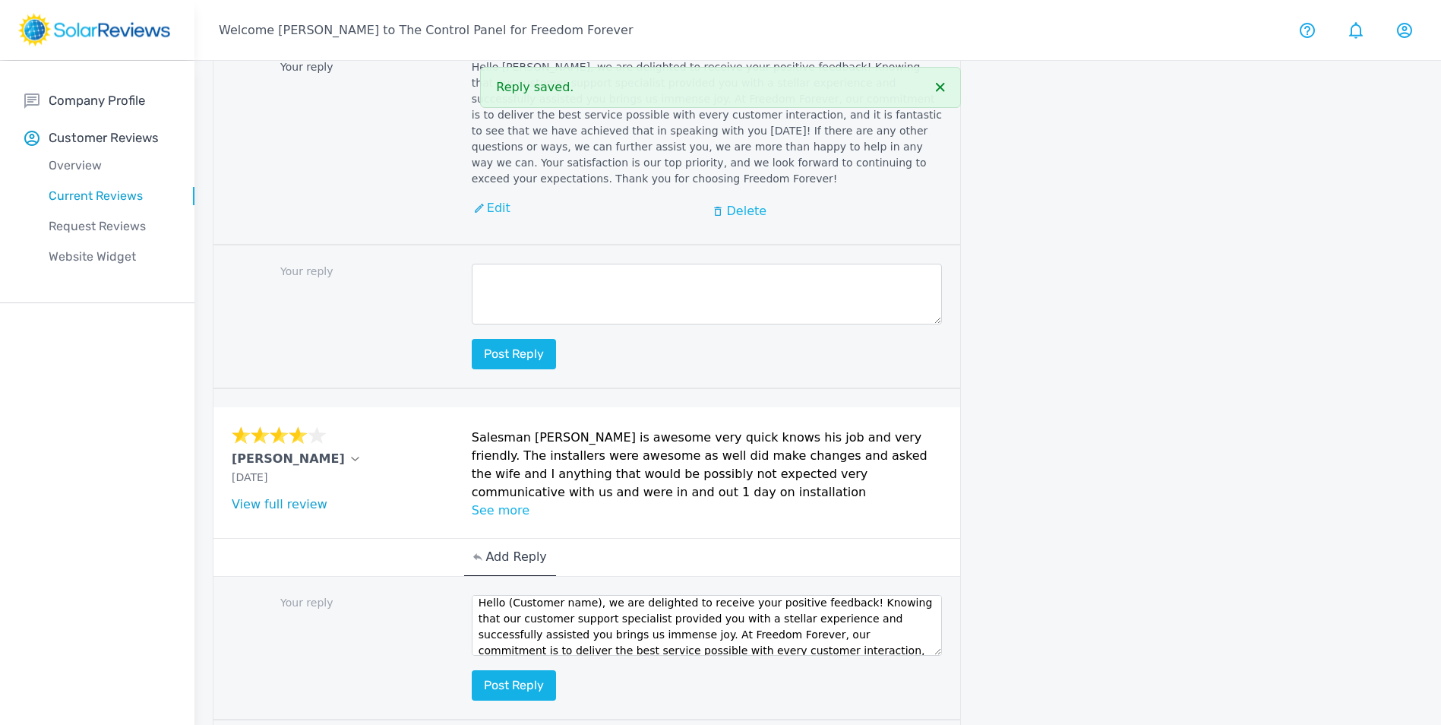
scroll to position [0, 0]
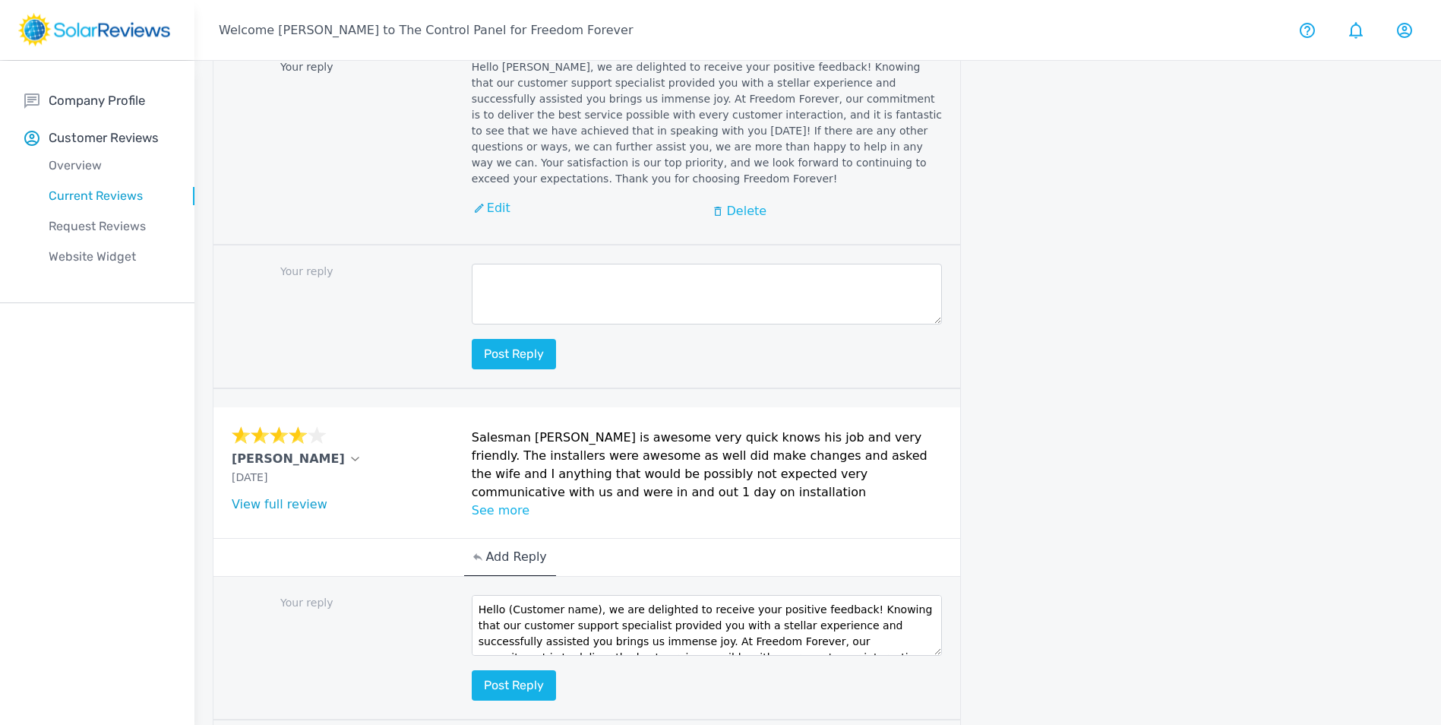
drag, startPoint x: 591, startPoint y: 517, endPoint x: 509, endPoint y: 522, distance: 82.2
click at [509, 595] on textarea "Hello (Customer name), we are delighted to receive your positive feedback! Know…" at bounding box center [707, 625] width 471 height 61
type textarea "Hello [PERSON_NAME], we are delighted to receive your positive feedback! Knowin…"
click at [524, 670] on button "Post reply" at bounding box center [514, 685] width 84 height 30
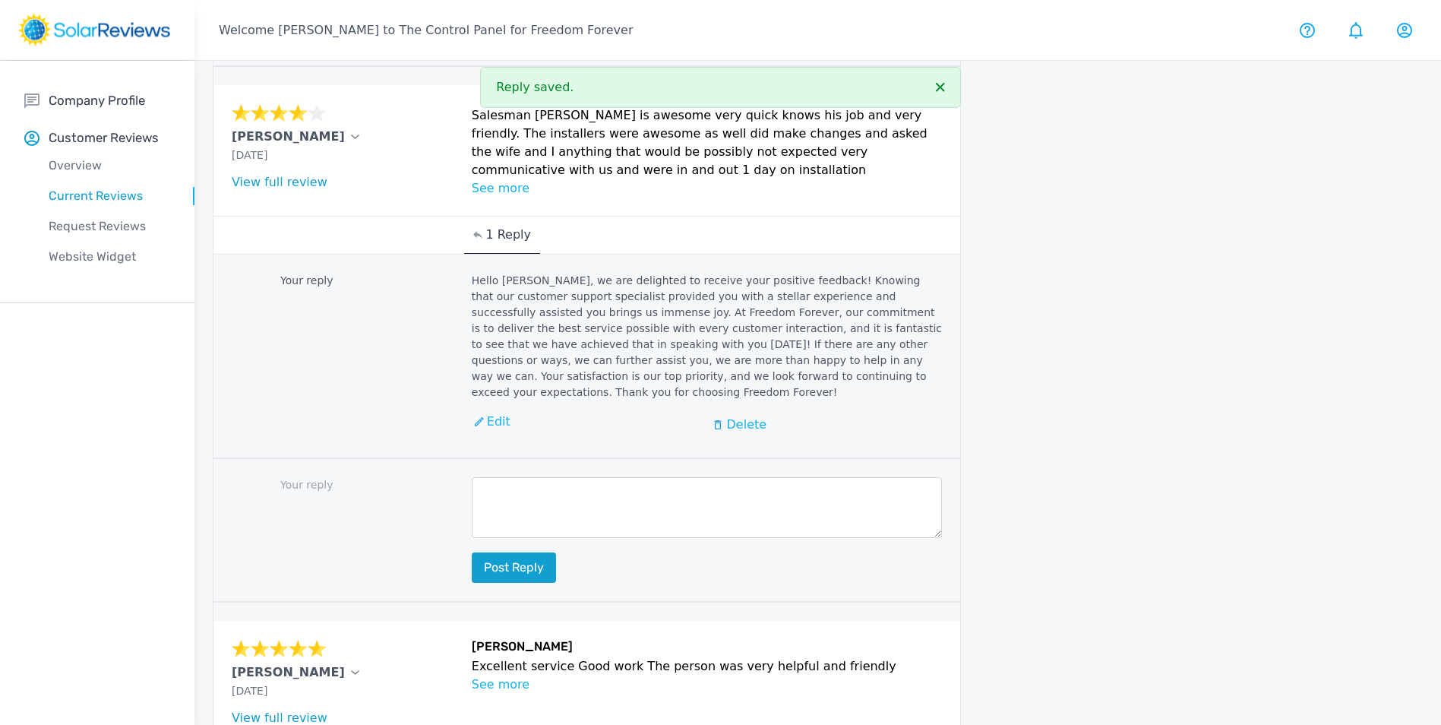
scroll to position [1903, 0]
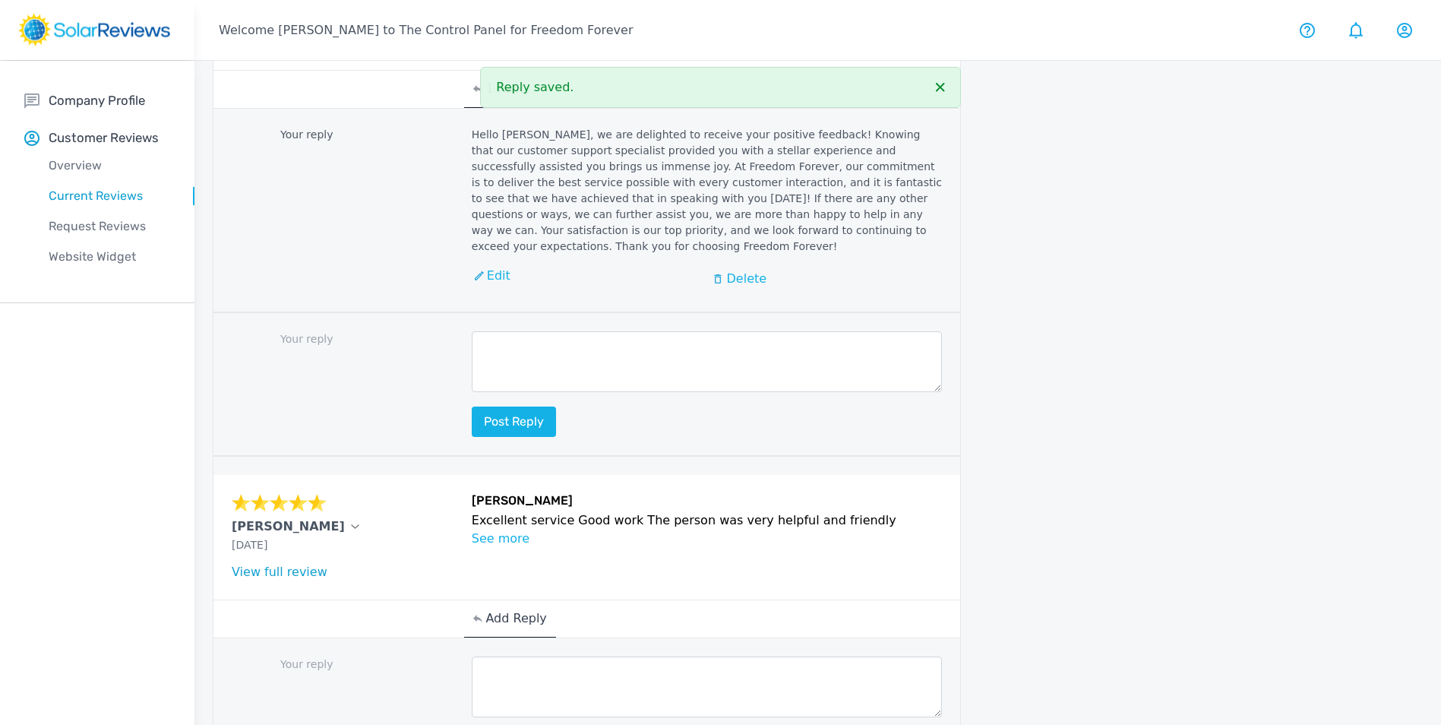
scroll to position [2046, 0]
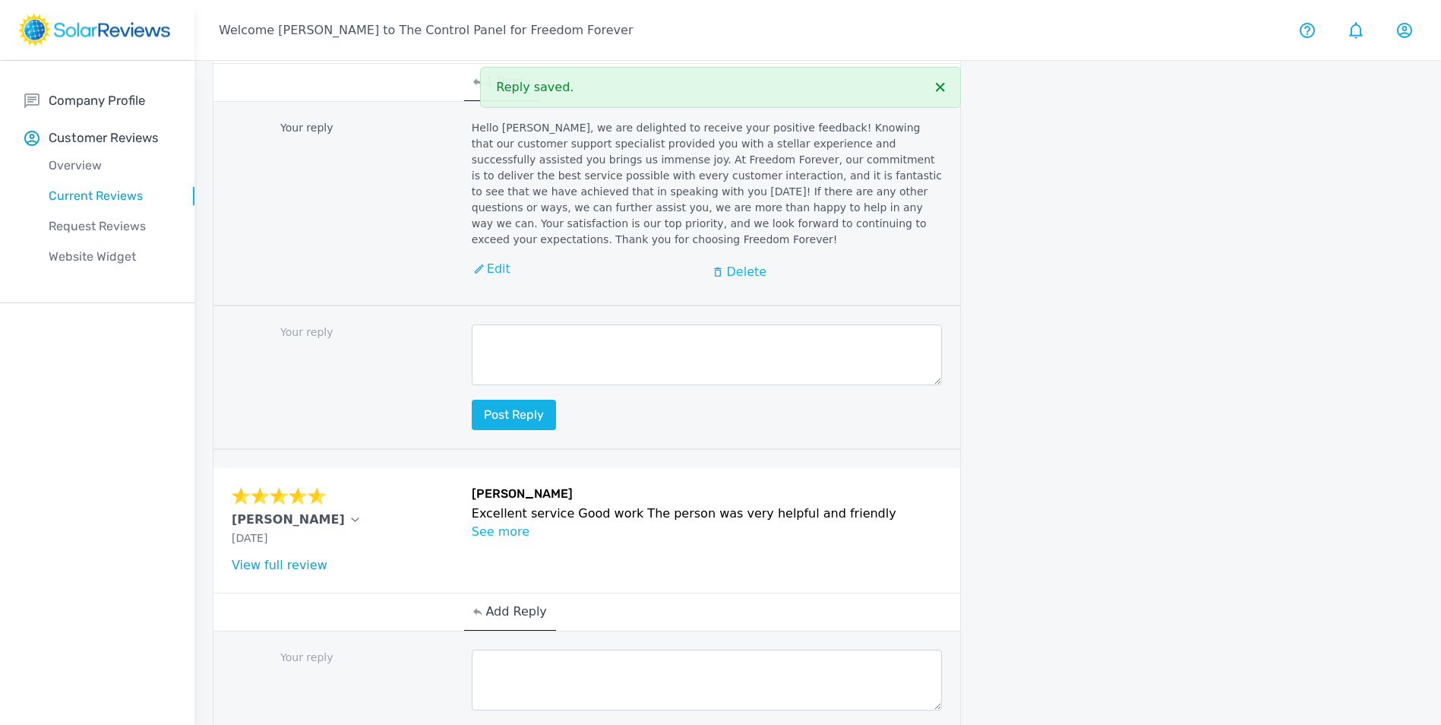
click at [515, 650] on textarea at bounding box center [707, 680] width 471 height 61
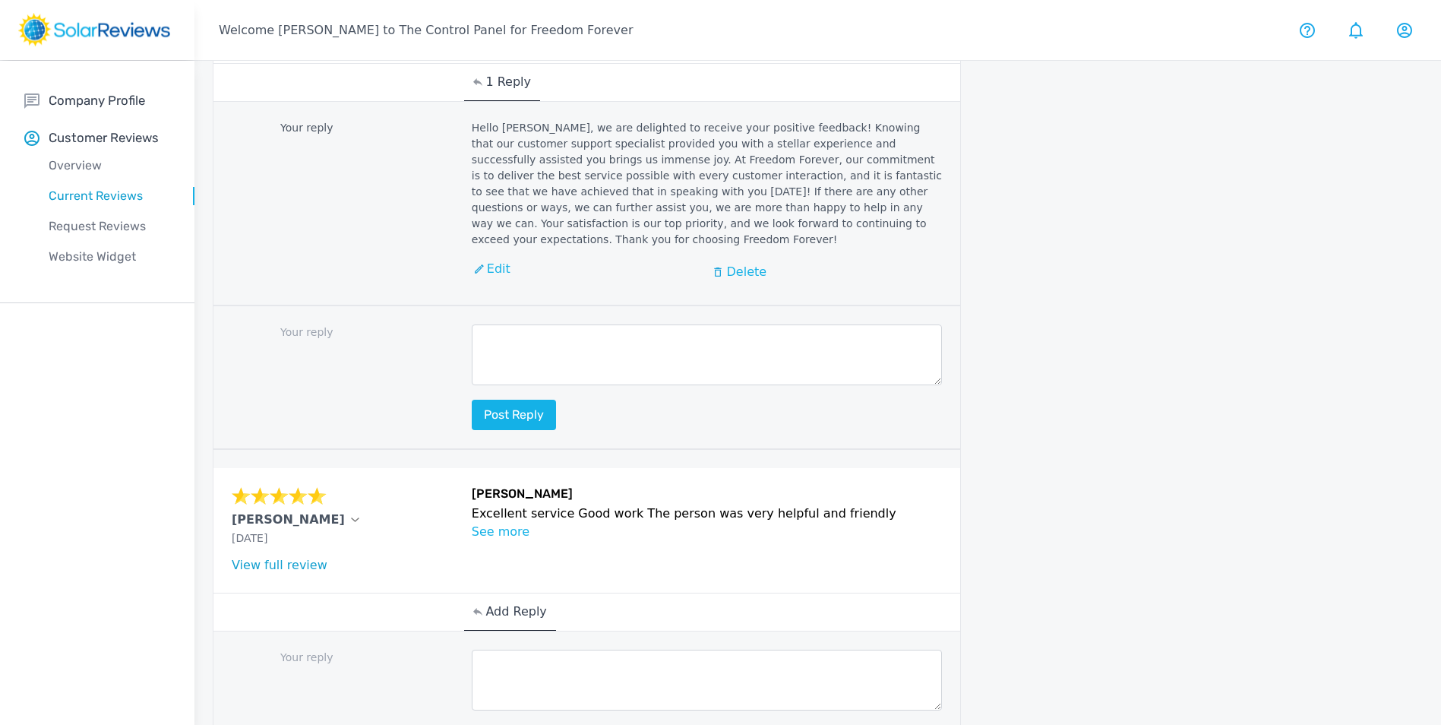
paste textarea "Hello (Customer name), we are delighted to receive your positive feedback! Know…"
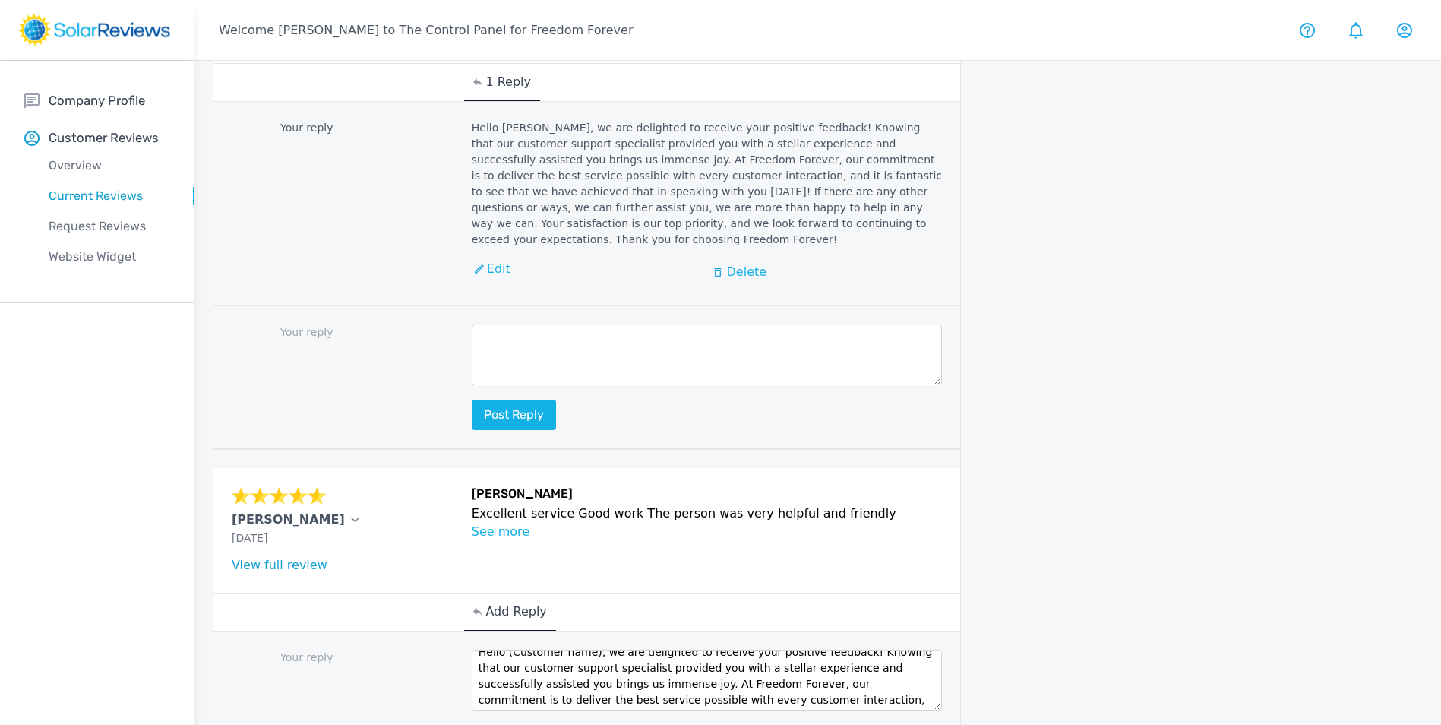
scroll to position [0, 0]
drag, startPoint x: 591, startPoint y: 555, endPoint x: 508, endPoint y: 557, distance: 82.9
click at [508, 650] on textarea "Hello (Customer name), we are delighted to receive your positive feedback! Know…" at bounding box center [707, 680] width 471 height 61
type textarea "Hello [PERSON_NAME], we are delighted to receive your positive feedback! Knowin…"
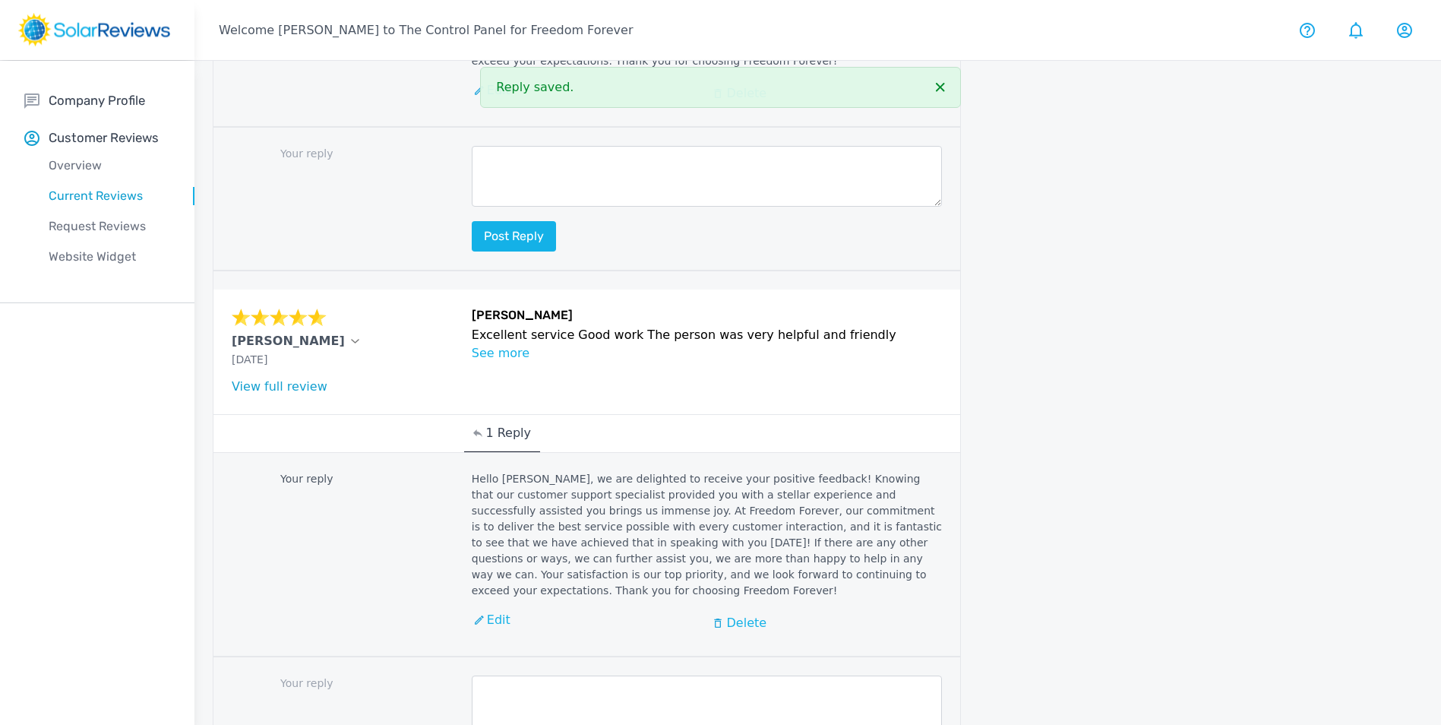
scroll to position [2234, 0]
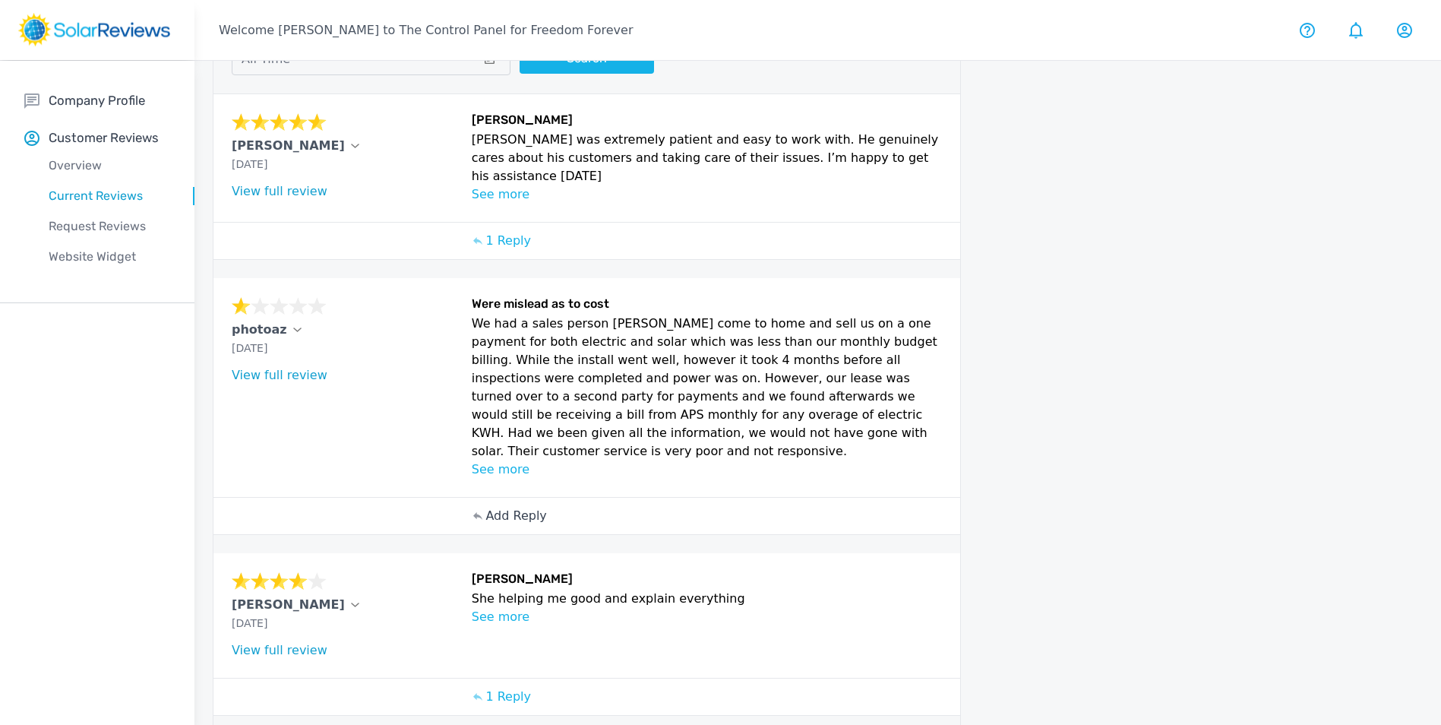
scroll to position [152, 0]
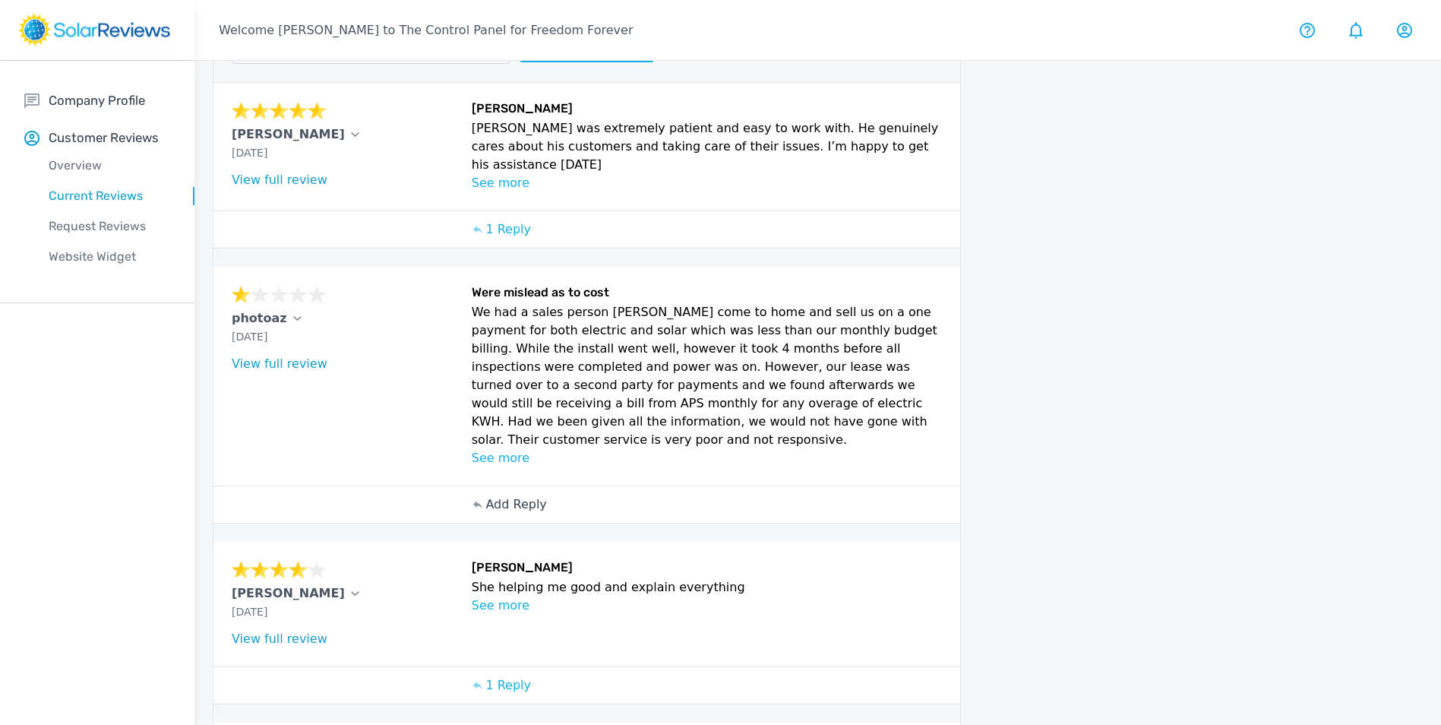
click at [512, 495] on p "Add Reply" at bounding box center [516, 504] width 61 height 18
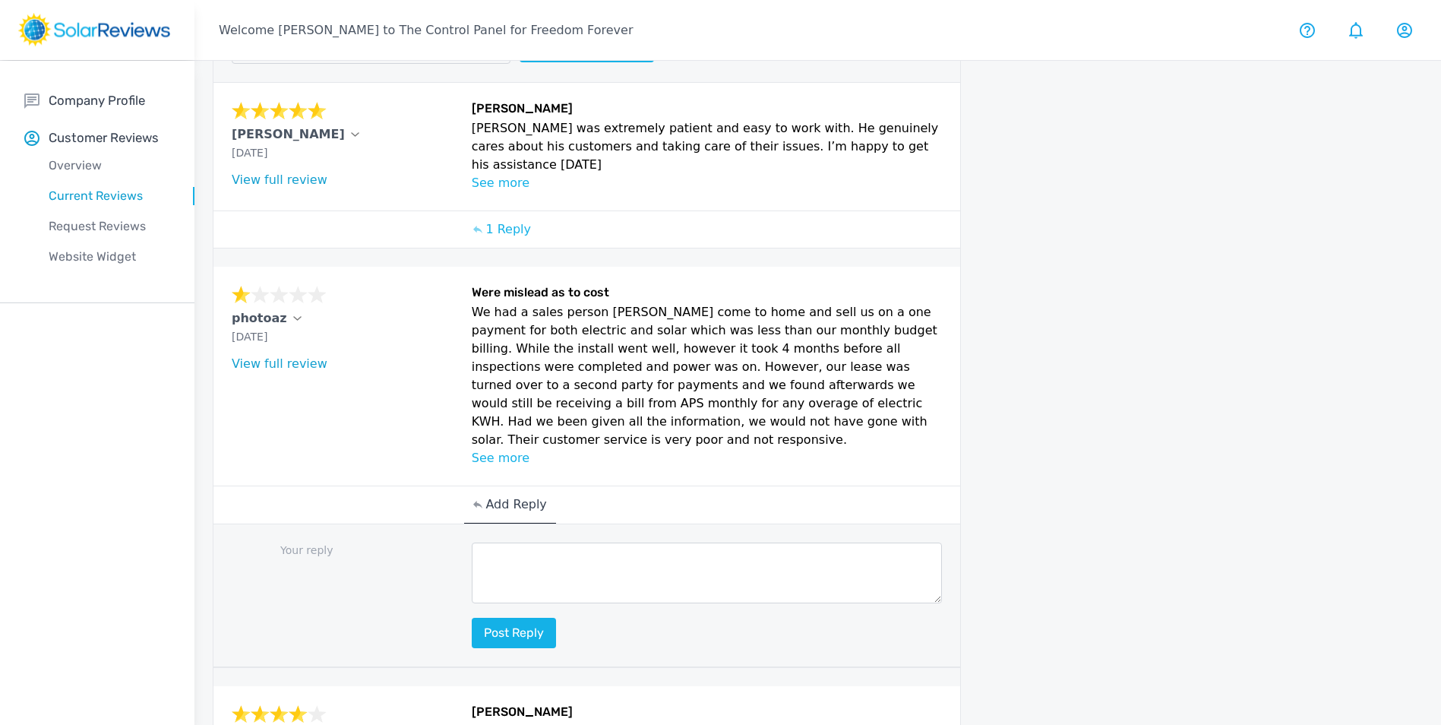
click at [531, 546] on textarea at bounding box center [707, 573] width 471 height 61
paste textarea "Hello [Customer Name], your feedback means a lot to us here at Freedom Forever,…"
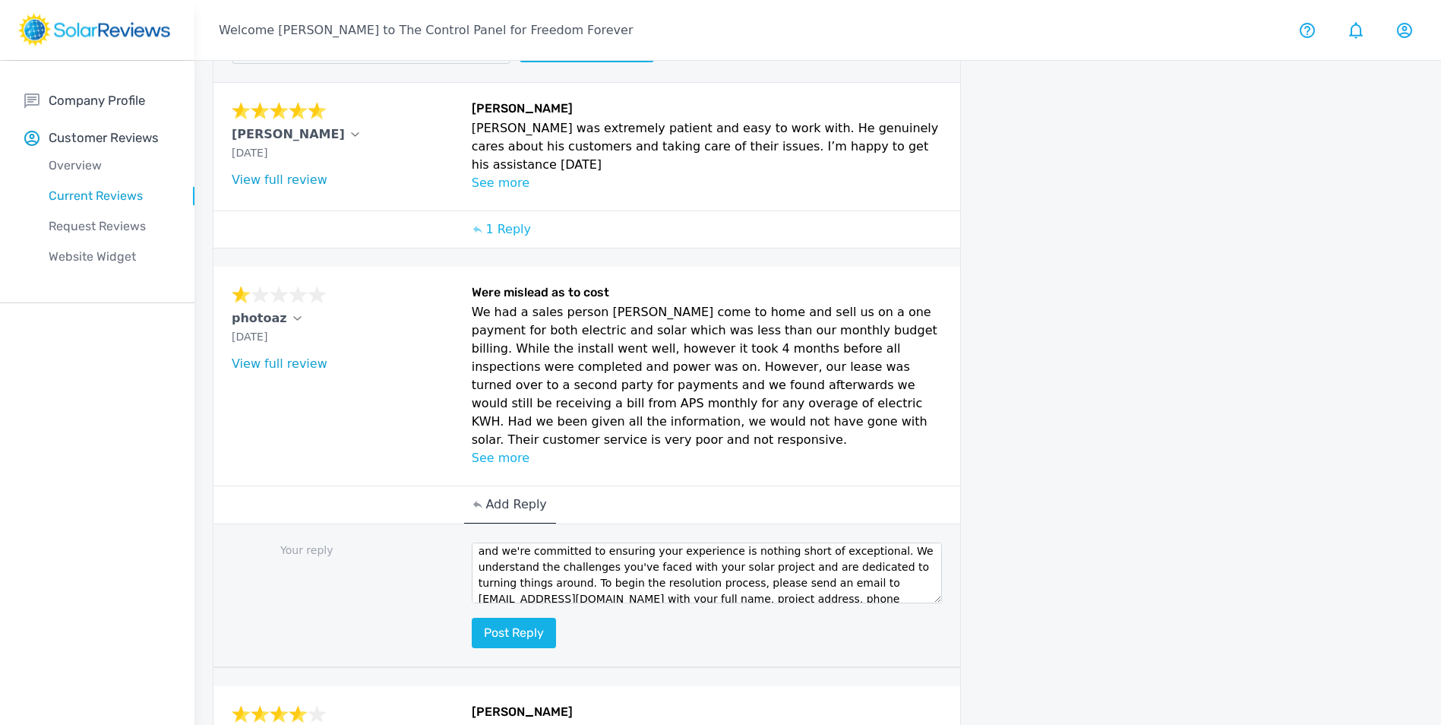
scroll to position [0, 0]
drag, startPoint x: 590, startPoint y: 539, endPoint x: 505, endPoint y: 538, distance: 85.9
click at [504, 543] on textarea "Hello [Customer Name], your feedback means a lot to us here at Freedom Forever,…" at bounding box center [707, 573] width 471 height 61
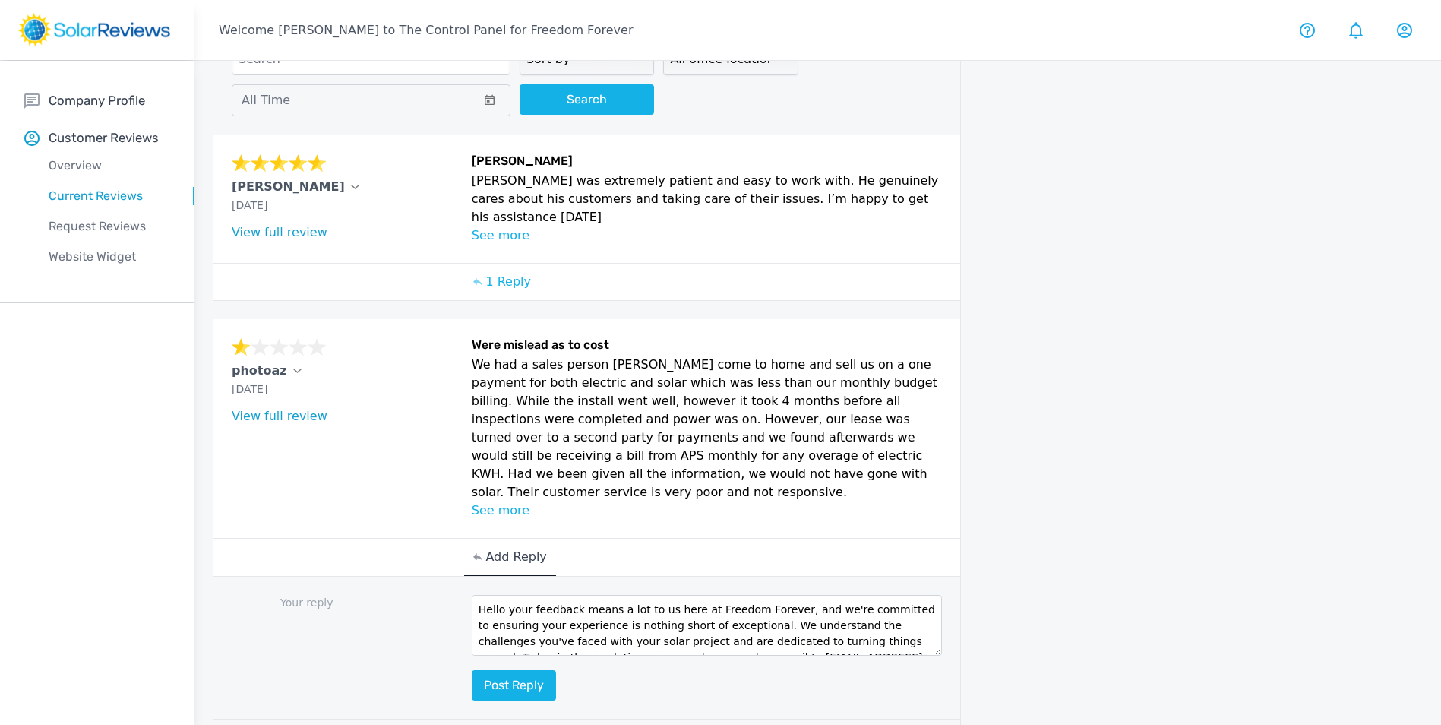
scroll to position [76, 0]
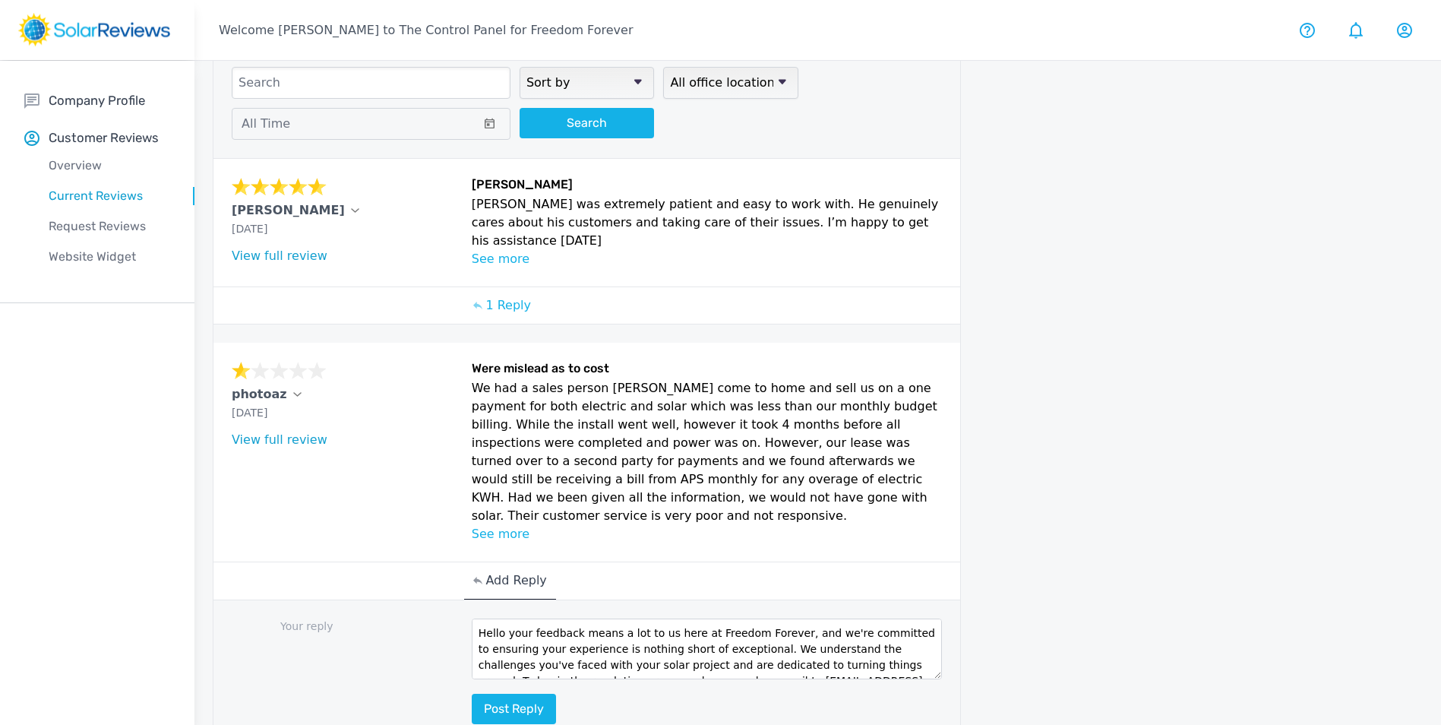
click at [493, 618] on textarea "Hello your feedback means a lot to us here at Freedom Forever, and we're commit…" at bounding box center [707, 648] width 471 height 61
type textarea "Hello, your feedback means a lot to us here at Freedom Forever, and we're commi…"
click at [526, 694] on button "Post reply" at bounding box center [514, 709] width 84 height 30
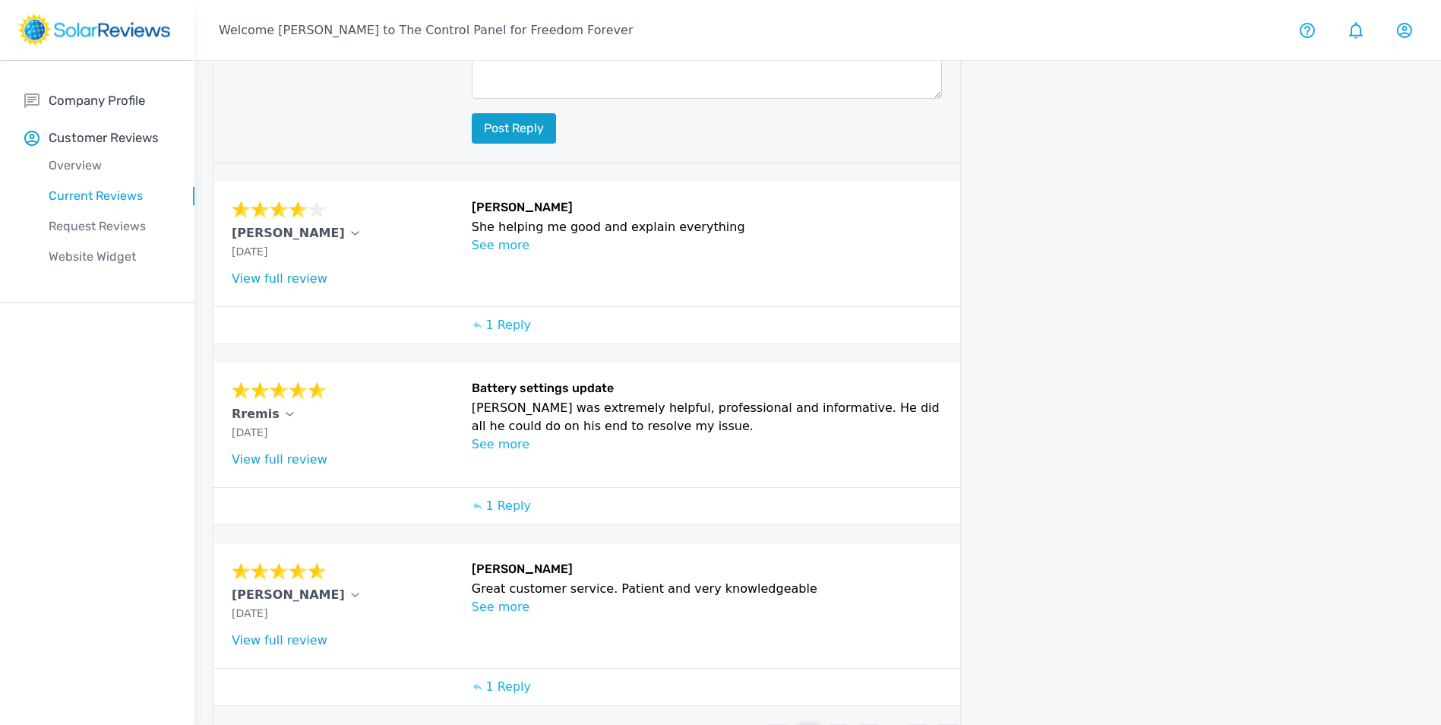
scroll to position [862, 0]
click at [836, 724] on div "3" at bounding box center [838, 735] width 23 height 23
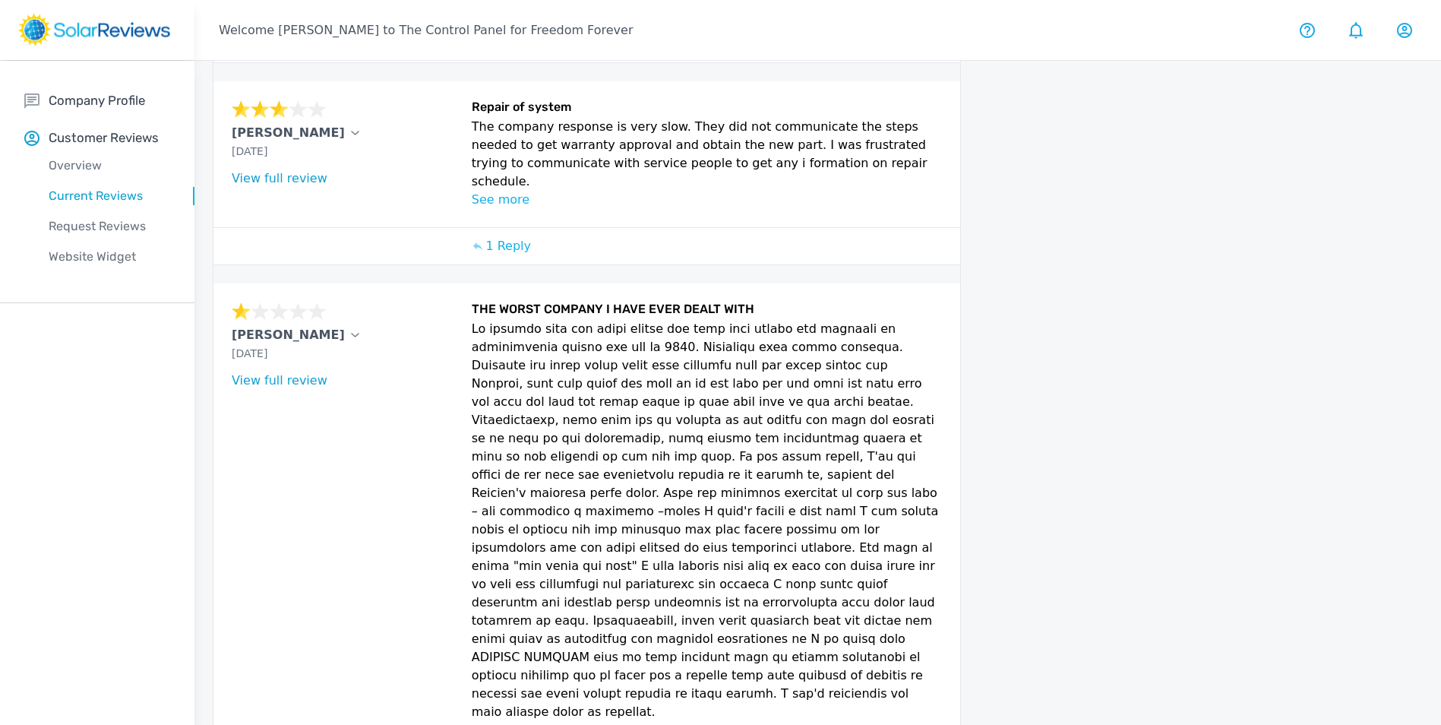
scroll to position [818, 0]
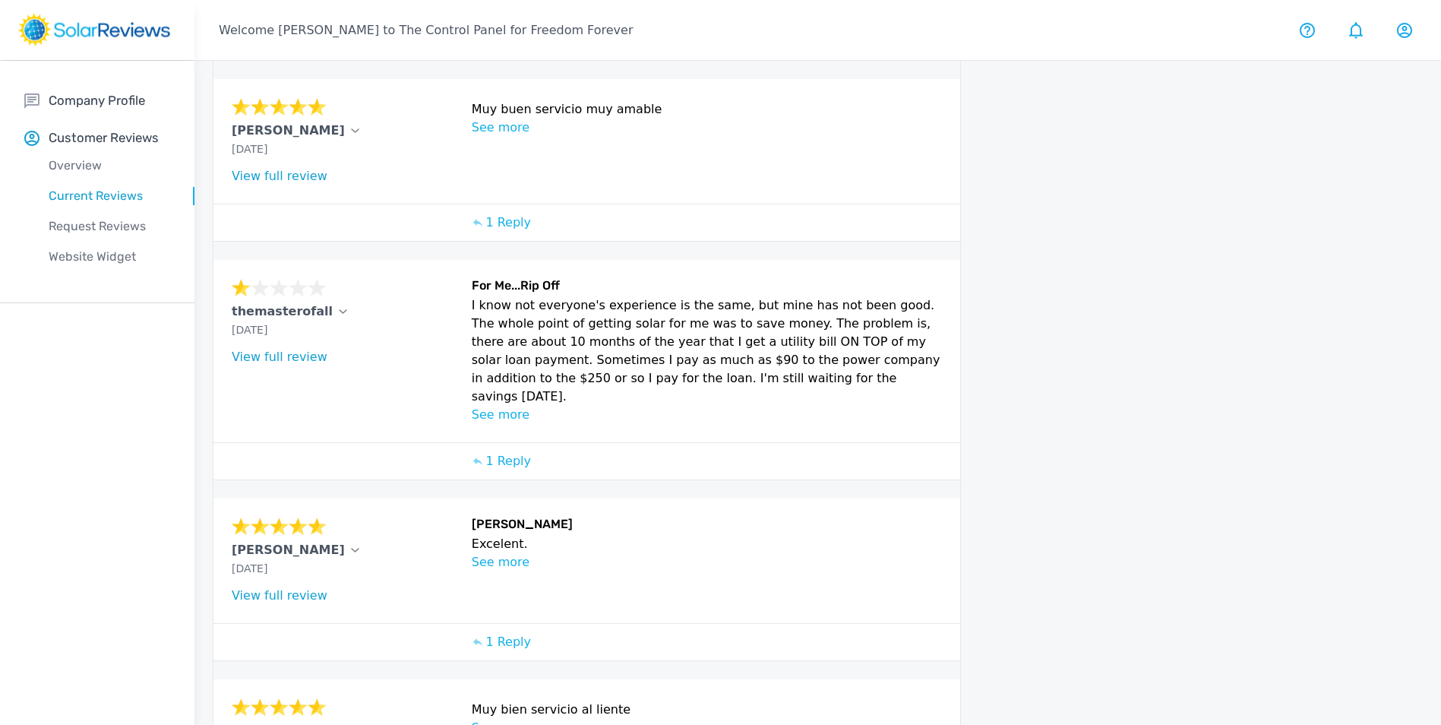
scroll to position [494, 0]
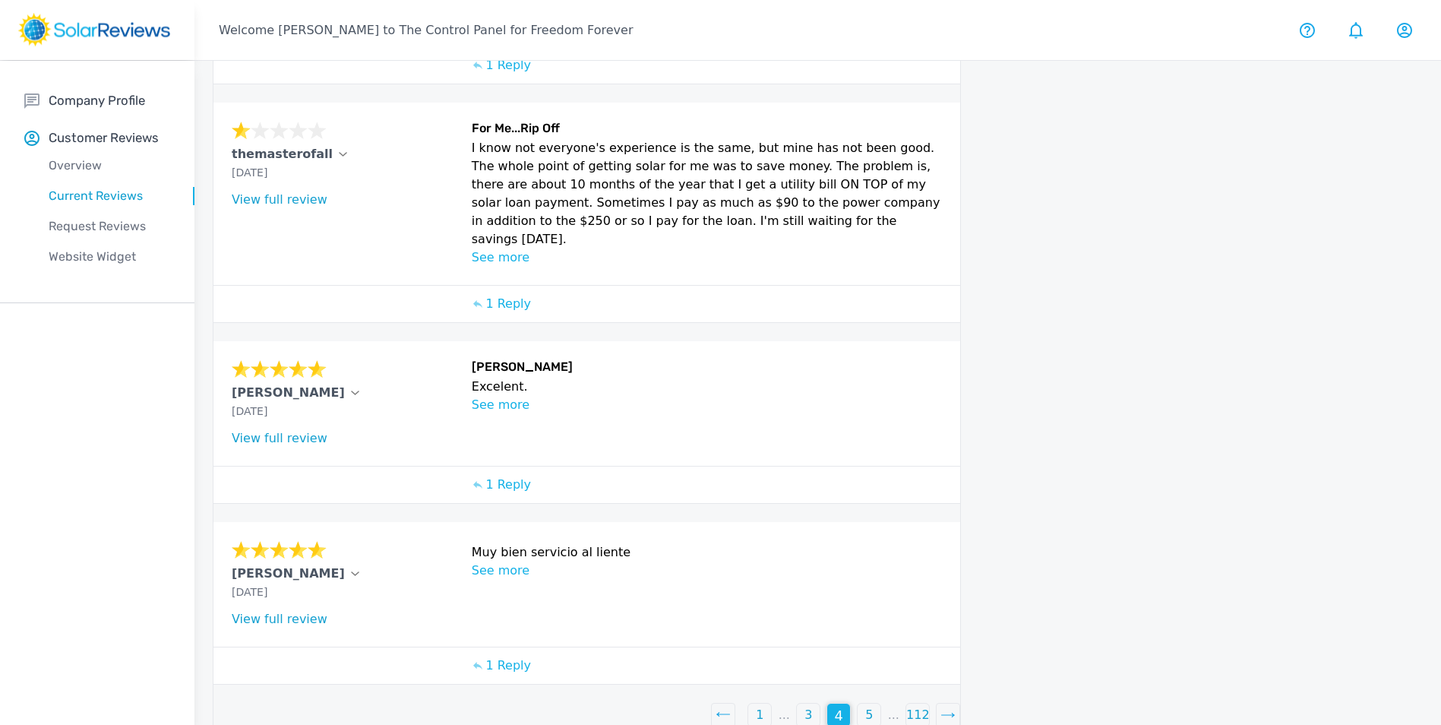
click at [870, 706] on p "5" at bounding box center [869, 715] width 8 height 18
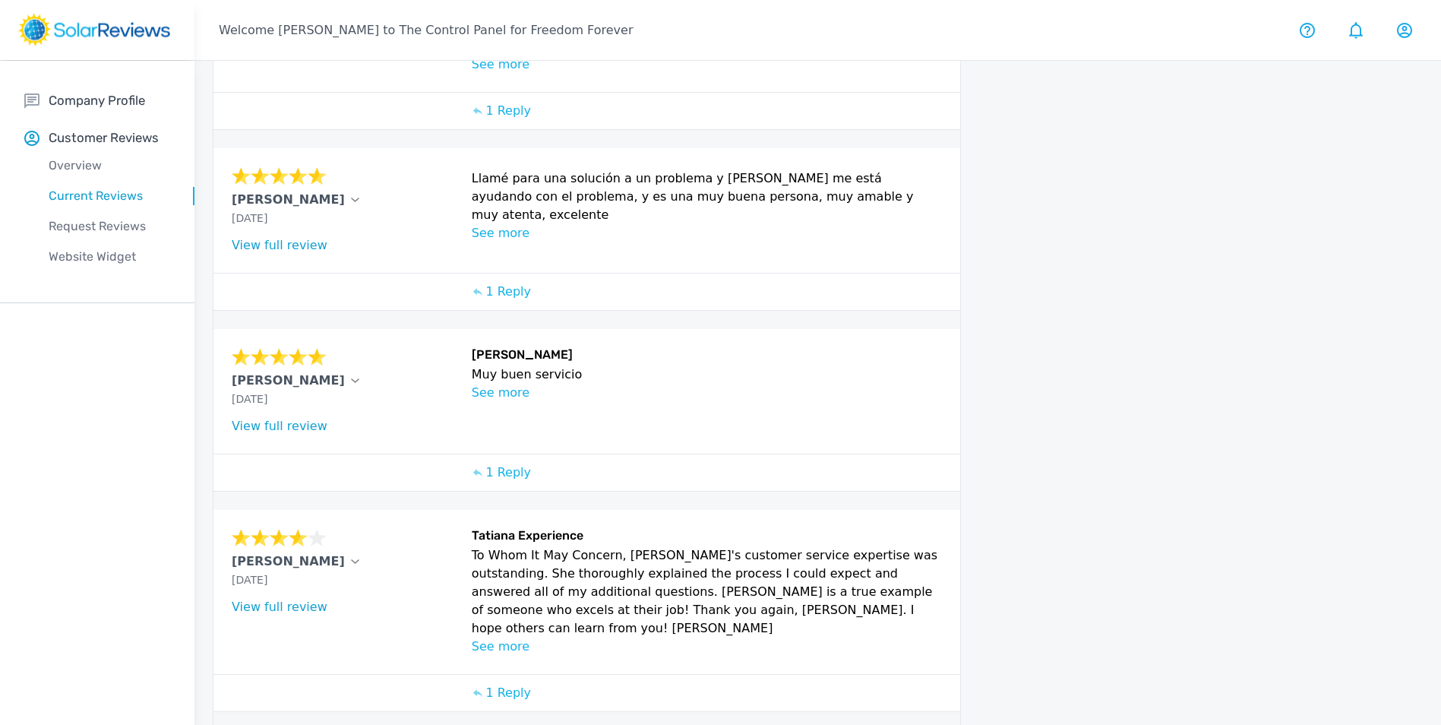
scroll to position [534, 0]
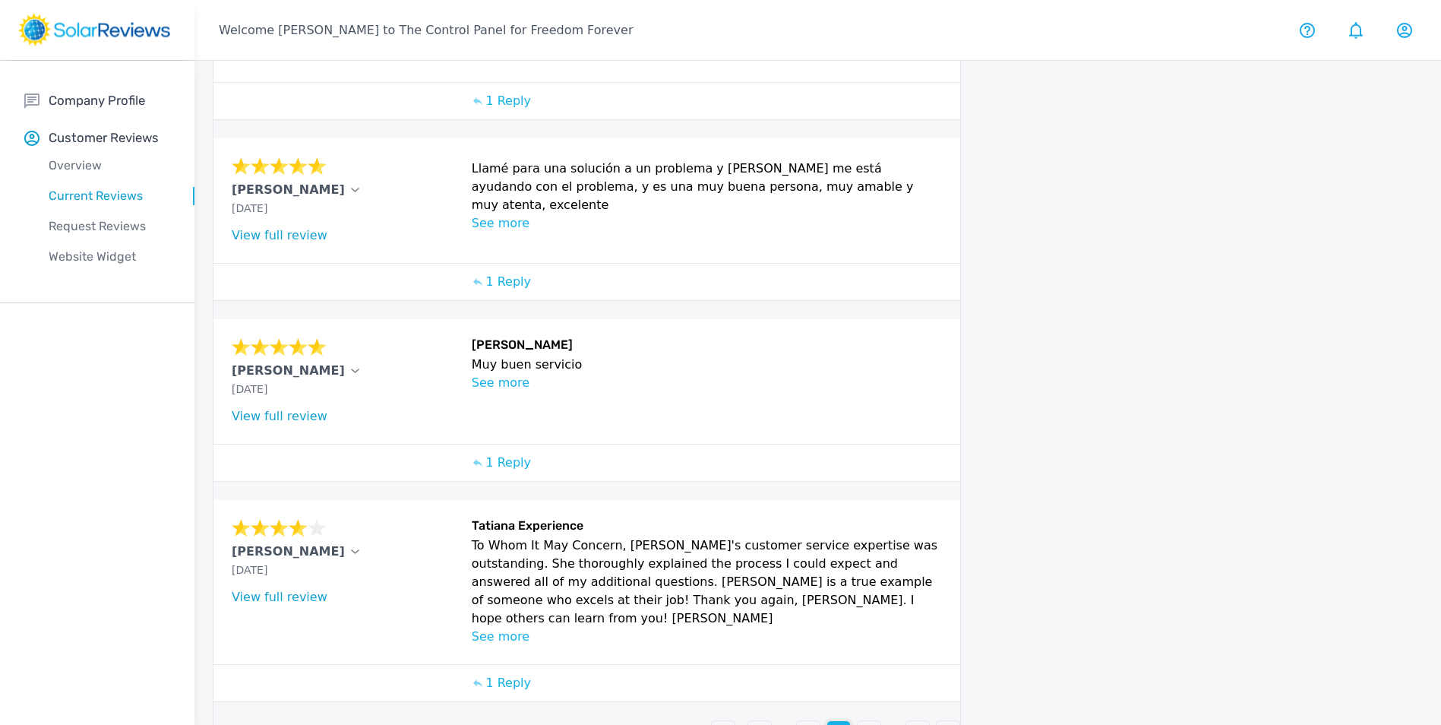
click at [865, 721] on div "6" at bounding box center [869, 732] width 23 height 23
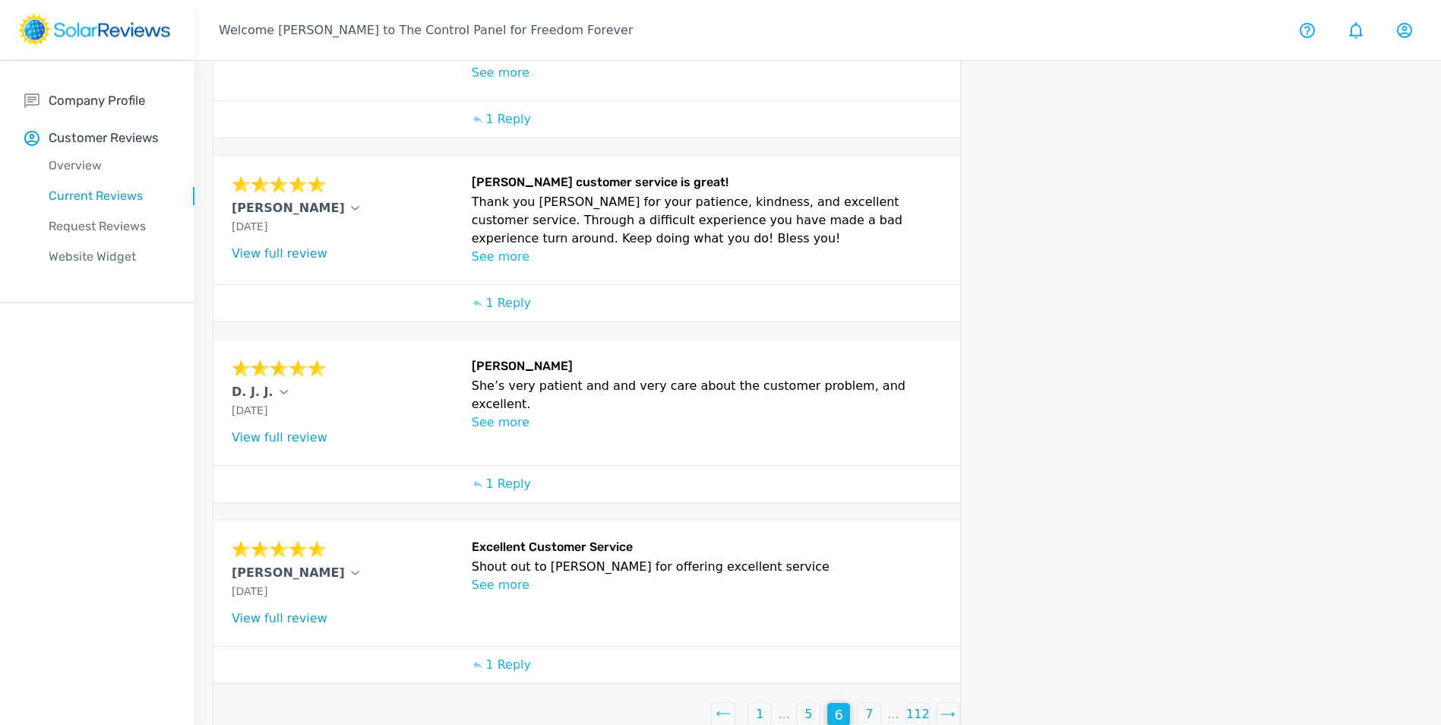
click at [863, 703] on div "7" at bounding box center [869, 714] width 23 height 23
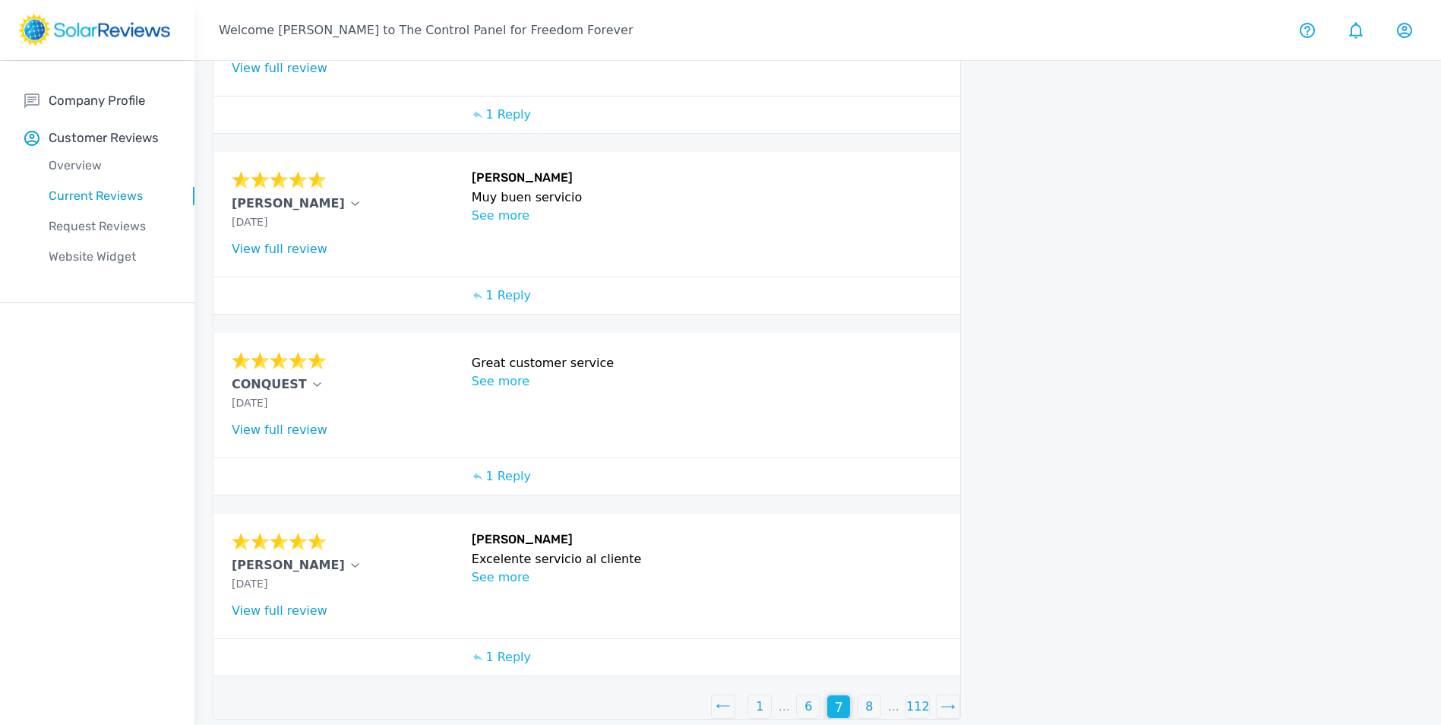
scroll to position [454, 0]
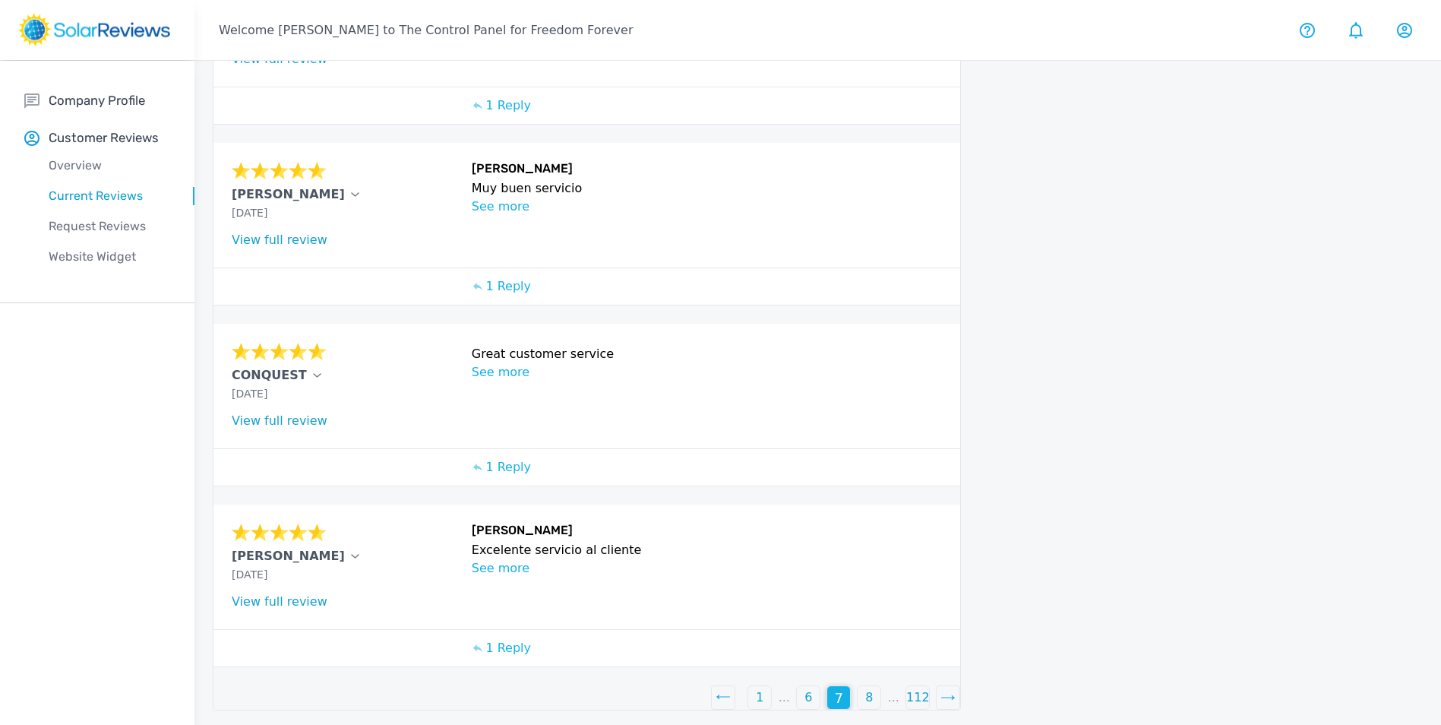
click at [866, 697] on div "8" at bounding box center [869, 697] width 23 height 23
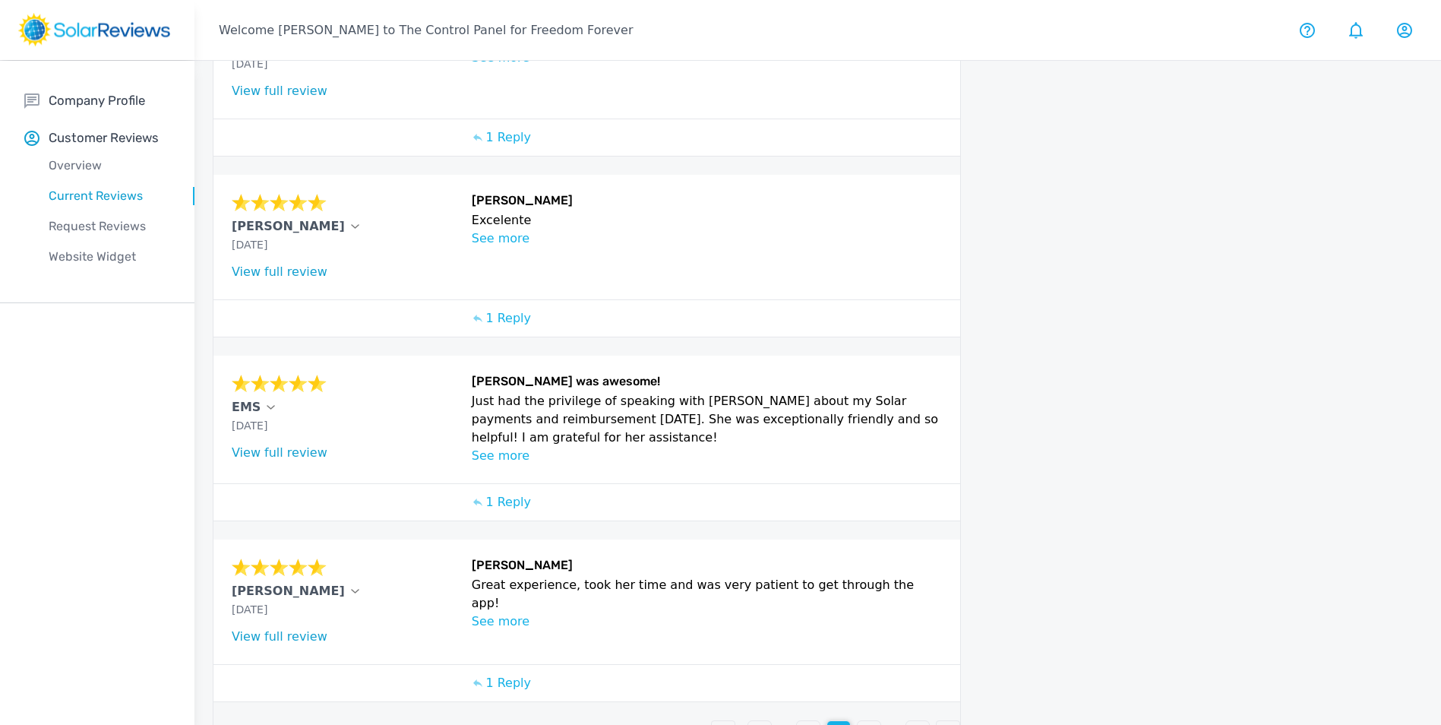
scroll to position [457, 0]
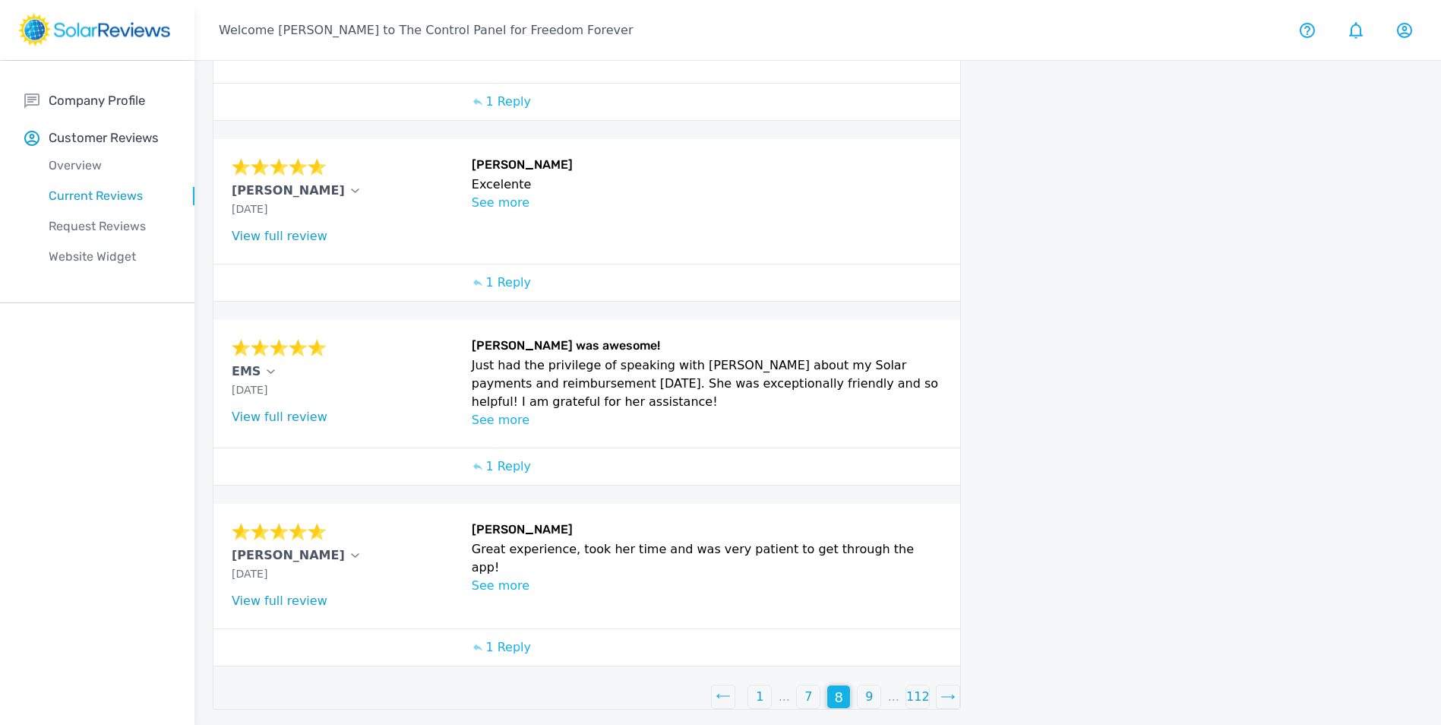
click at [864, 685] on div "9" at bounding box center [869, 696] width 23 height 23
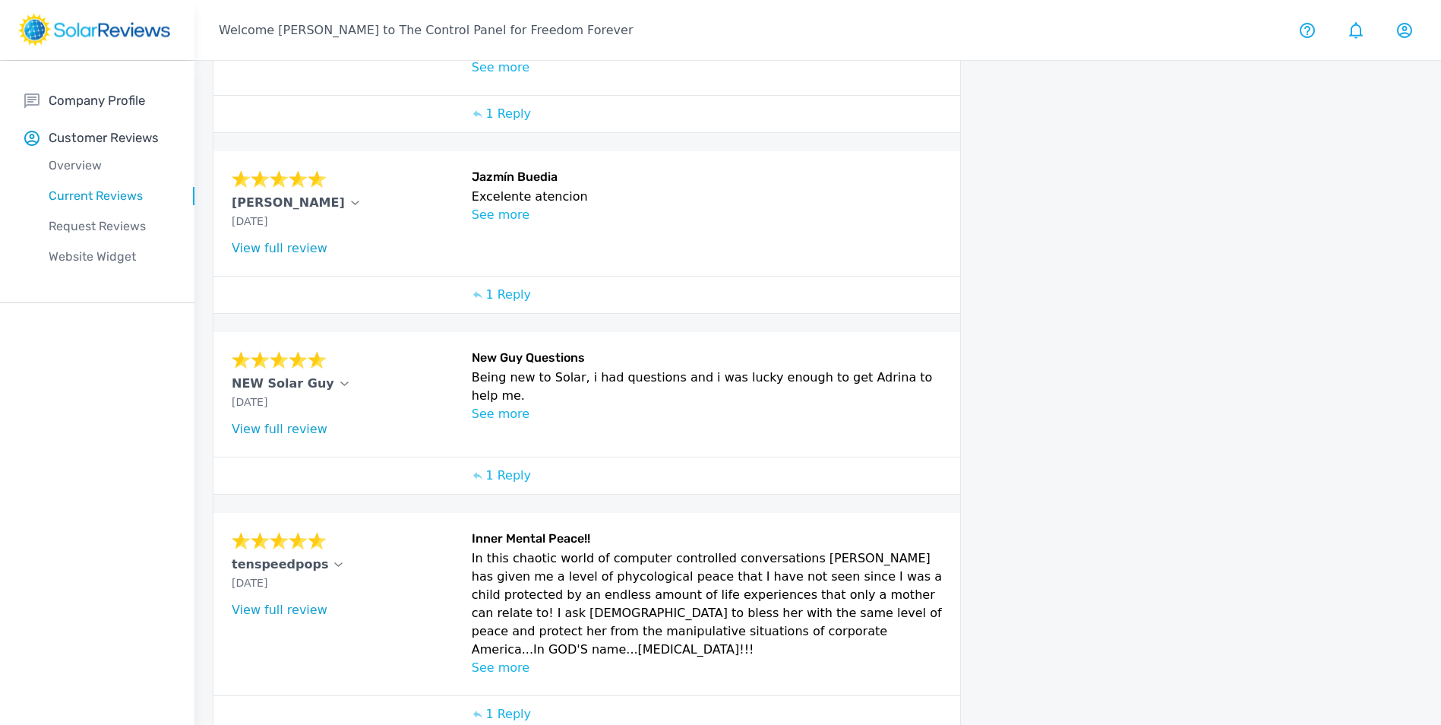
scroll to position [516, 0]
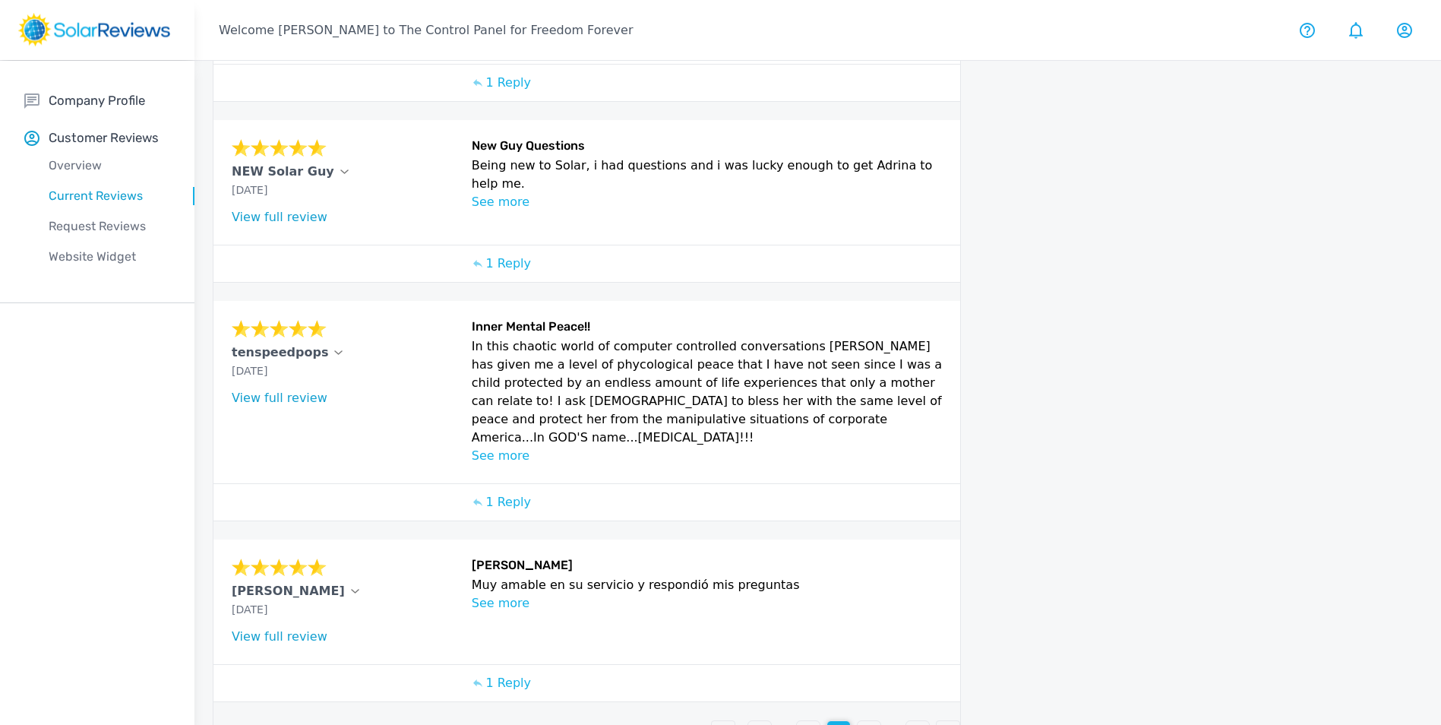
click at [862, 723] on p "10" at bounding box center [869, 732] width 15 height 18
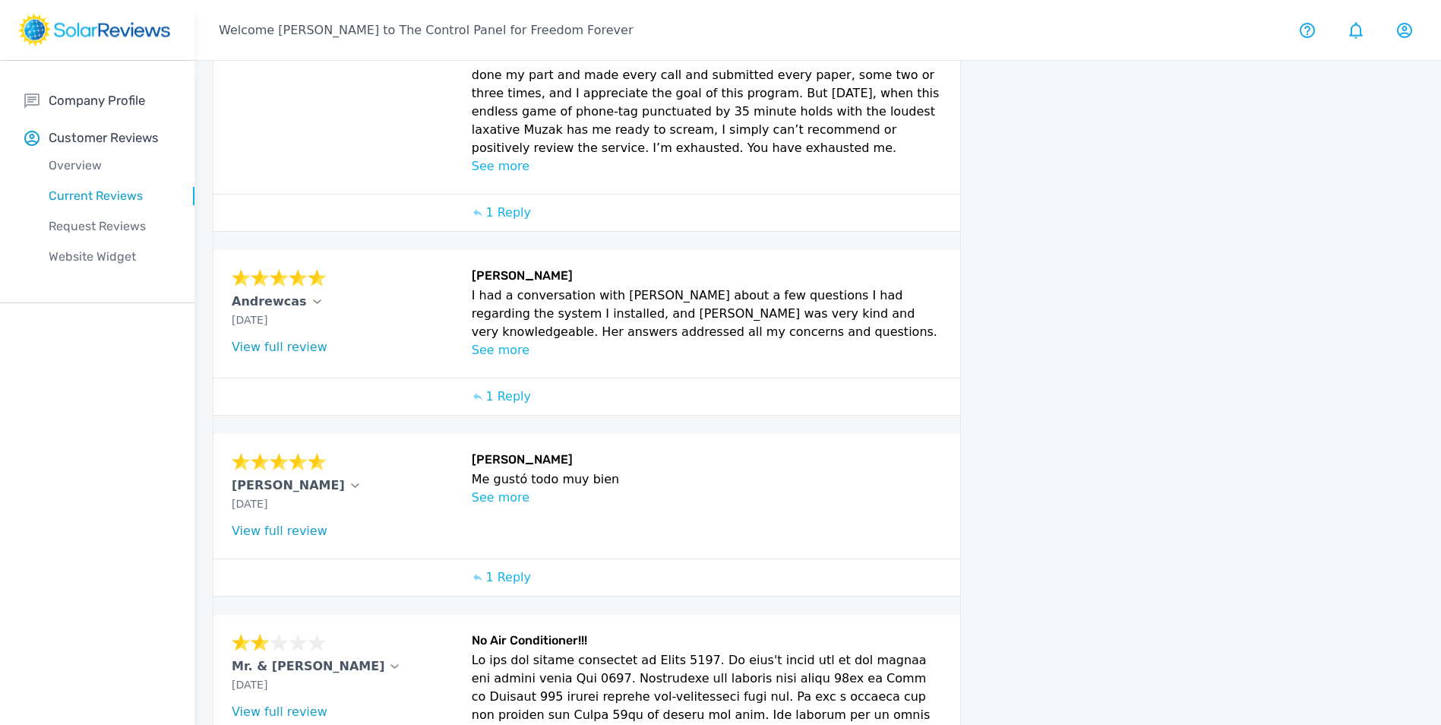
scroll to position [834, 0]
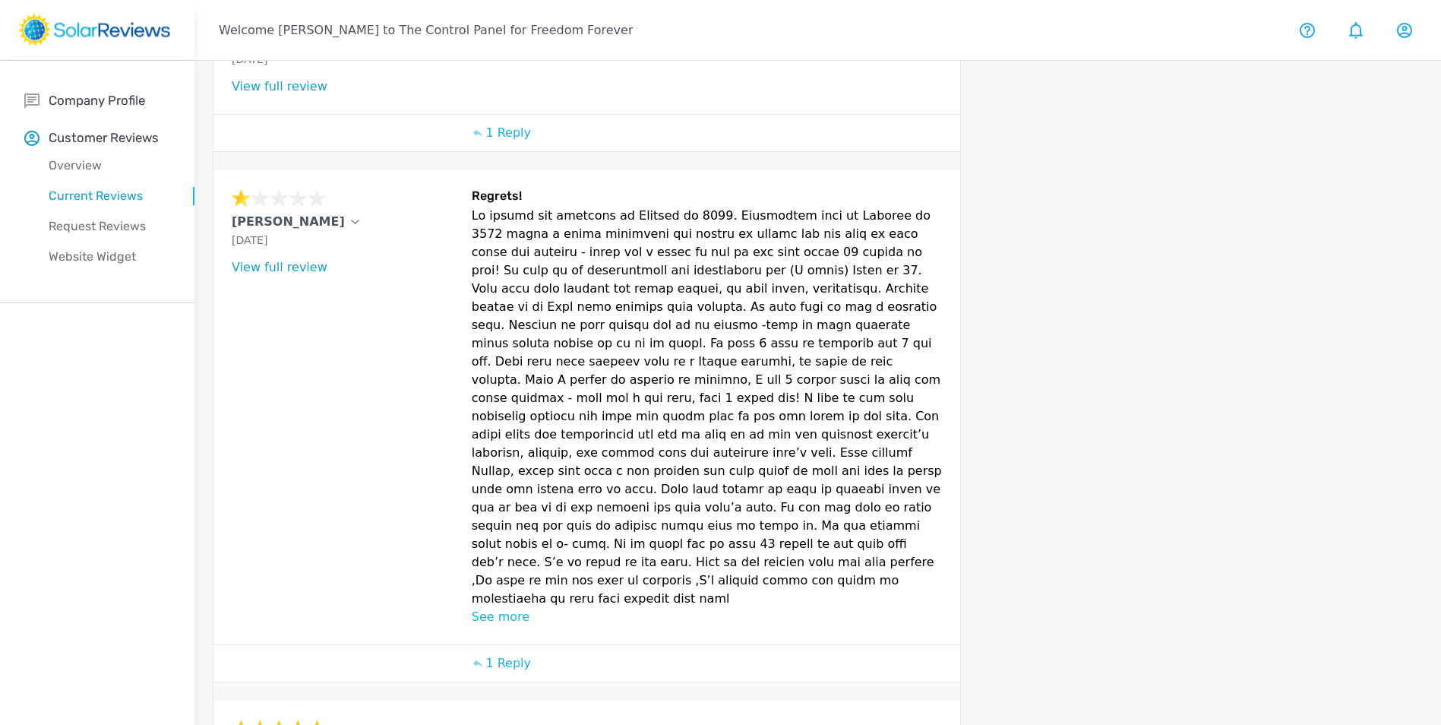
scroll to position [749, 0]
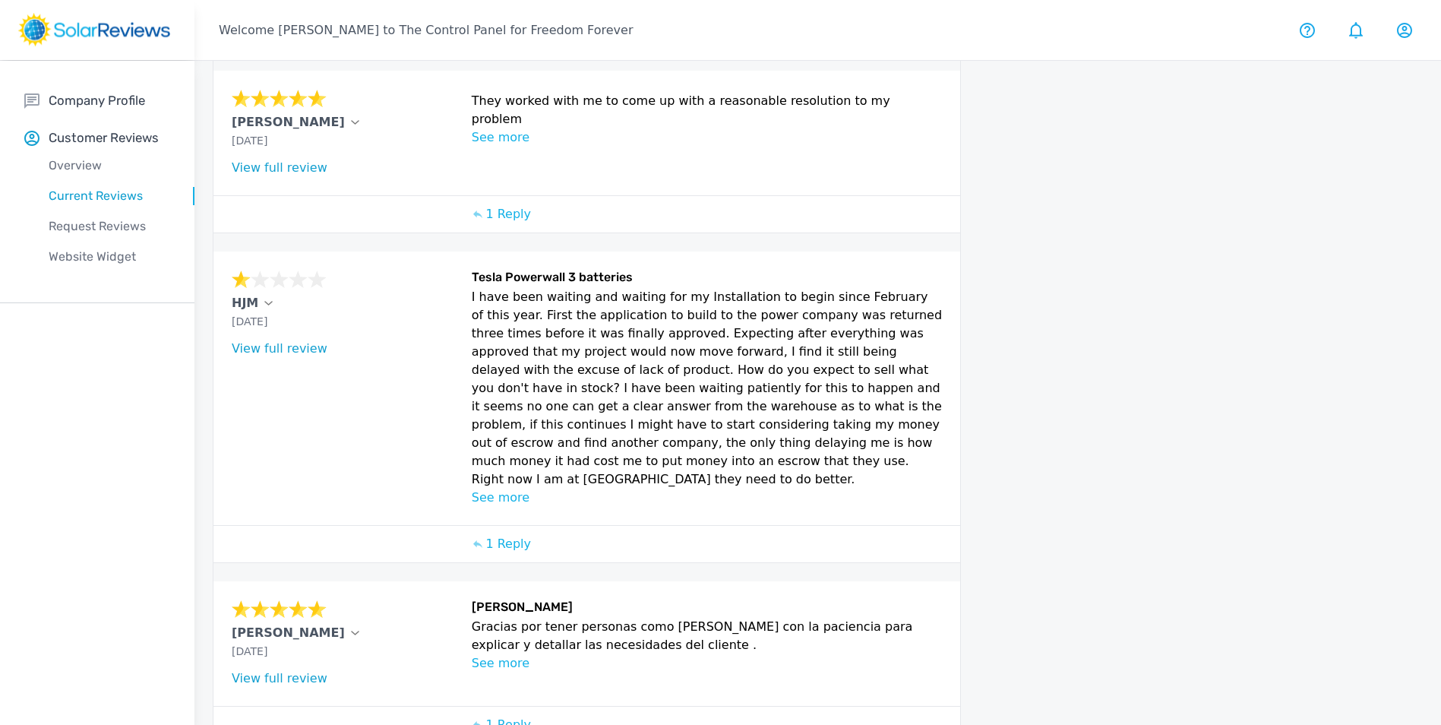
scroll to position [585, 0]
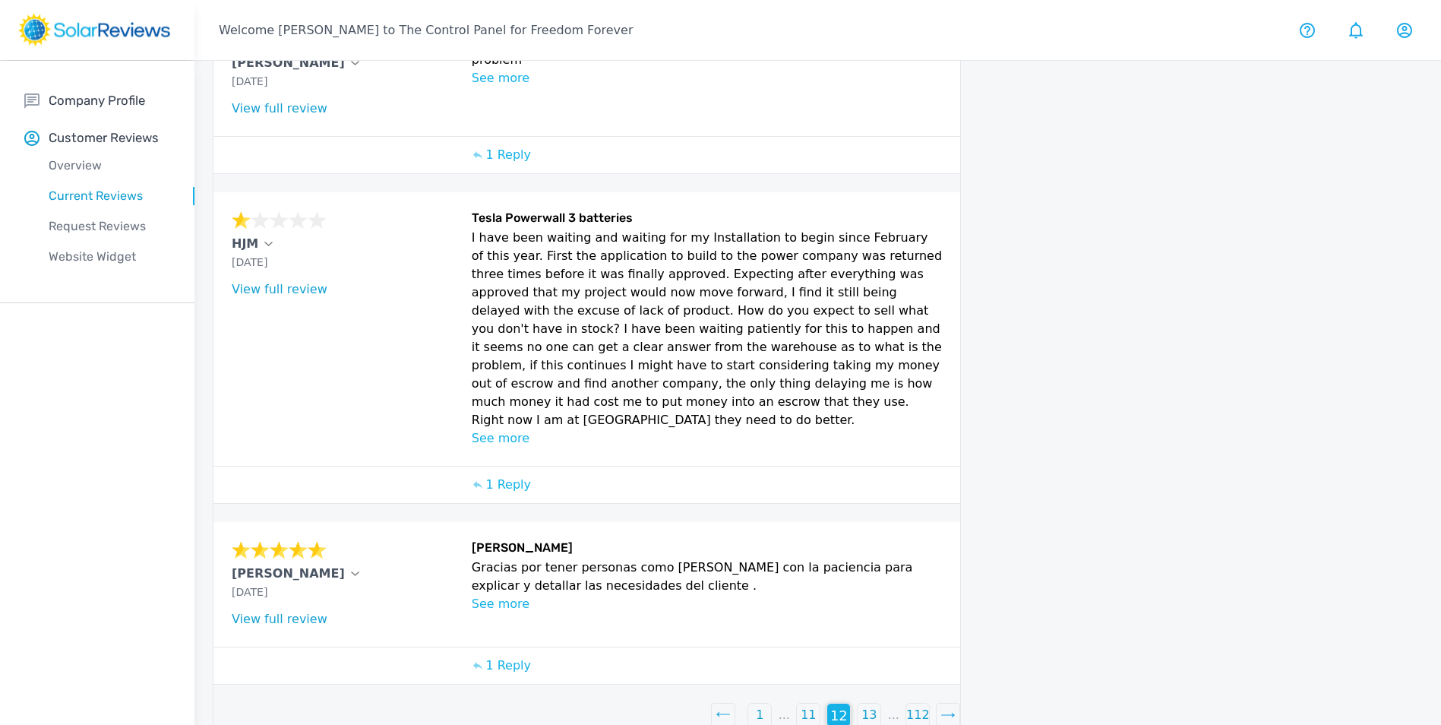
click at [868, 706] on p "13" at bounding box center [869, 715] width 15 height 18
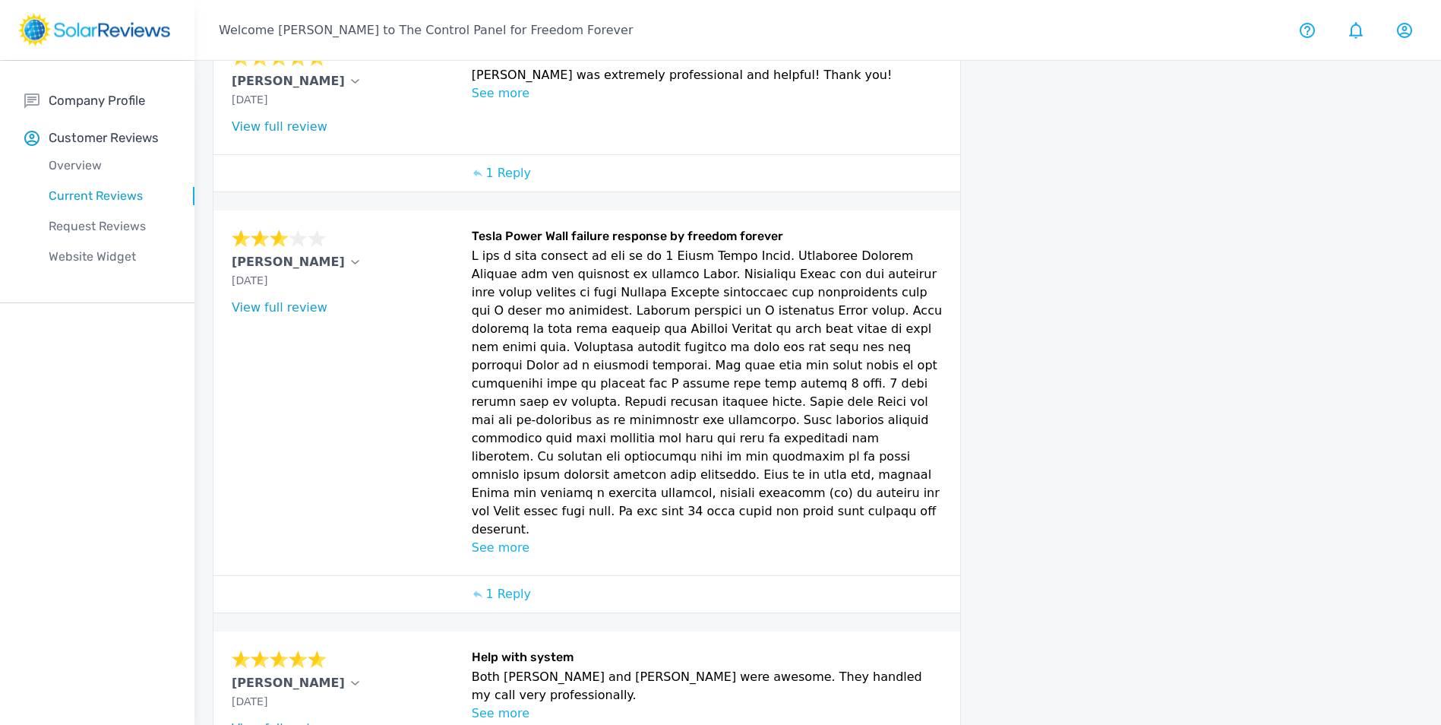
scroll to position [830, 0]
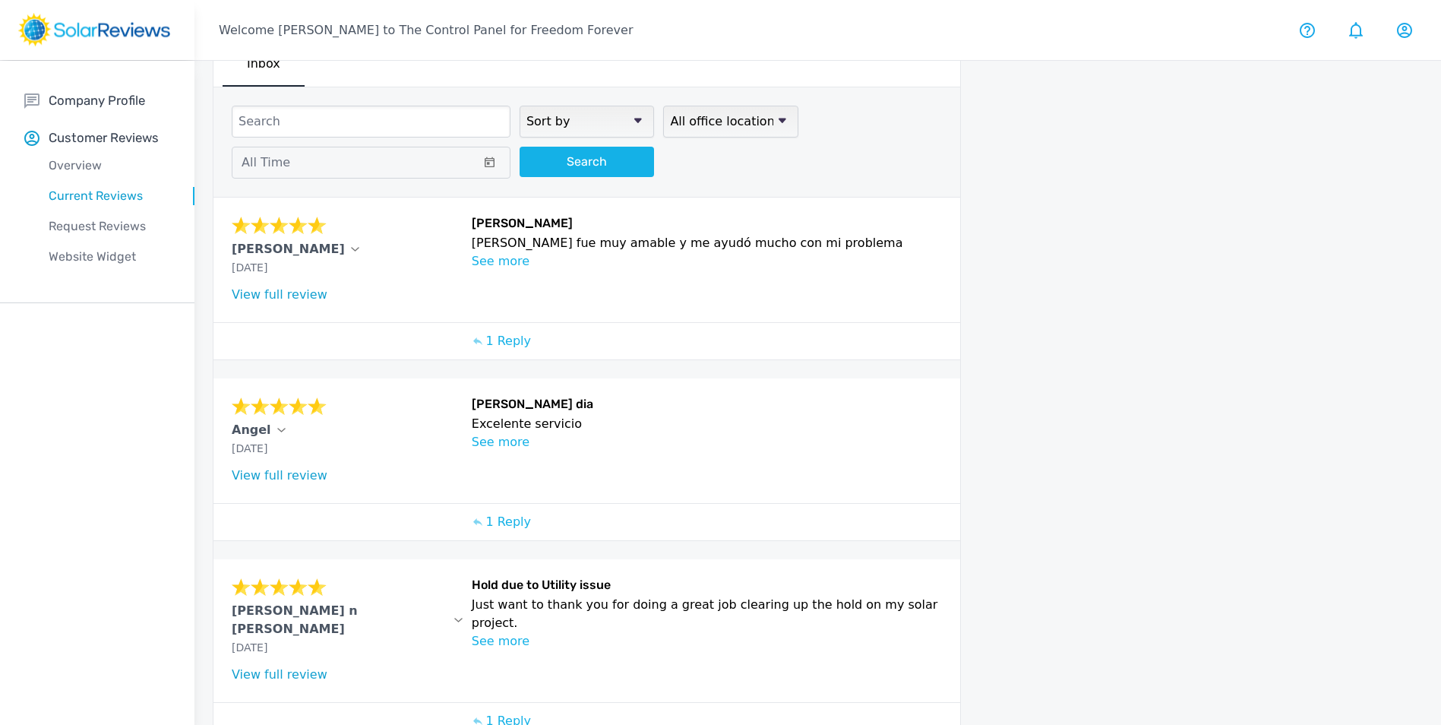
scroll to position [0, 0]
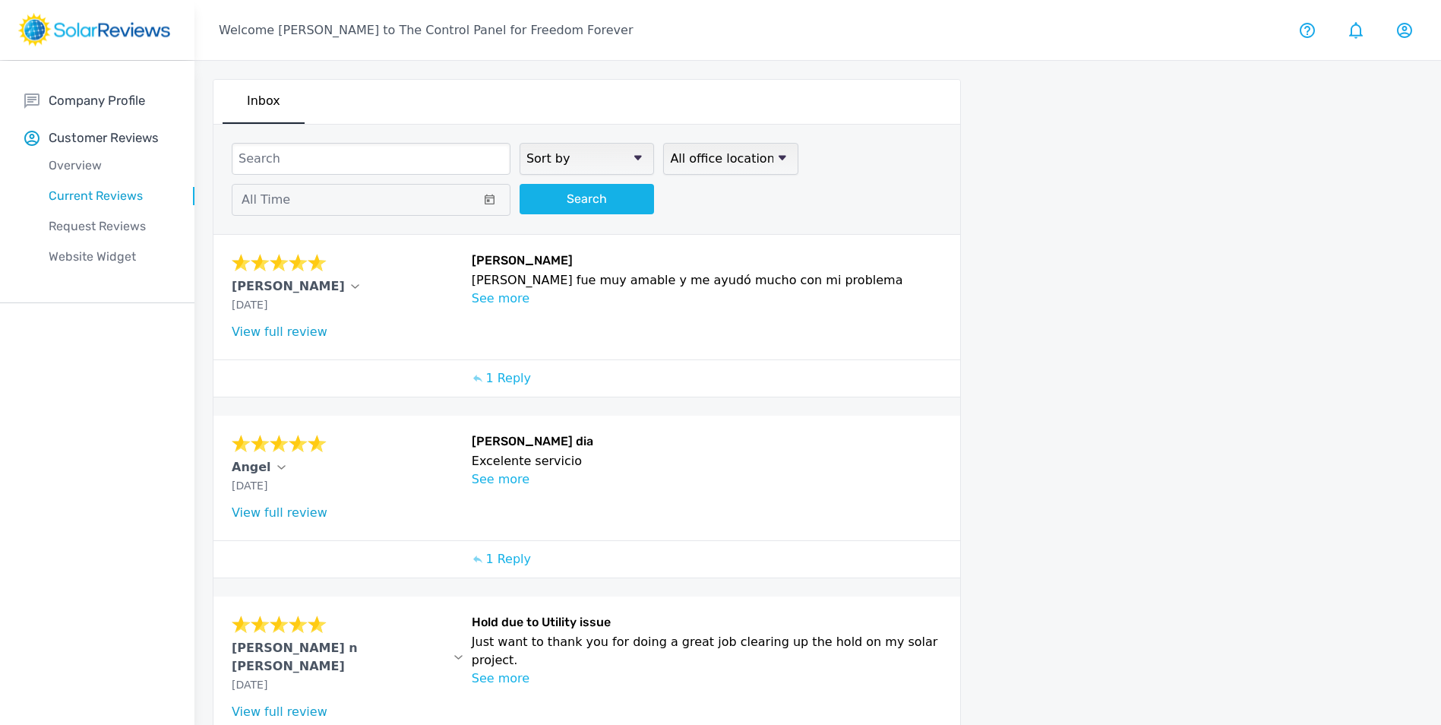
drag, startPoint x: 1412, startPoint y: 198, endPoint x: 1389, endPoint y: 95, distance: 106.0
click at [1411, 194] on div "current reviews Inbox Sort by newest oldest Rating: highest to lowest Rating: l…" at bounding box center [818, 632] width 1247 height 1143
